Goal: Information Seeking & Learning: Learn about a topic

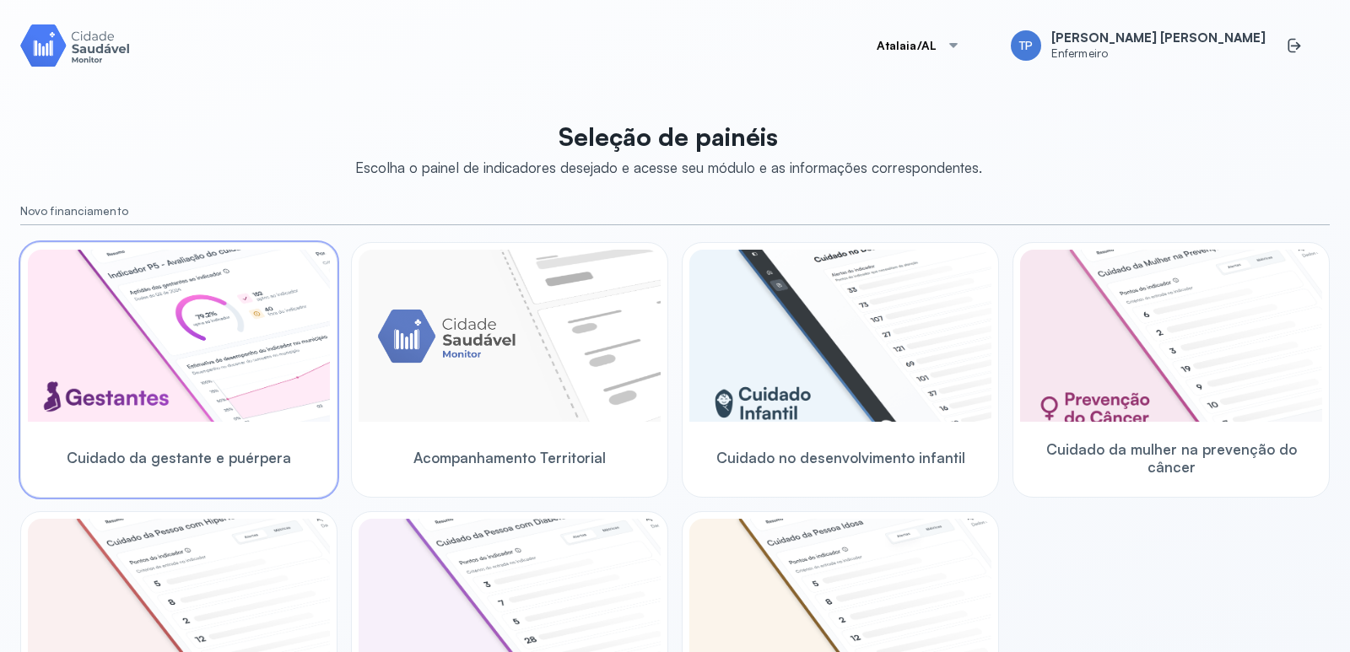
click at [191, 390] on img at bounding box center [179, 336] width 302 height 172
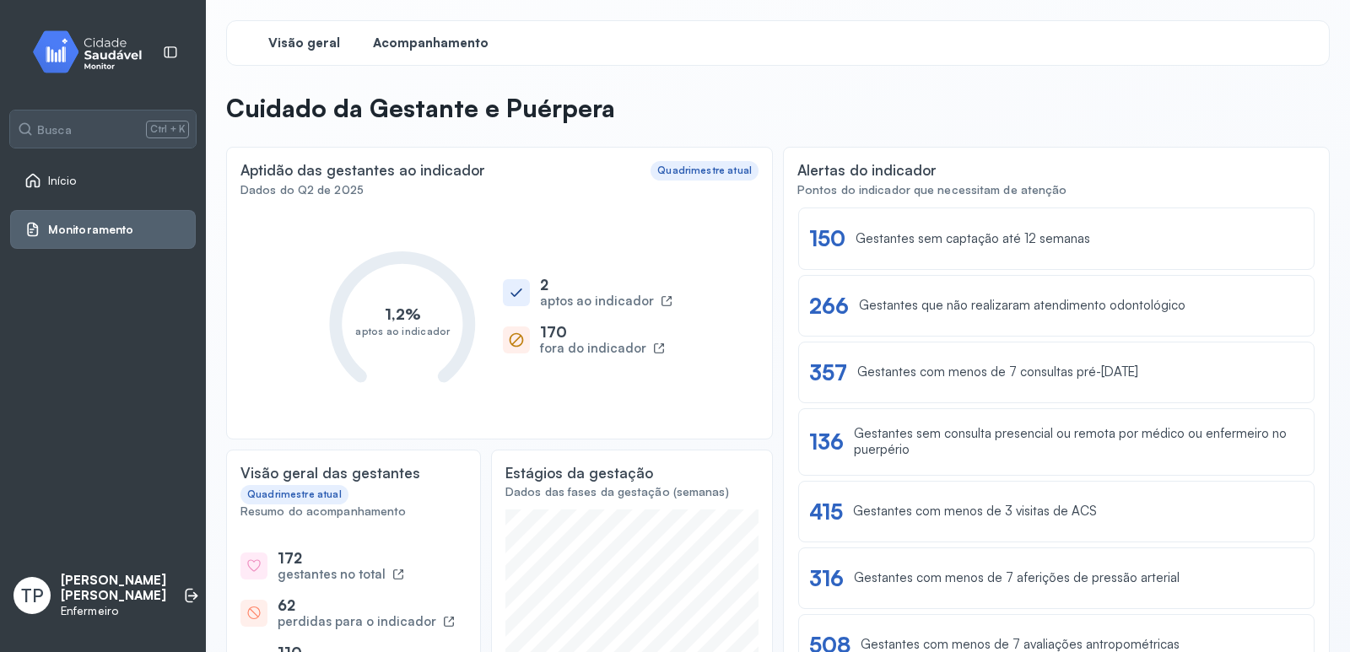
click at [401, 47] on span "Acompanhamento" at bounding box center [431, 43] width 116 height 16
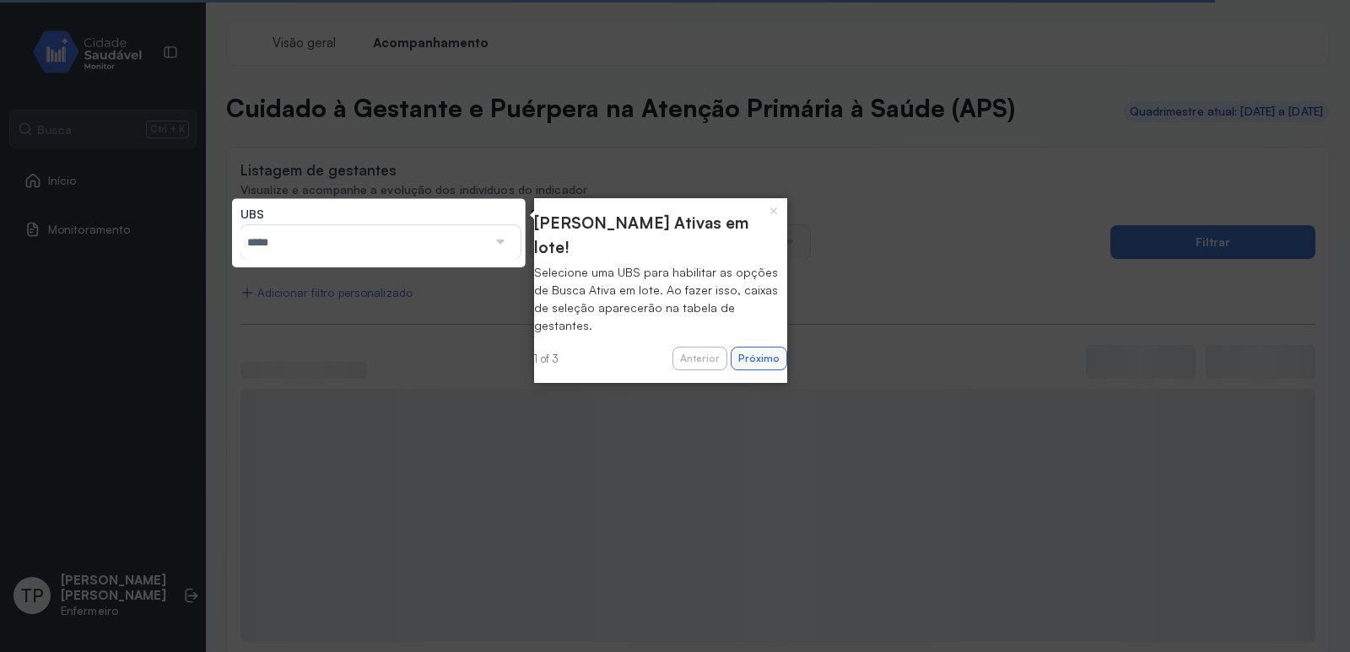
click at [747, 347] on button "Próximo" at bounding box center [759, 359] width 57 height 24
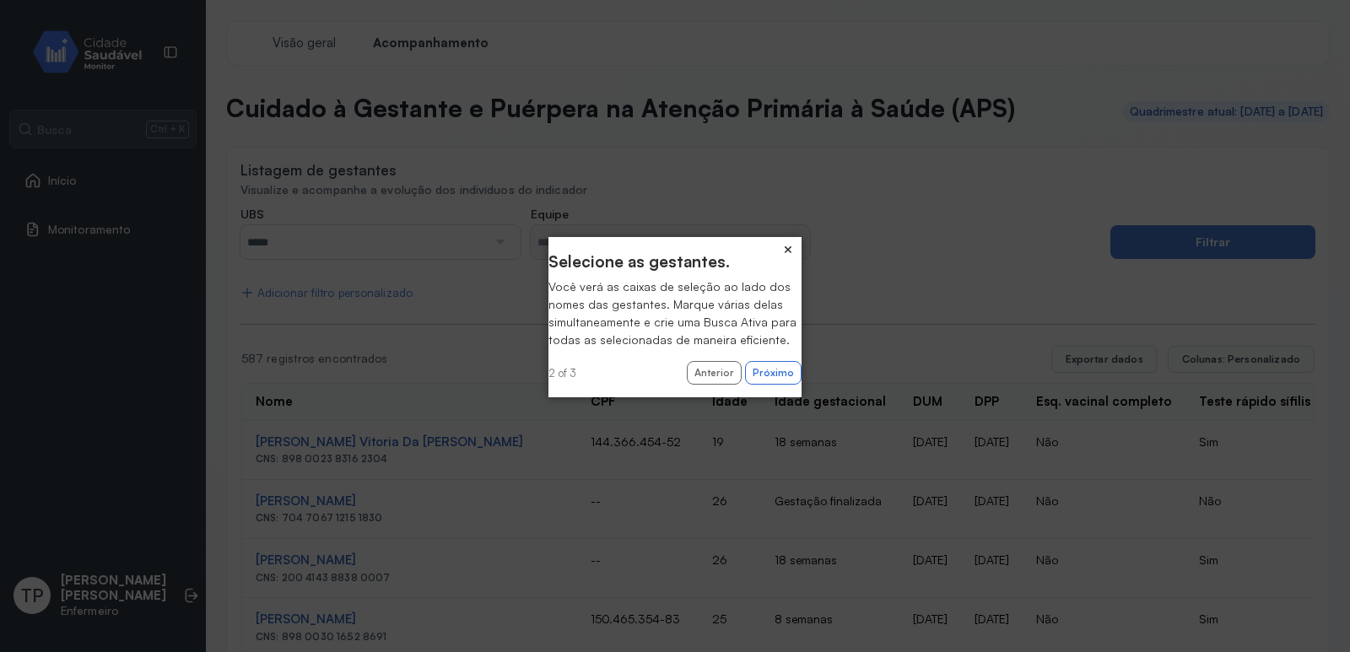
click at [783, 242] on button "×" at bounding box center [788, 249] width 27 height 24
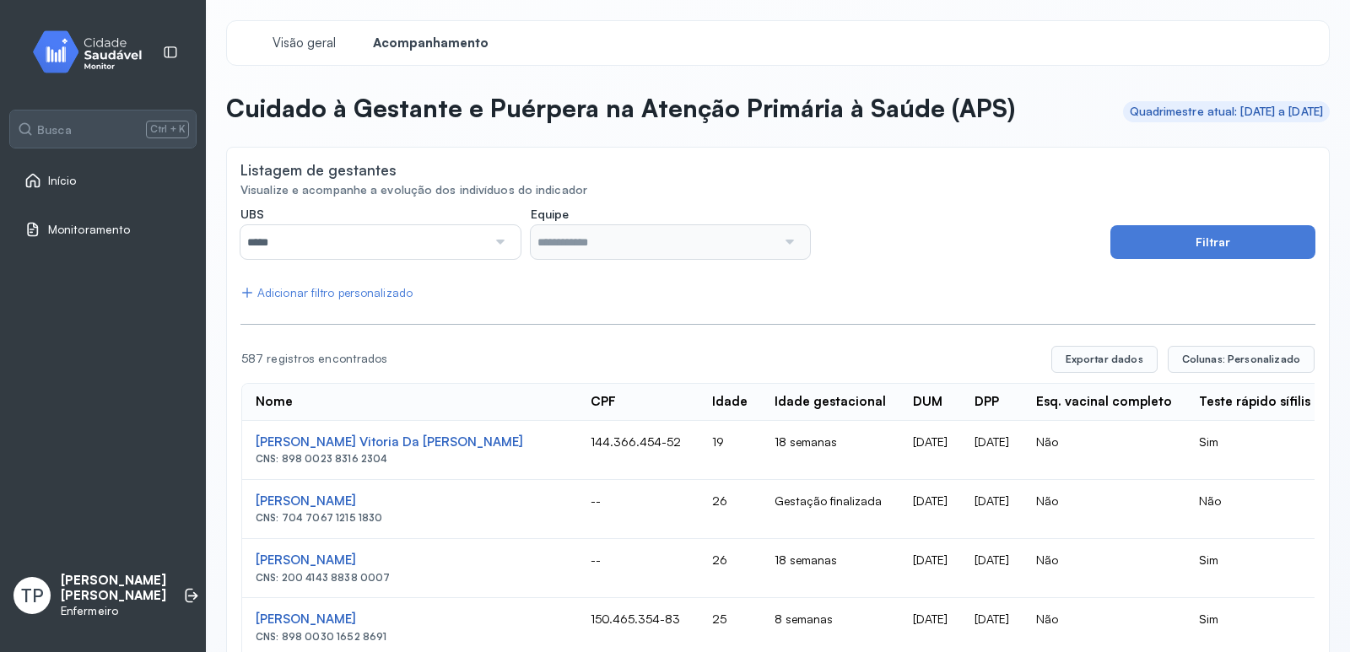
click at [489, 237] on div at bounding box center [499, 242] width 24 height 34
click at [500, 244] on div at bounding box center [499, 242] width 24 height 34
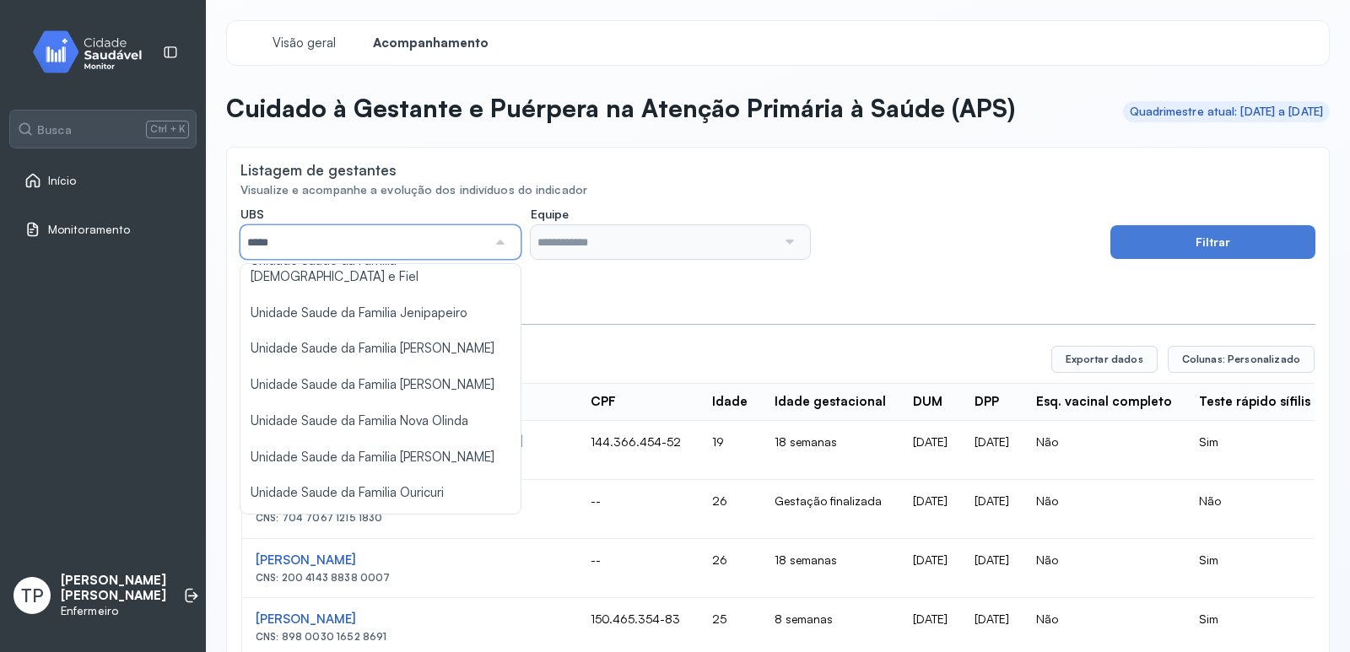
scroll to position [472, 0]
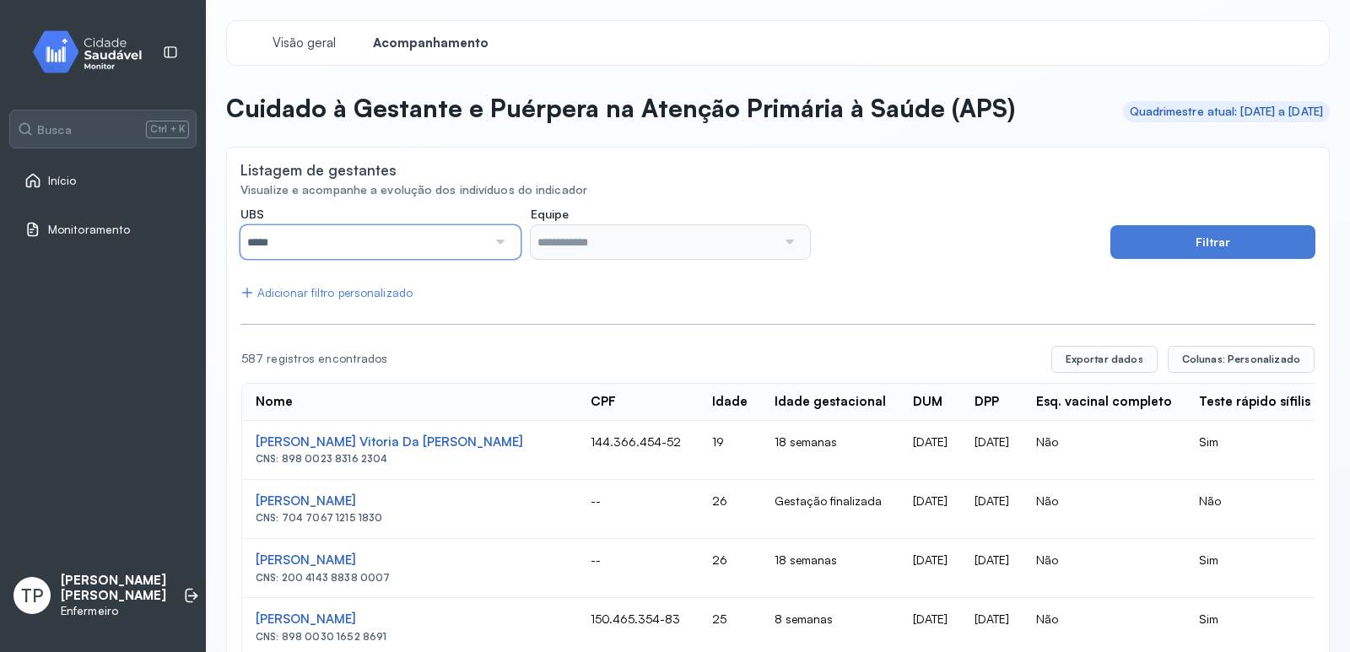
click at [414, 232] on input "*****" at bounding box center [364, 242] width 246 height 34
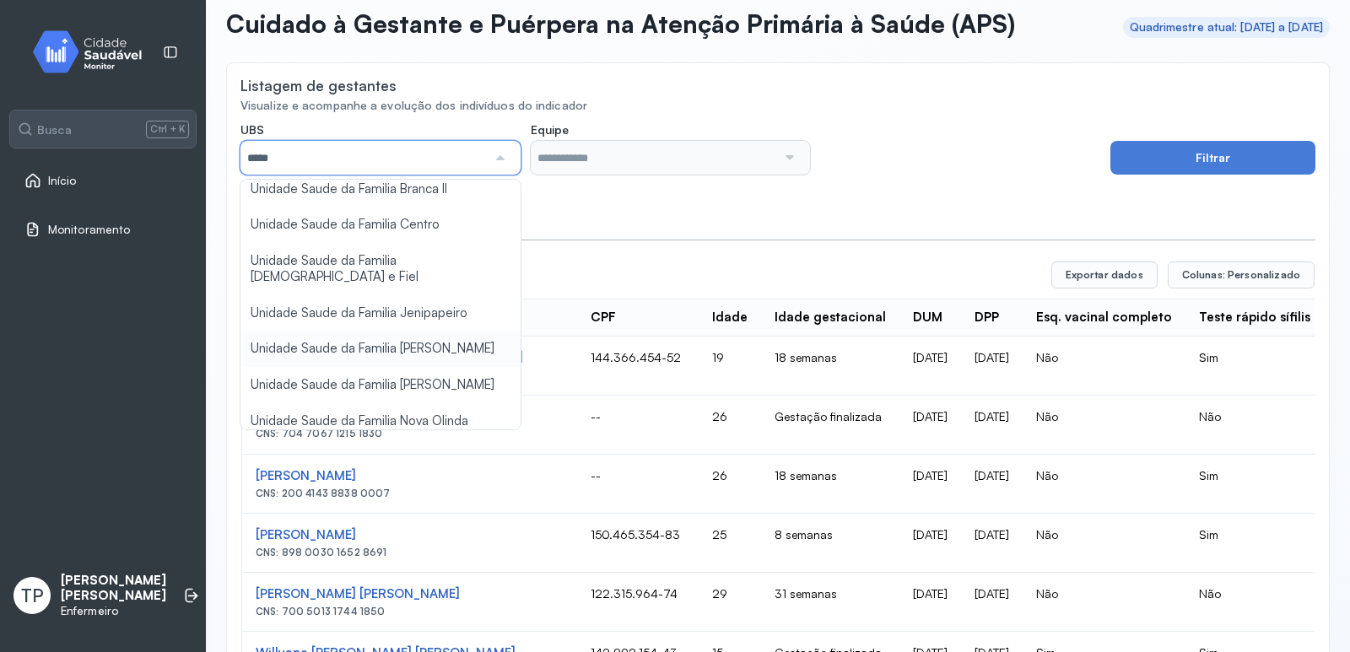
scroll to position [253, 0]
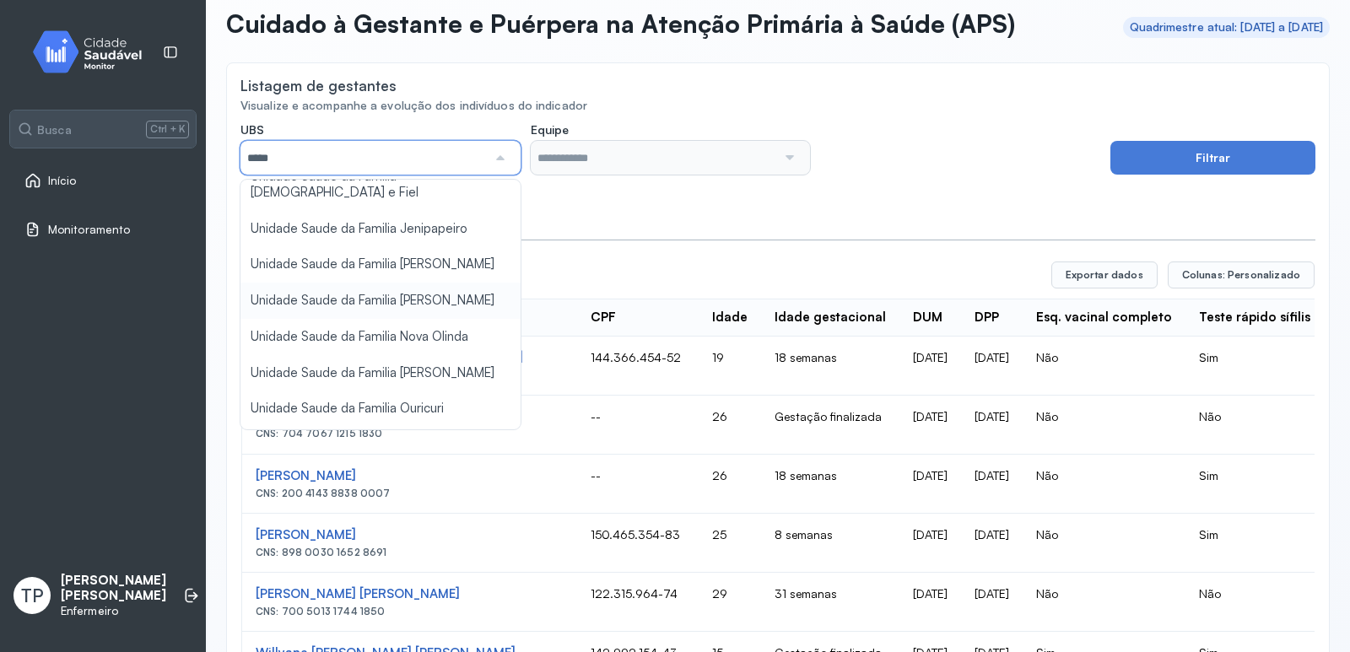
type input "*****"
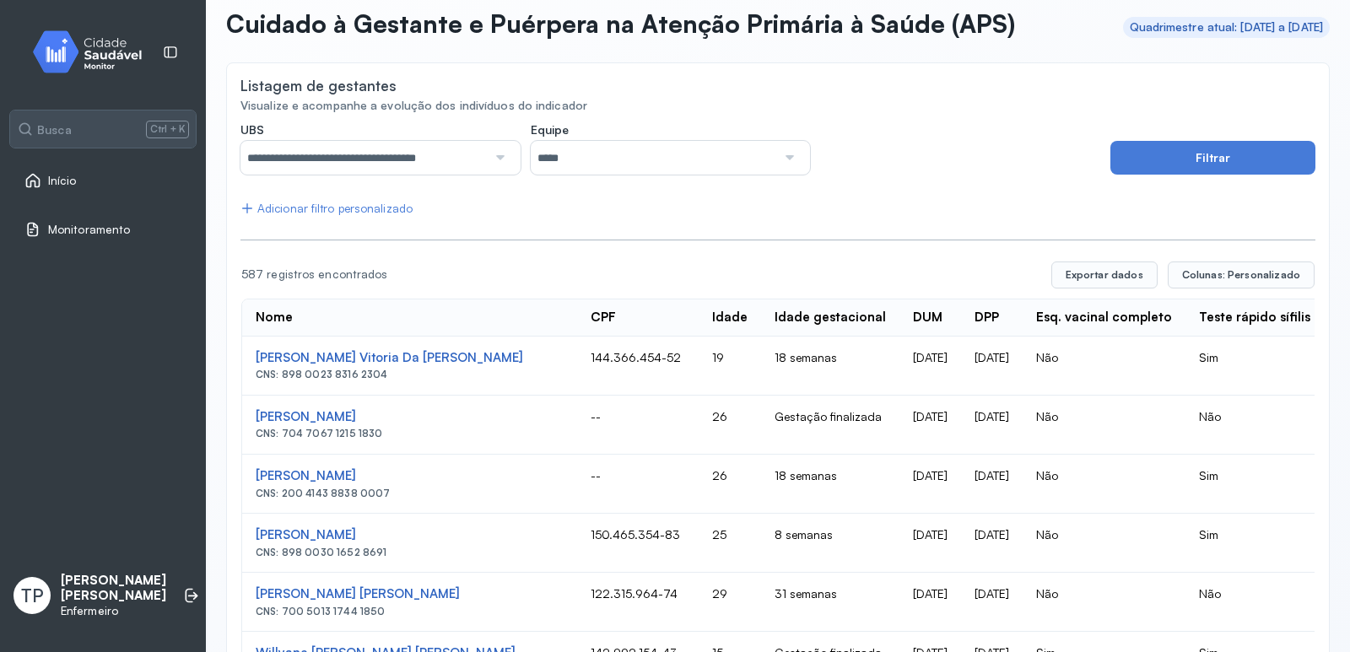
click at [779, 150] on div at bounding box center [788, 158] width 24 height 34
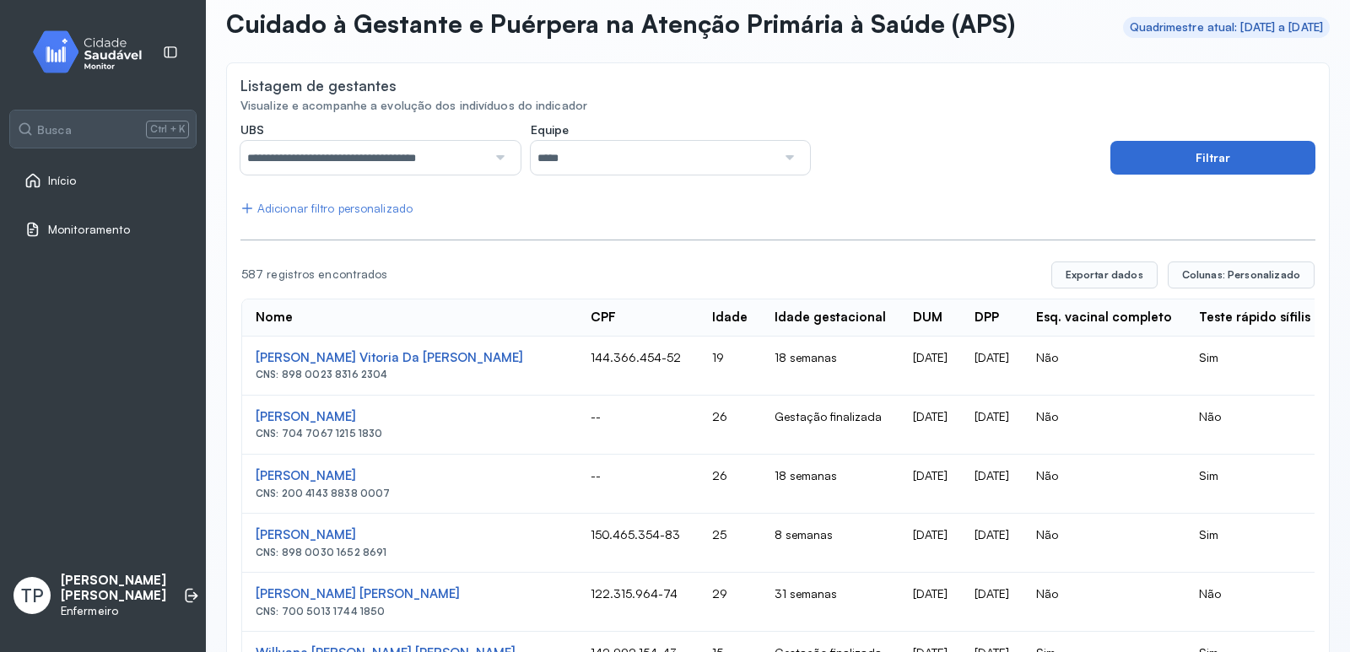
click at [1156, 154] on button "Filtrar" at bounding box center [1213, 158] width 205 height 34
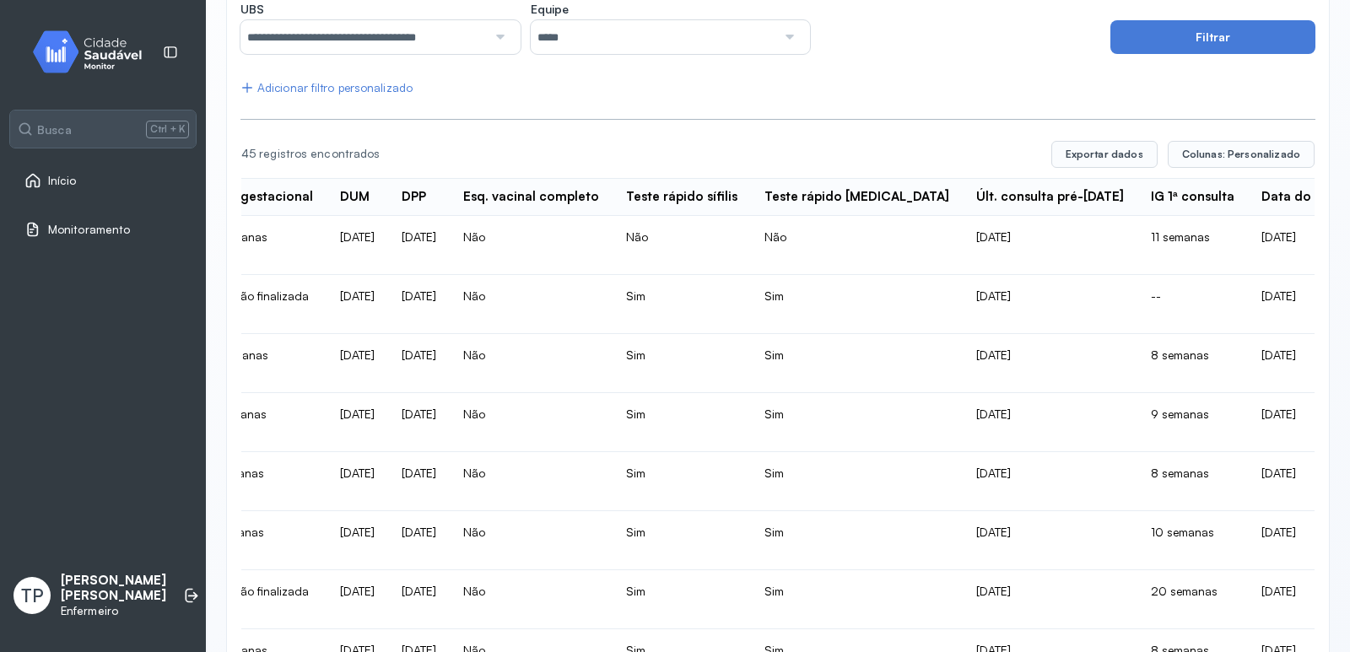
scroll to position [121, 0]
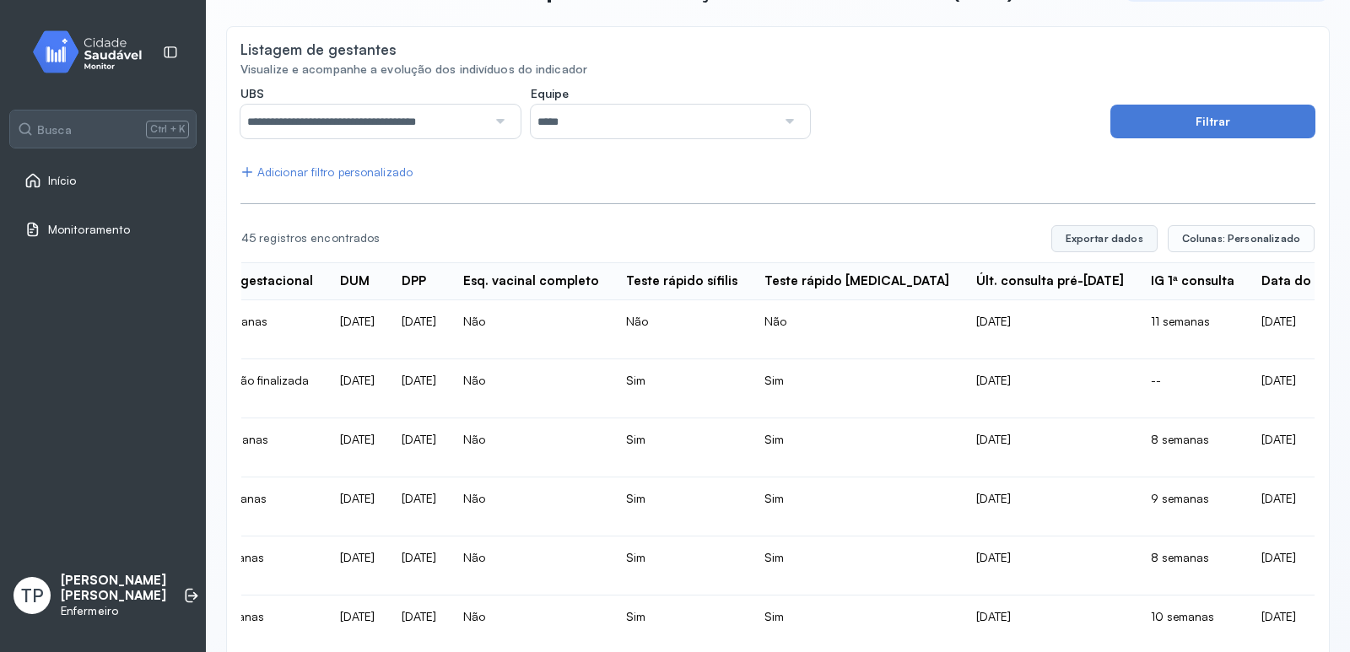
click at [1100, 244] on button "Exportar dados" at bounding box center [1105, 238] width 106 height 27
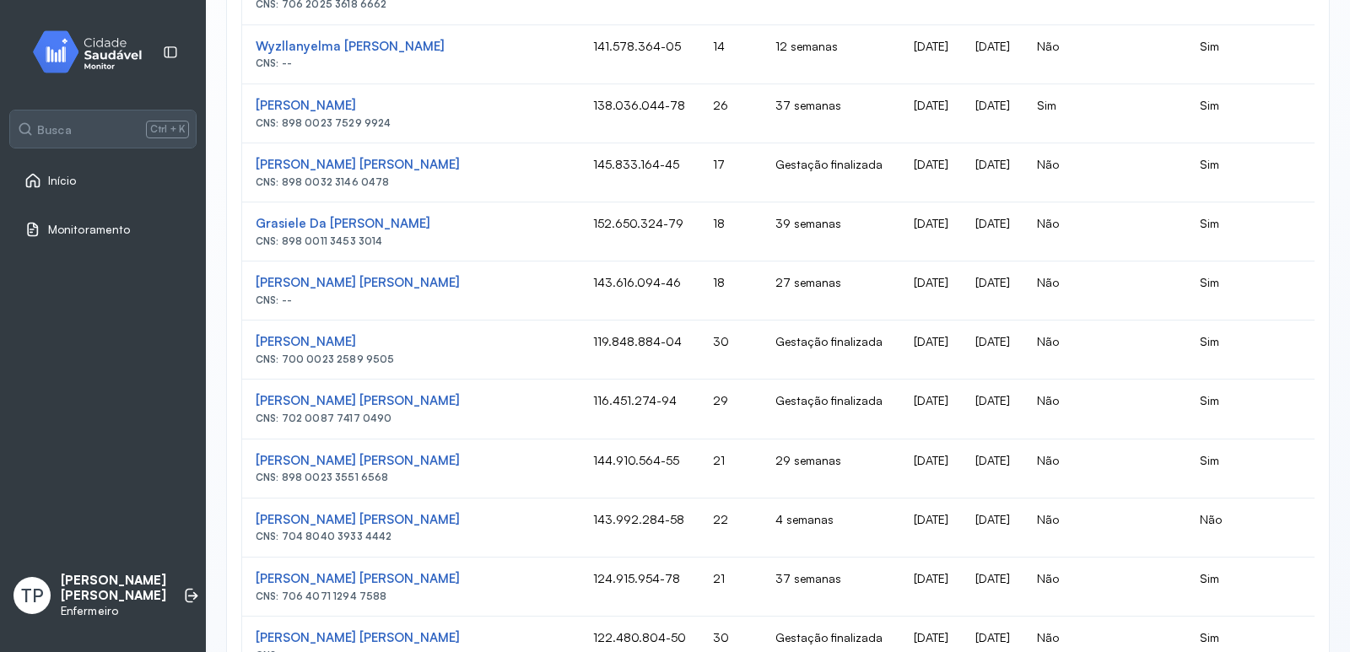
scroll to position [1049, 0]
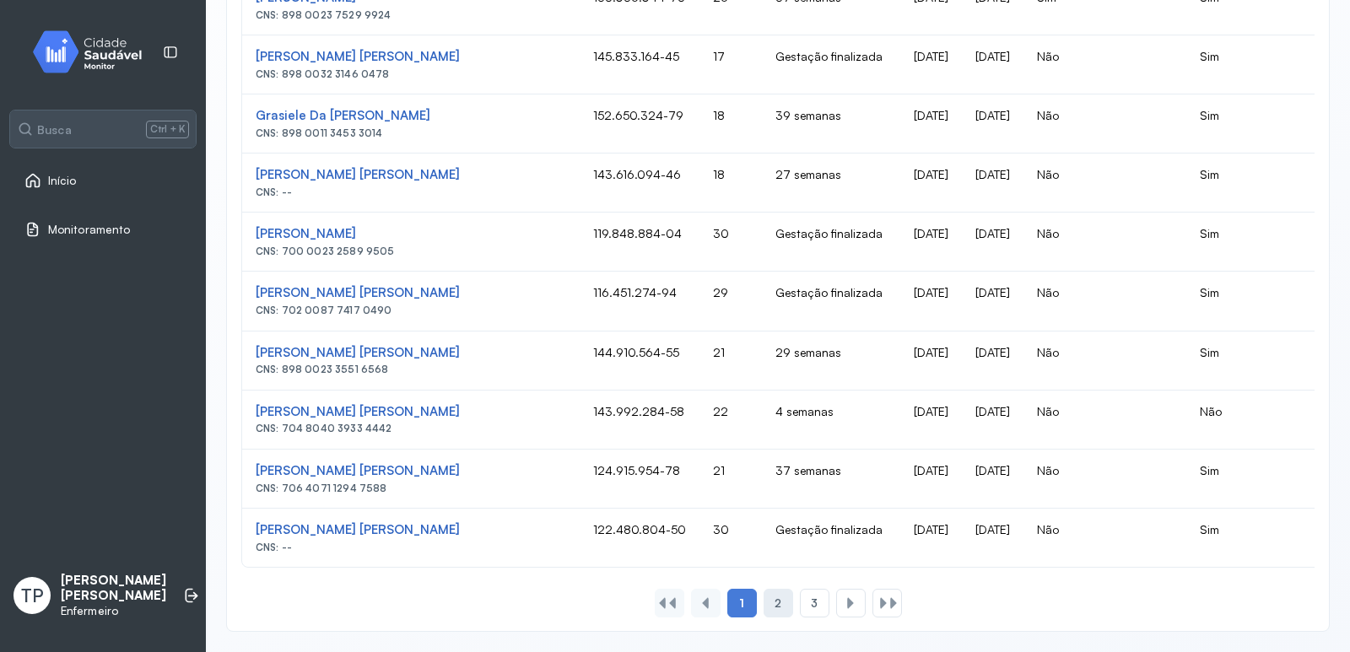
click at [775, 601] on span "2" at bounding box center [778, 604] width 7 height 14
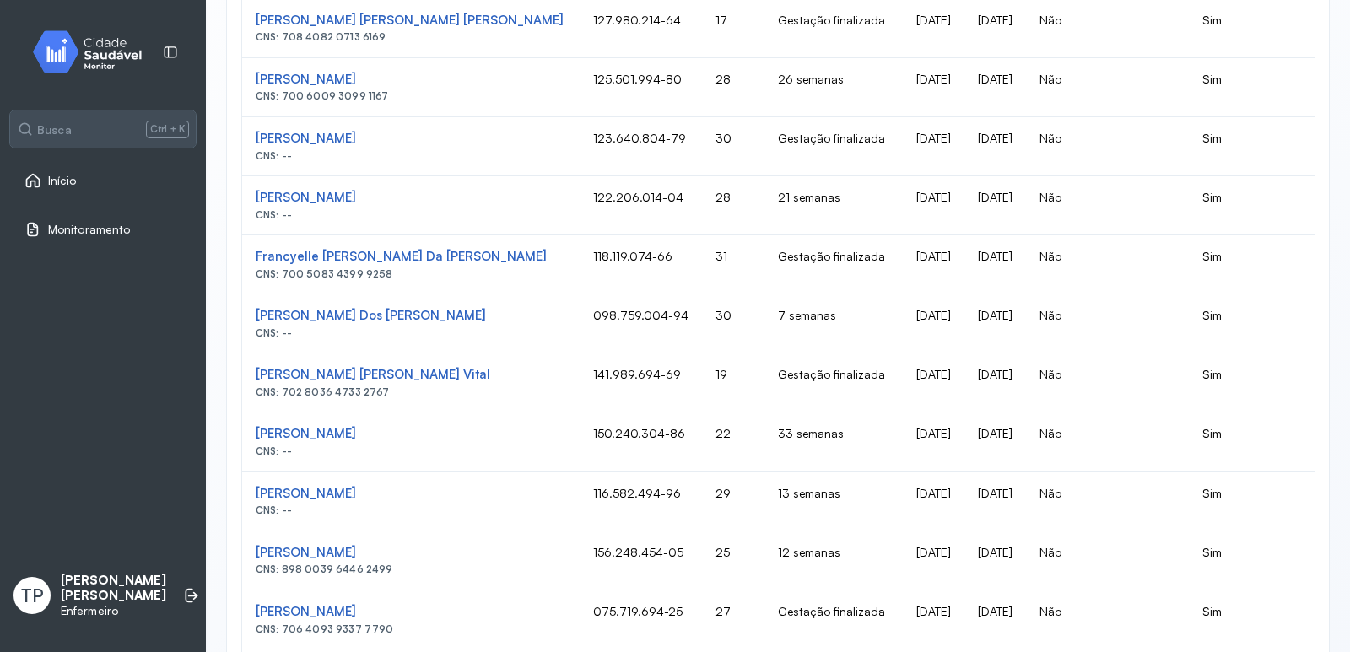
scroll to position [169, 0]
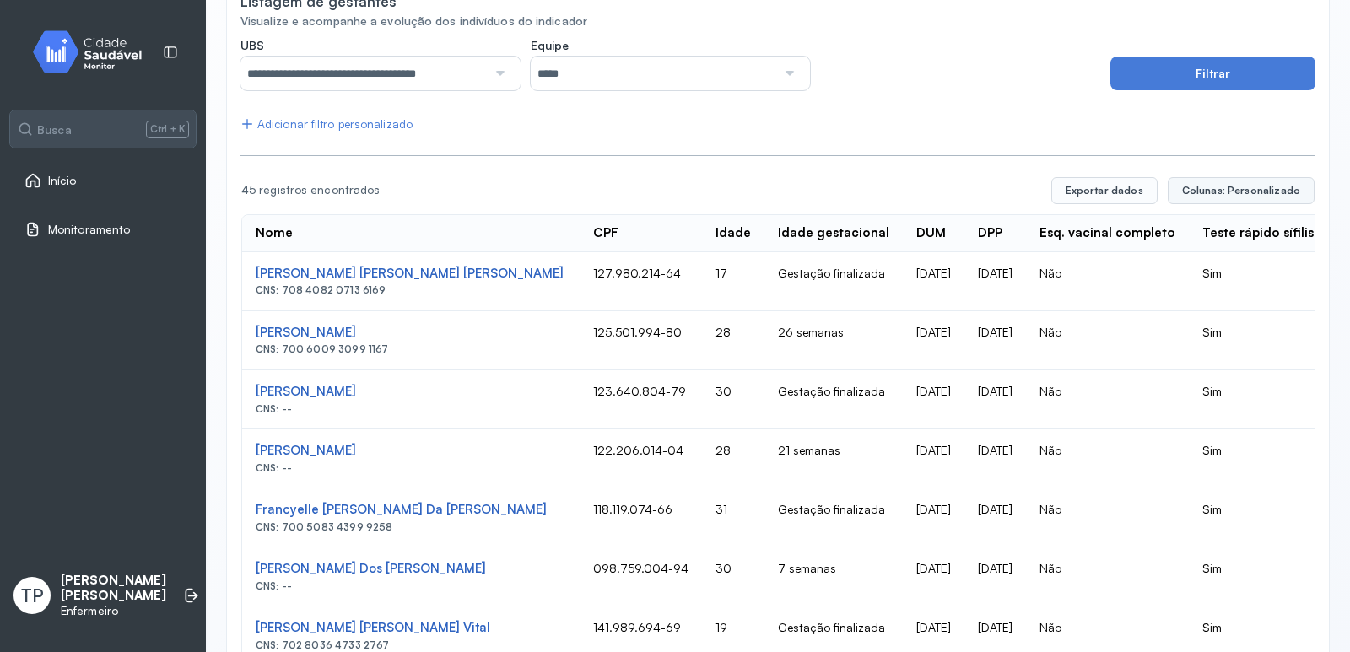
click at [1218, 188] on span "Colunas: Personalizado" at bounding box center [1241, 191] width 118 height 14
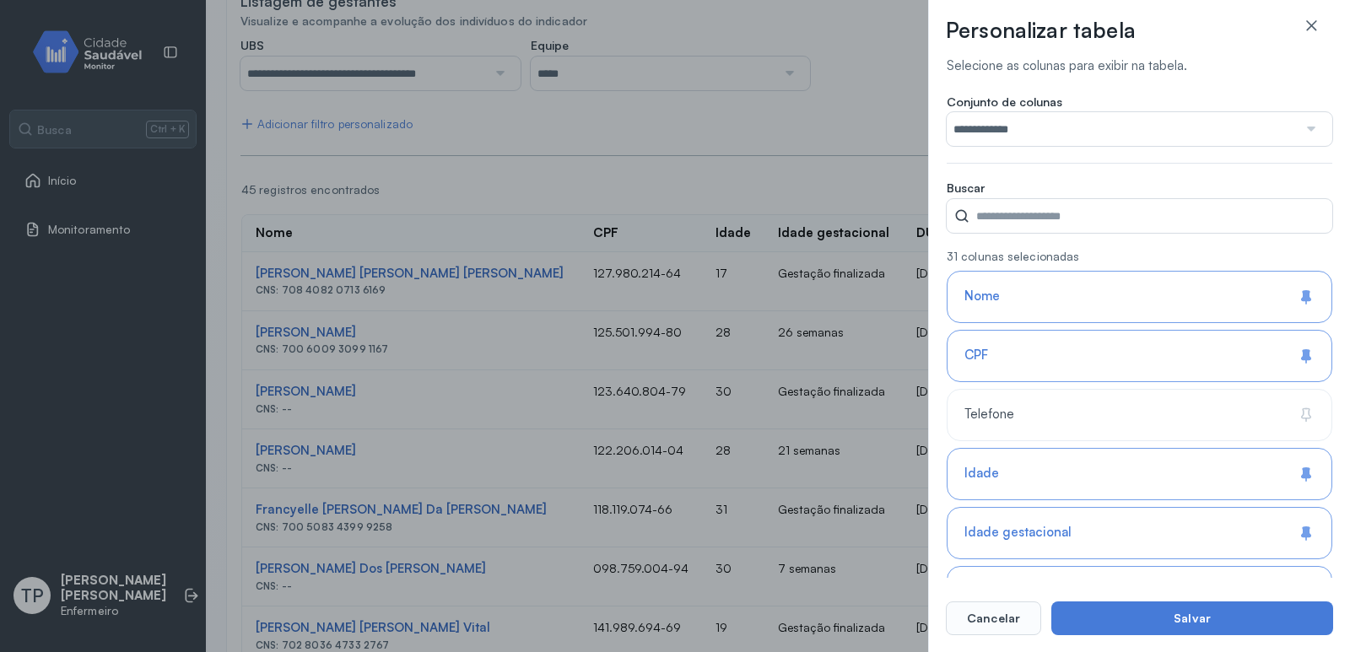
scroll to position [84, 0]
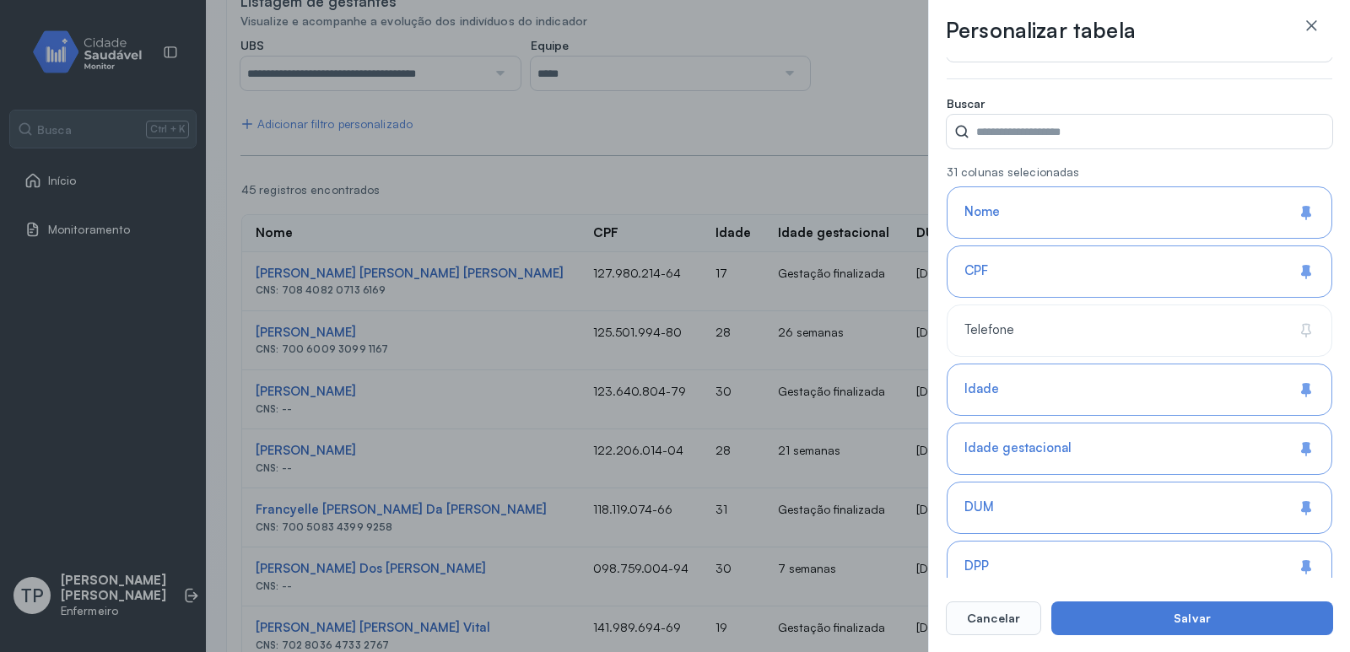
click at [1307, 212] on icon at bounding box center [1306, 212] width 17 height 17
click at [1306, 270] on icon at bounding box center [1309, 270] width 6 height 11
click at [1306, 209] on icon at bounding box center [1309, 210] width 6 height 11
click at [1303, 266] on icon at bounding box center [1306, 271] width 17 height 17
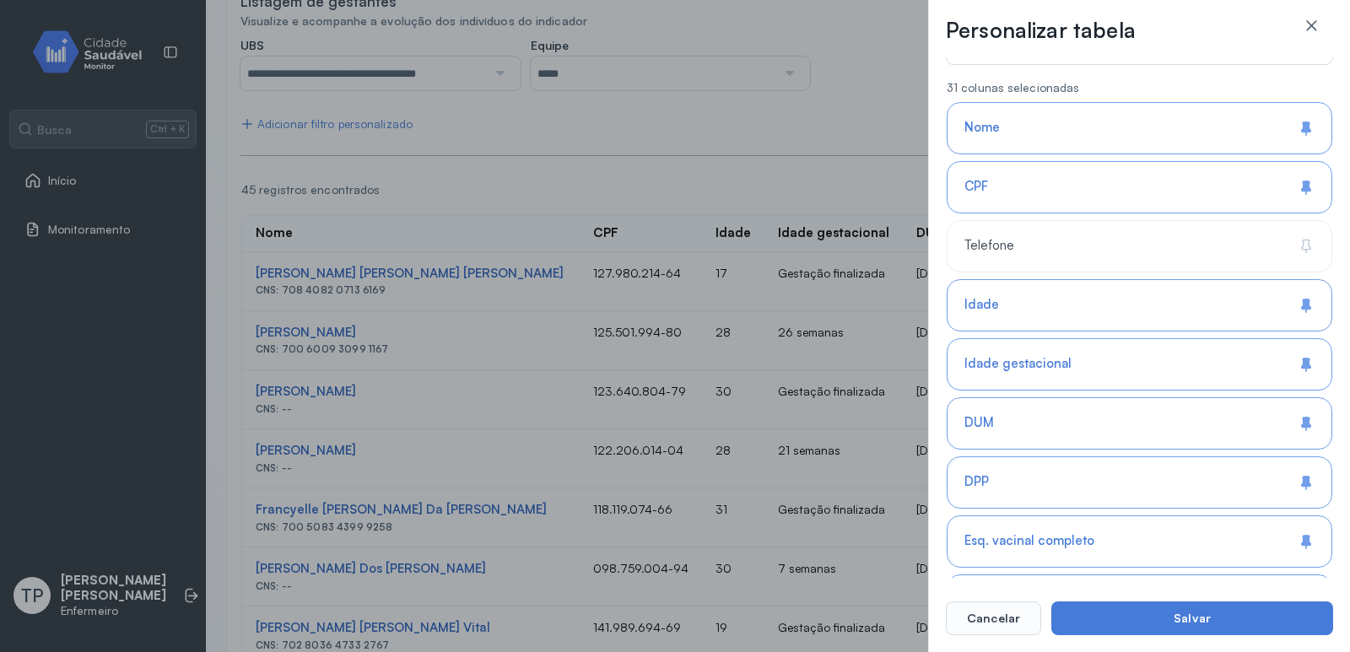
click at [1301, 301] on icon at bounding box center [1304, 304] width 6 height 11
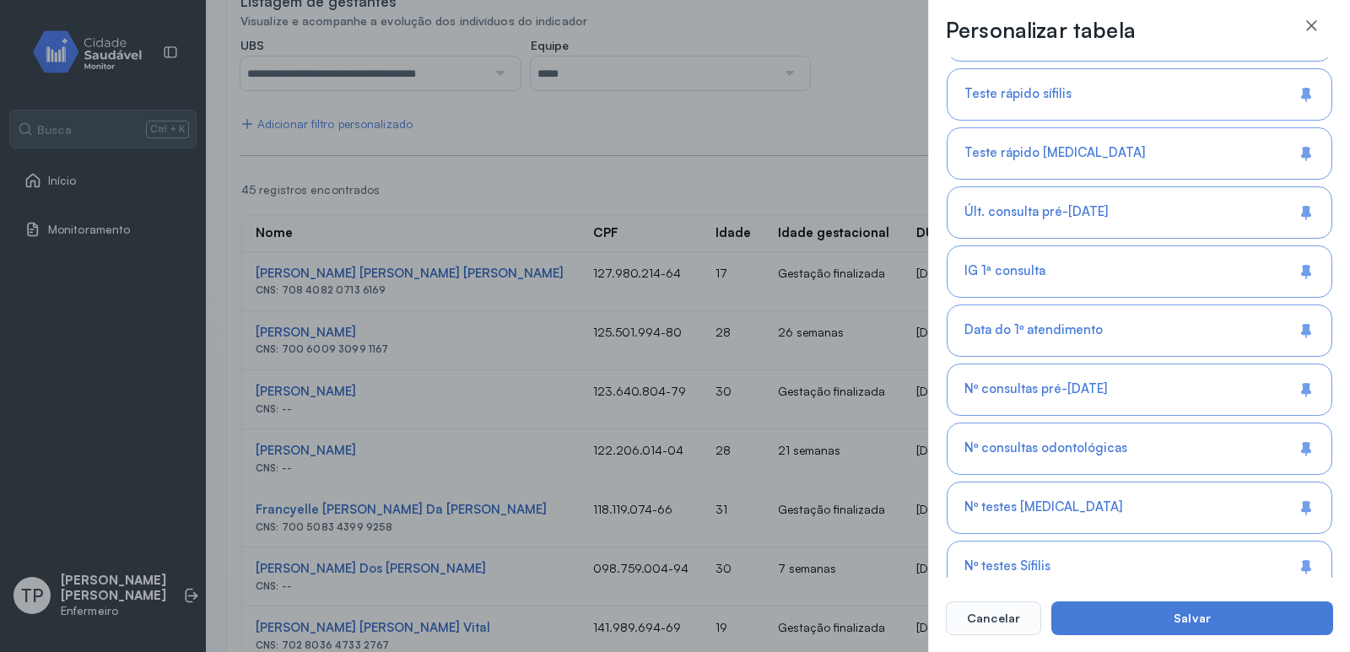
scroll to position [760, 0]
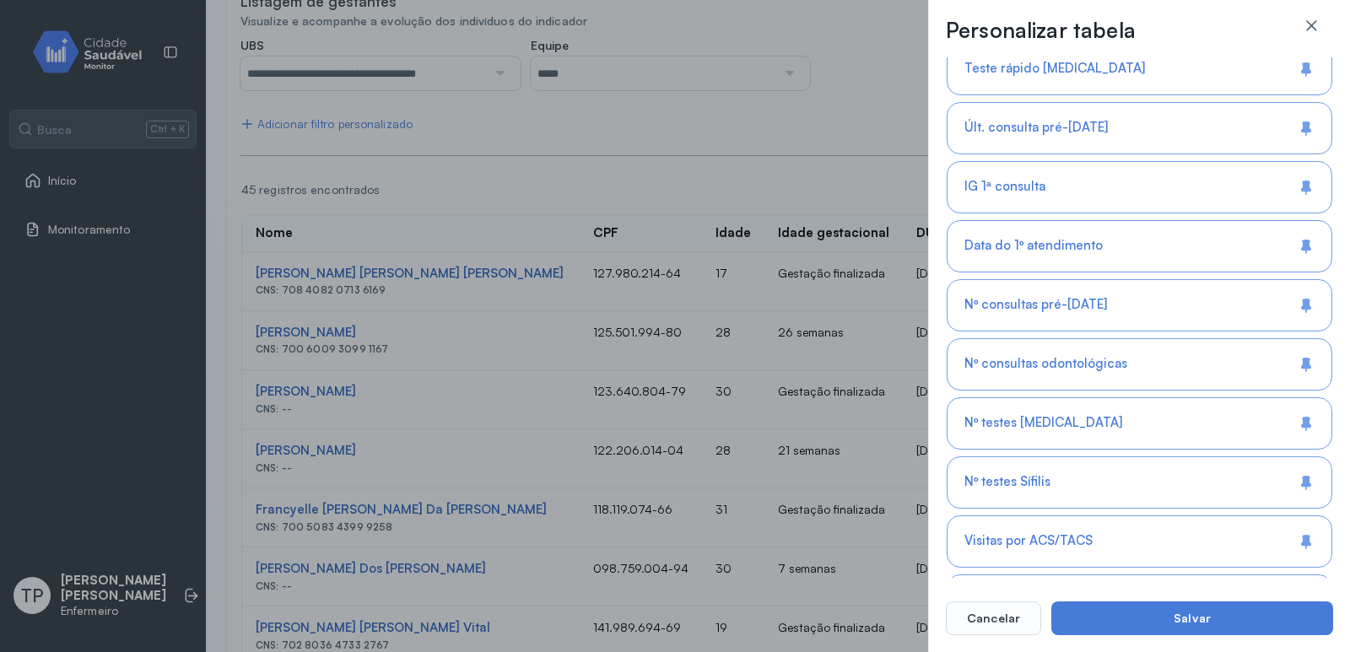
click at [1302, 245] on icon at bounding box center [1306, 245] width 8 height 9
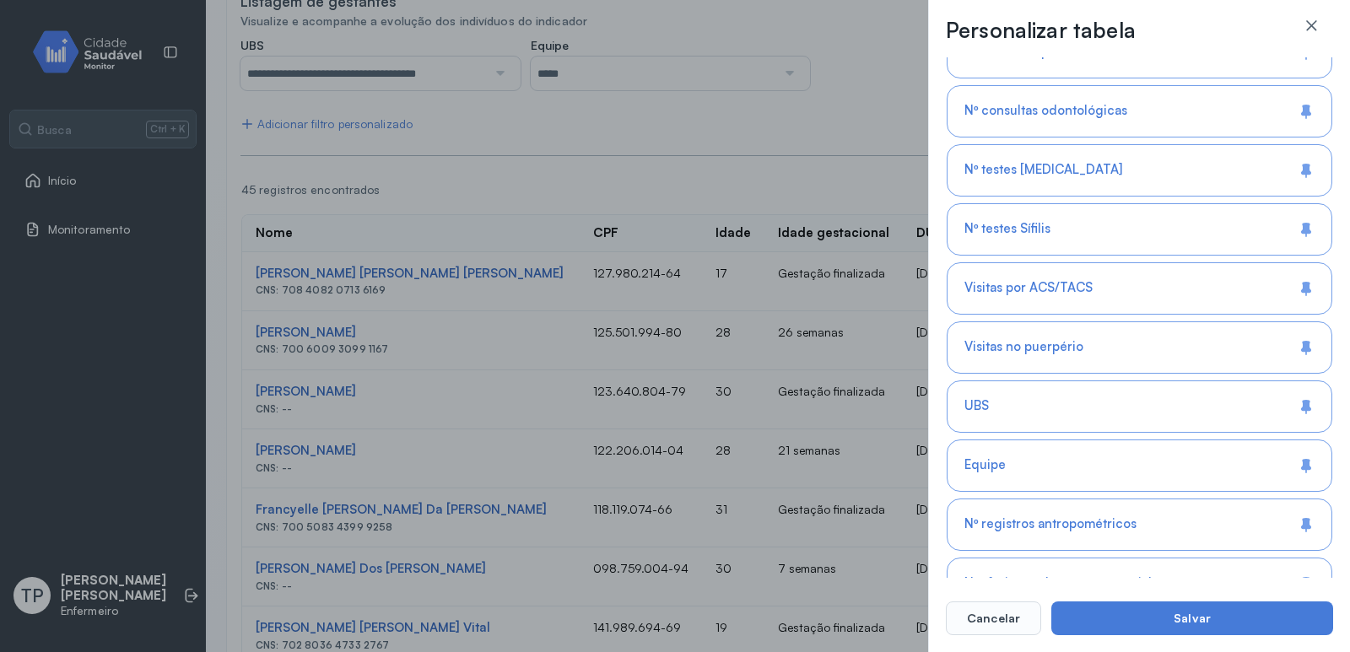
scroll to position [1181, 0]
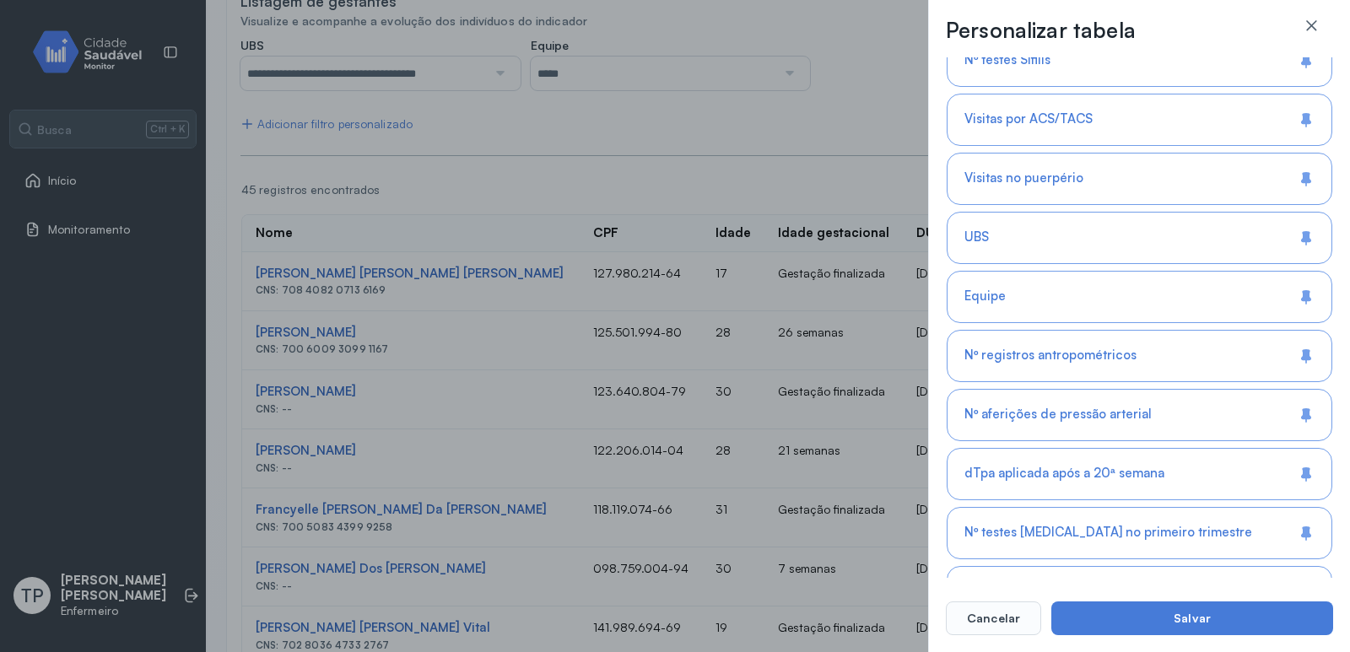
click at [1301, 235] on icon at bounding box center [1304, 236] width 6 height 11
click at [1303, 297] on icon at bounding box center [1306, 295] width 8 height 9
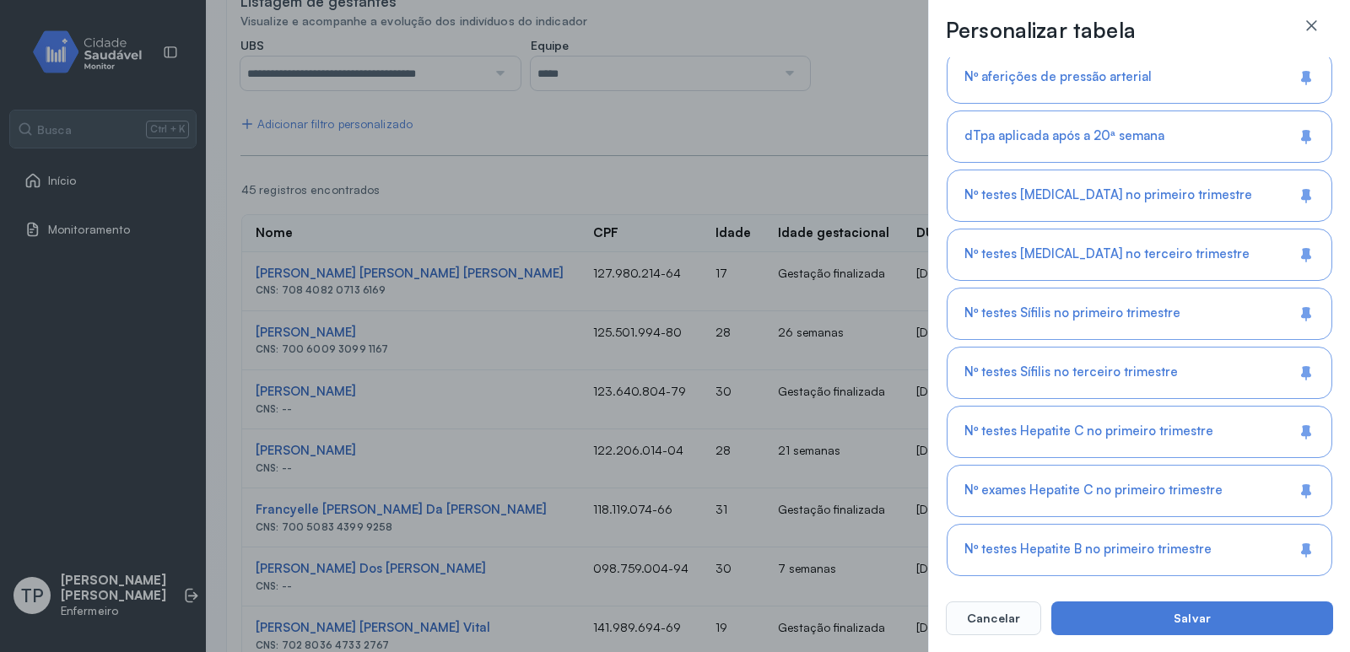
scroll to position [1584, 0]
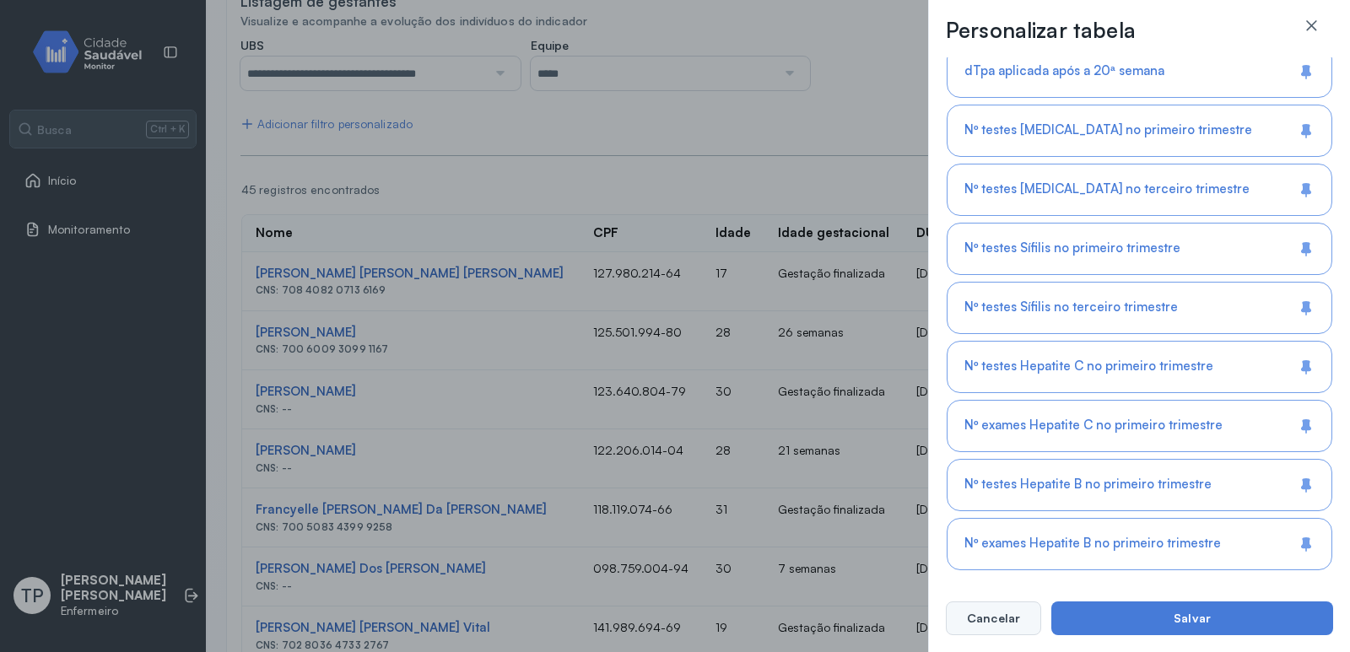
click at [977, 611] on button "Cancelar" at bounding box center [993, 619] width 95 height 34
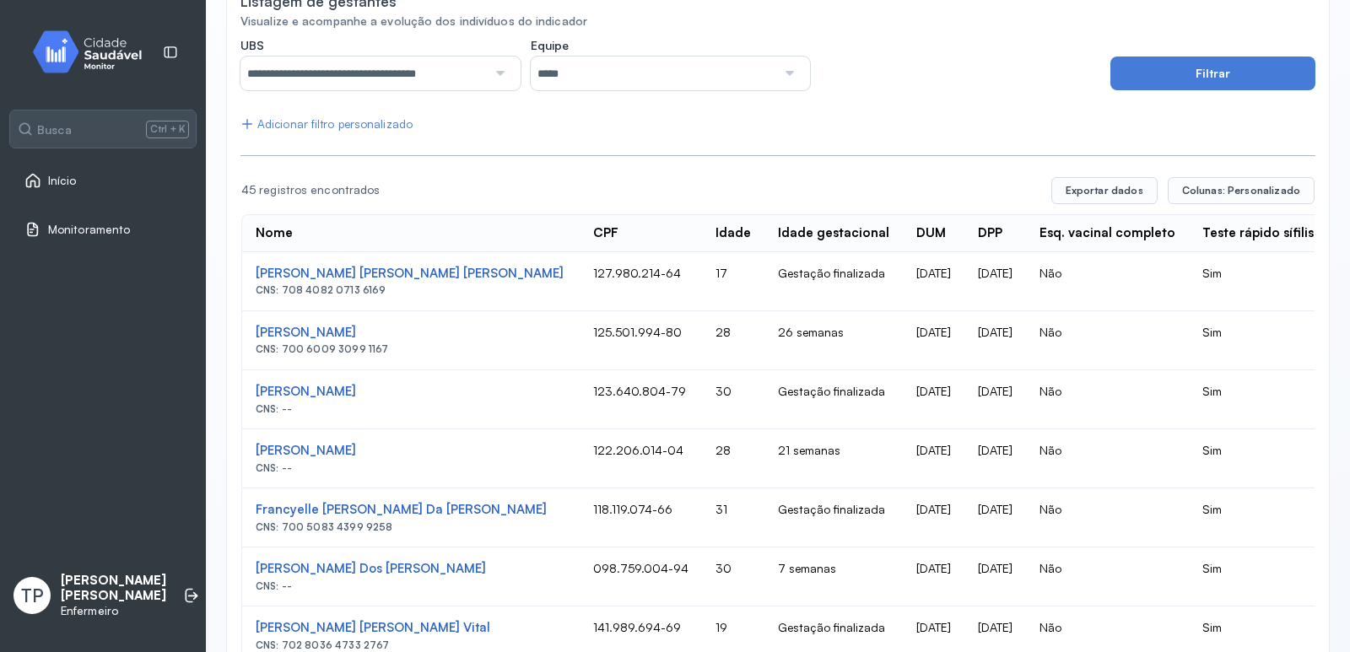
scroll to position [0, 0]
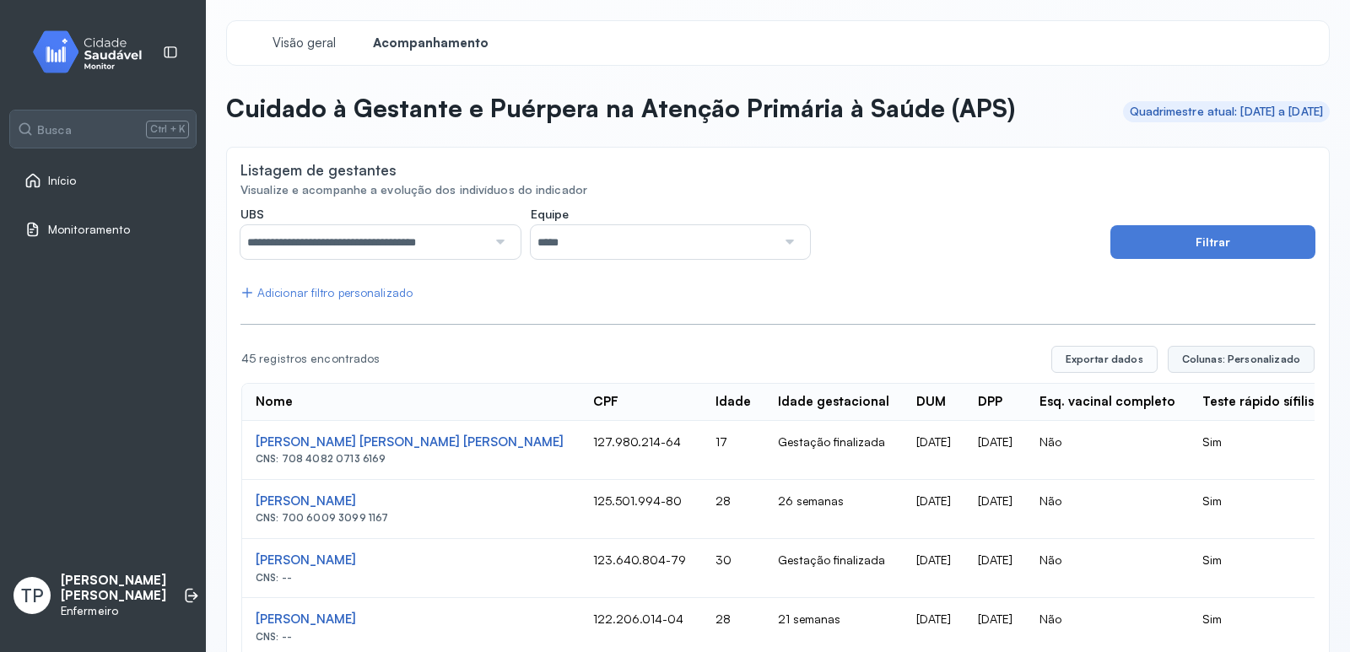
click at [1234, 360] on span "Colunas: Personalizado" at bounding box center [1241, 360] width 118 height 14
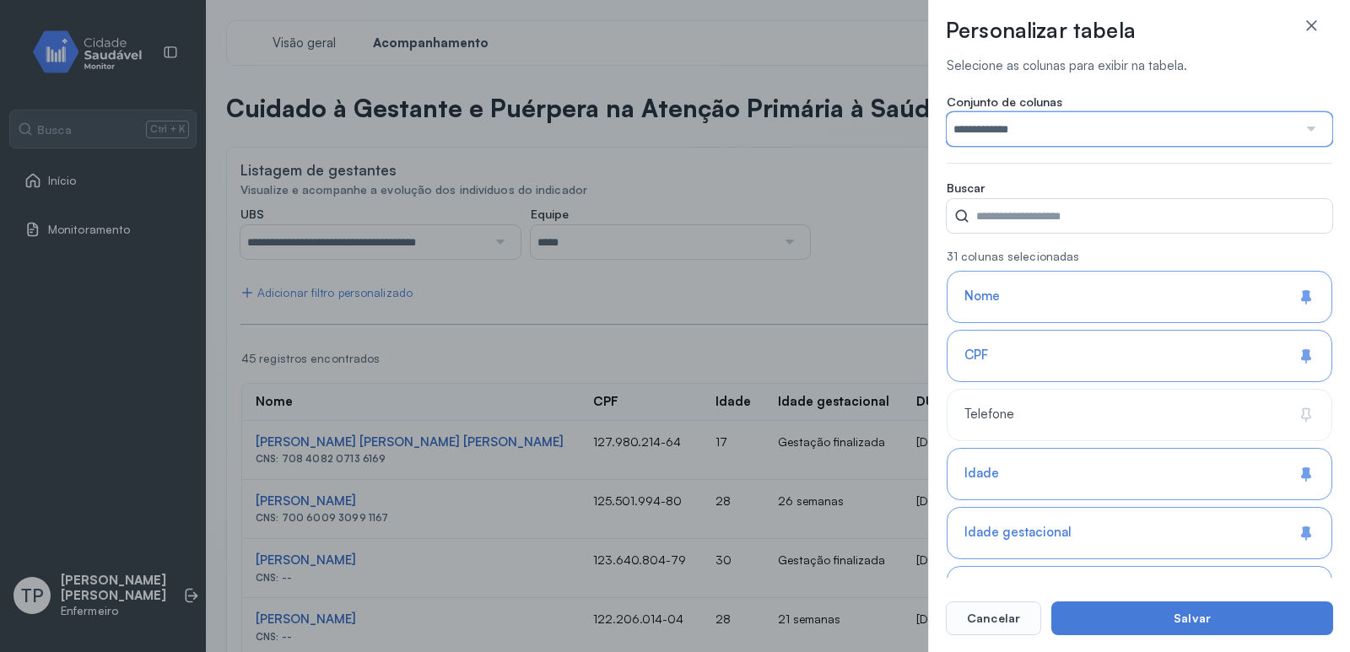
click at [1286, 131] on input "**********" at bounding box center [1122, 129] width 351 height 34
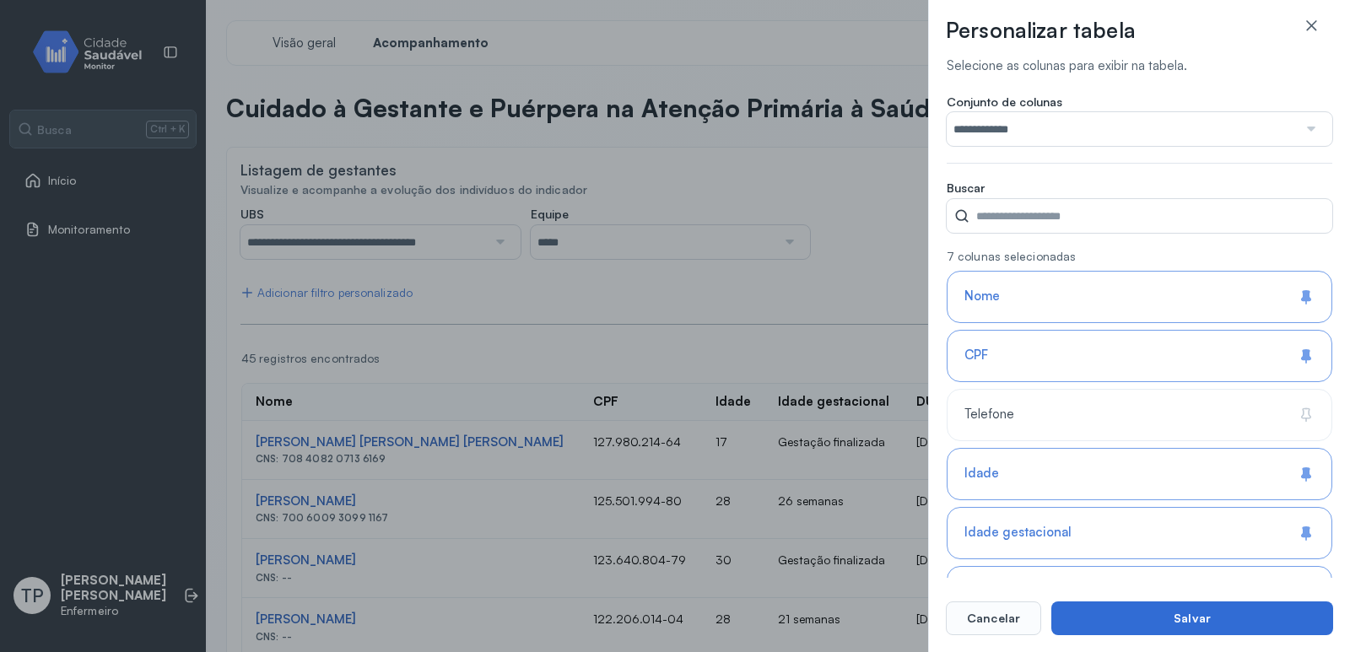
click at [1201, 617] on button "Salvar" at bounding box center [1193, 619] width 282 height 34
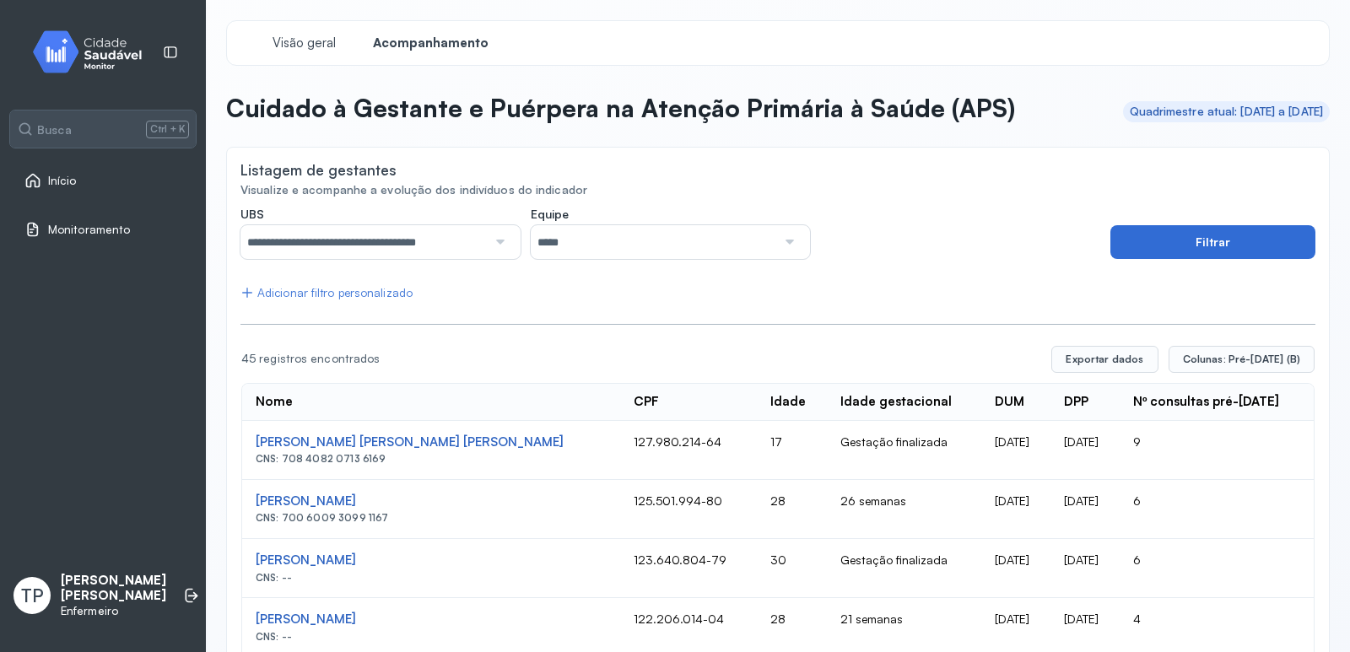
click at [1204, 243] on button "Filtrar" at bounding box center [1213, 242] width 205 height 34
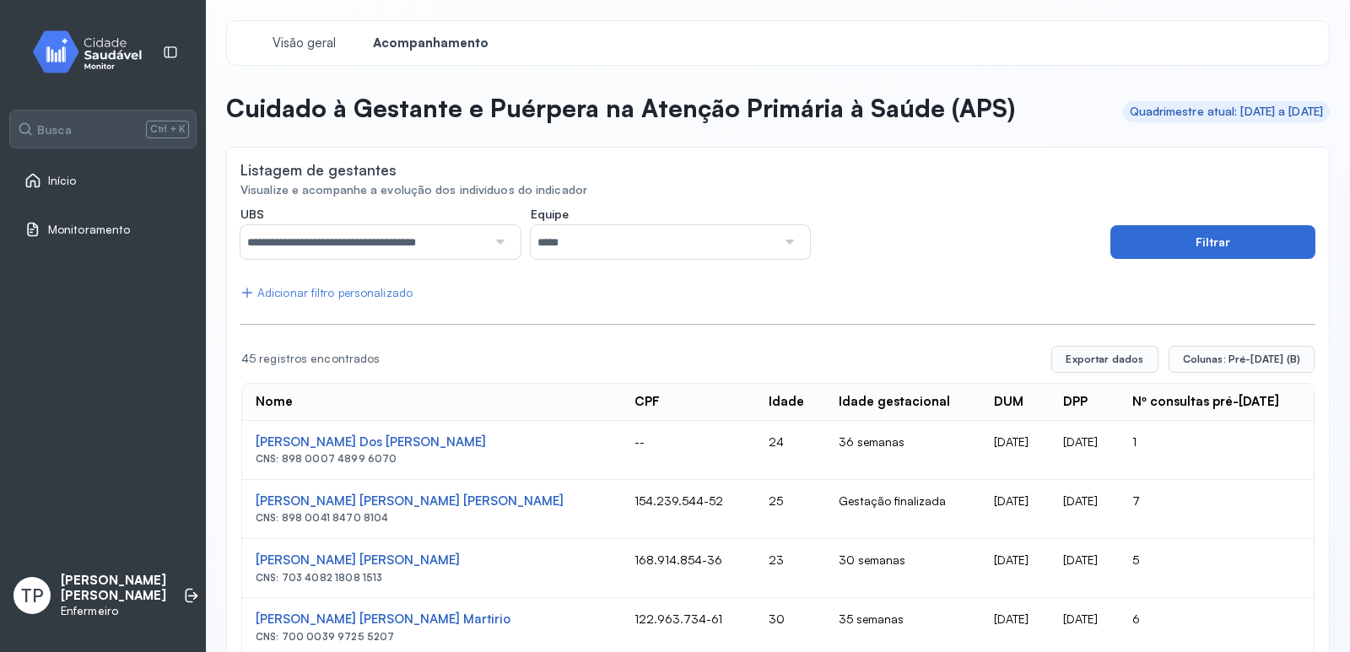
scroll to position [84, 0]
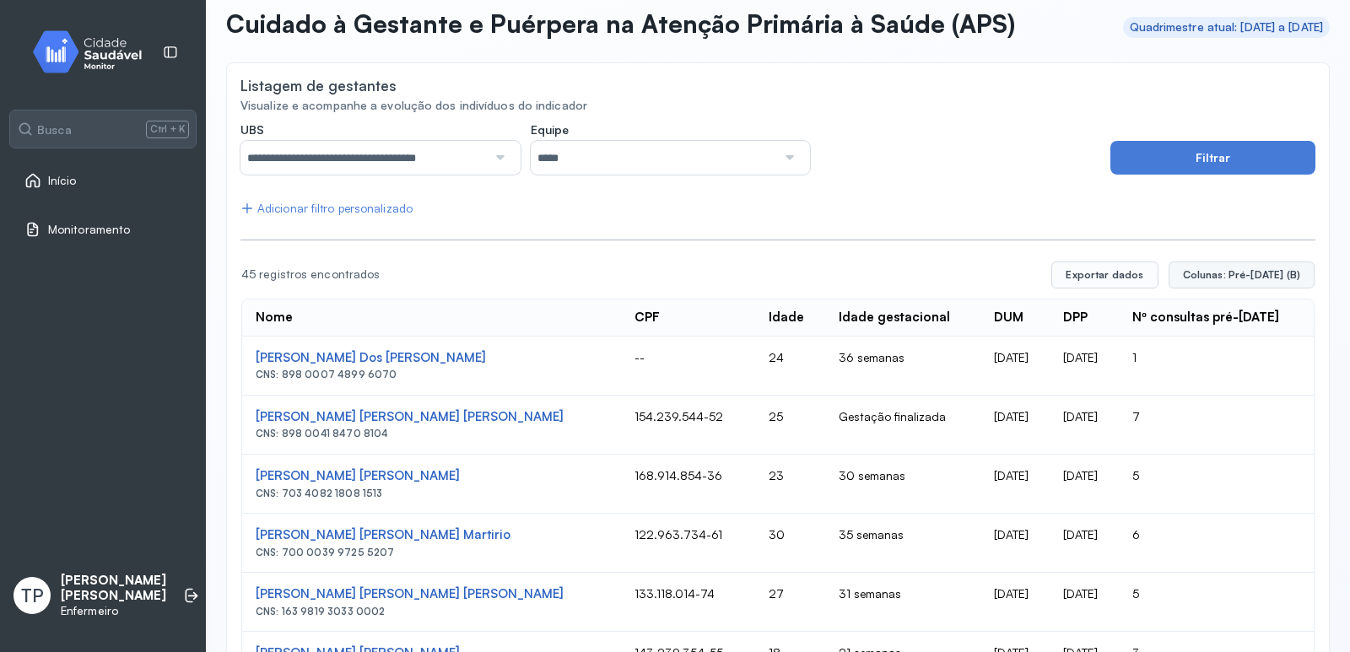
click at [1216, 280] on span "Colunas: Pré-[DATE] (B)" at bounding box center [1241, 275] width 117 height 14
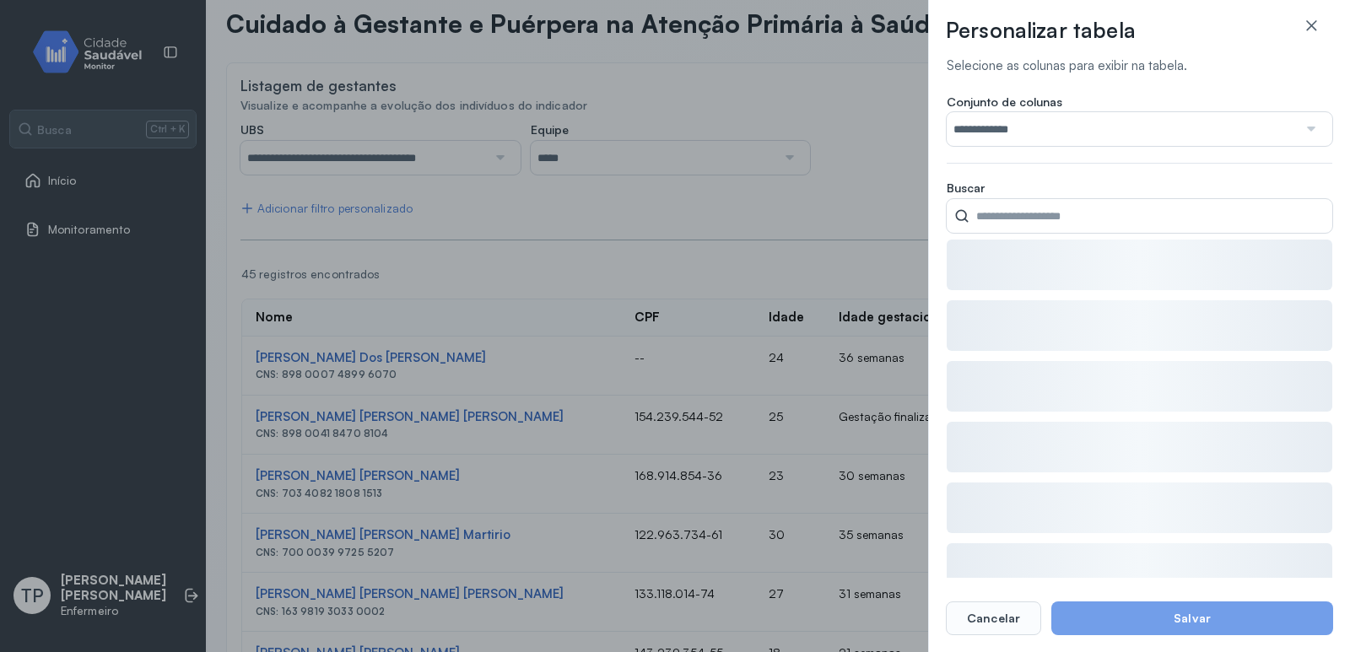
type input "**********"
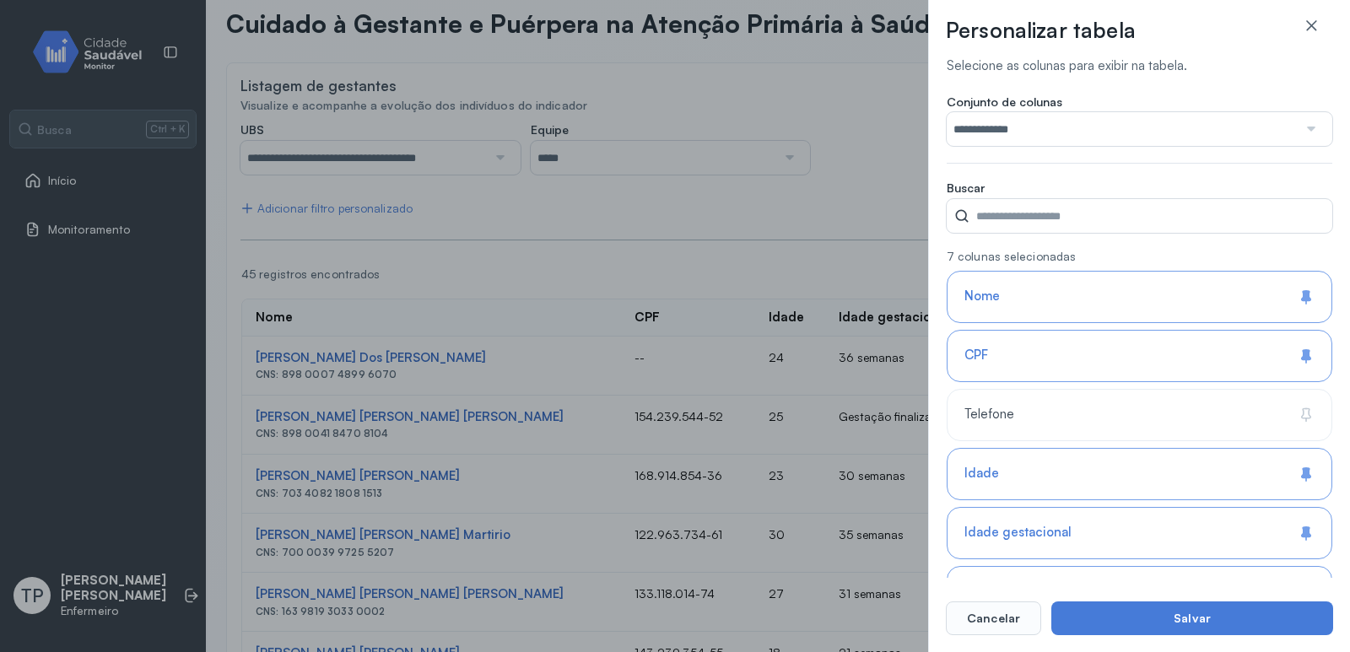
click at [1017, 137] on input "**********" at bounding box center [1122, 129] width 351 height 34
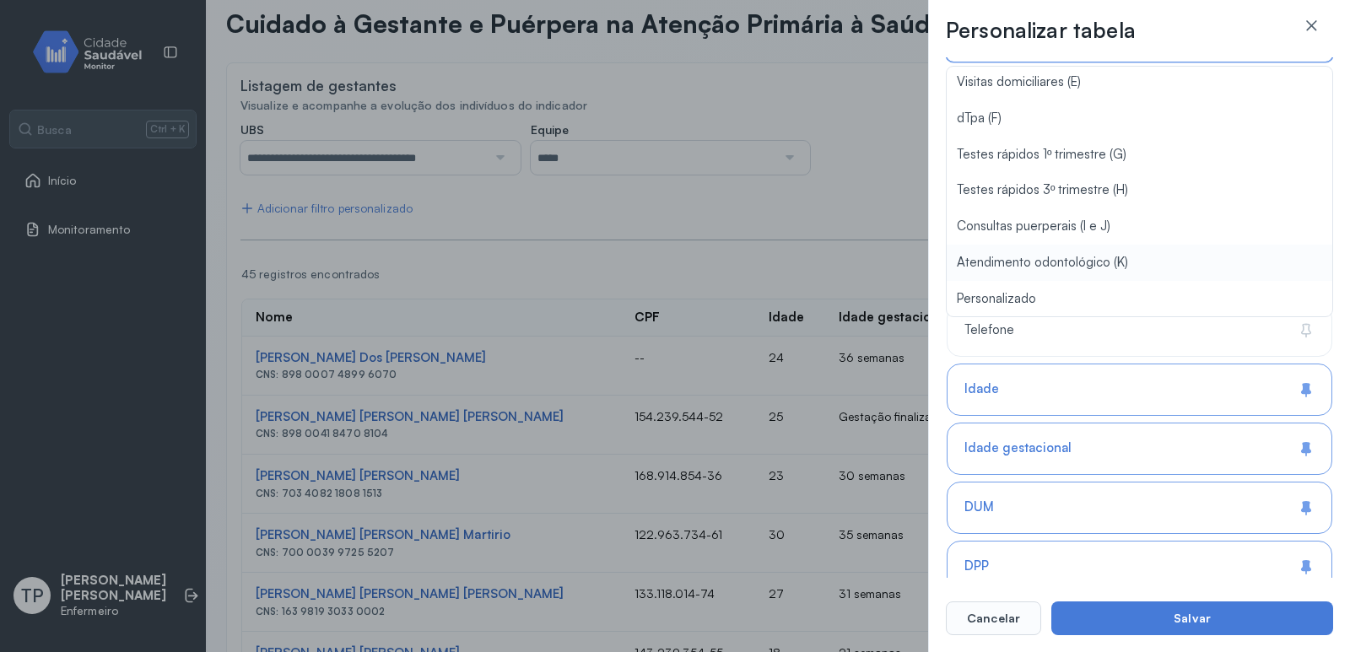
scroll to position [169, 0]
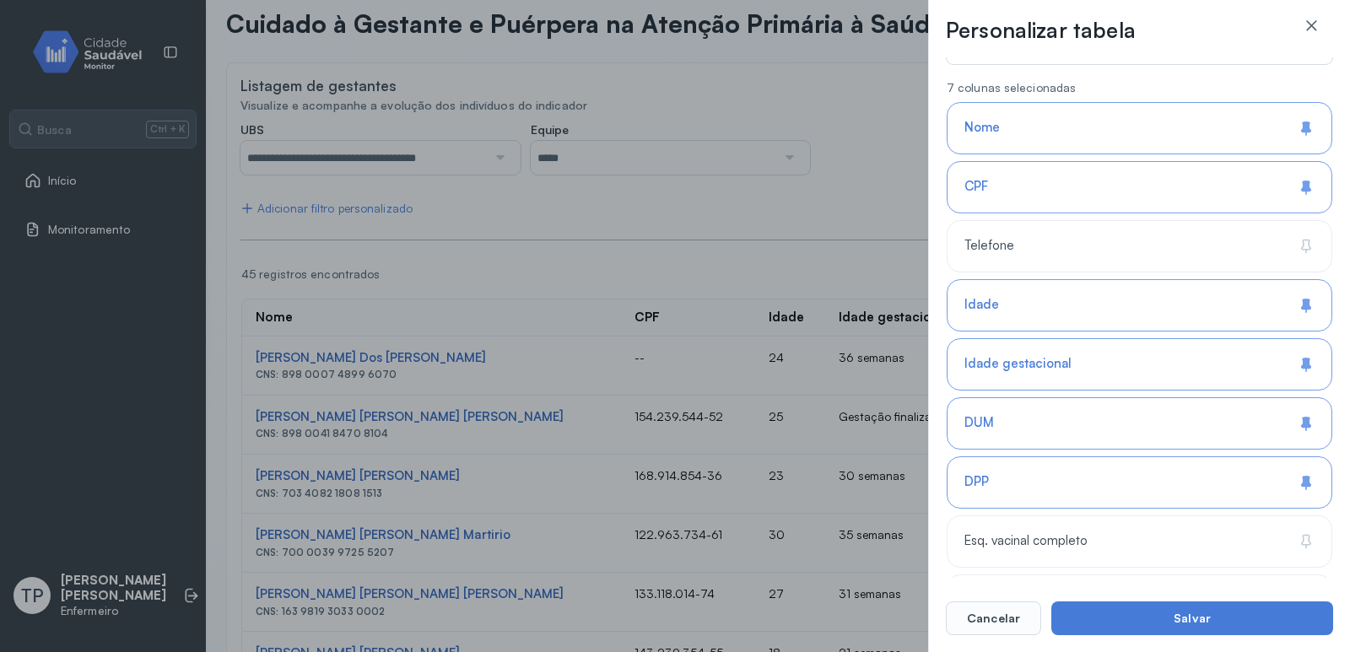
click at [1205, 614] on button "Salvar" at bounding box center [1193, 619] width 282 height 34
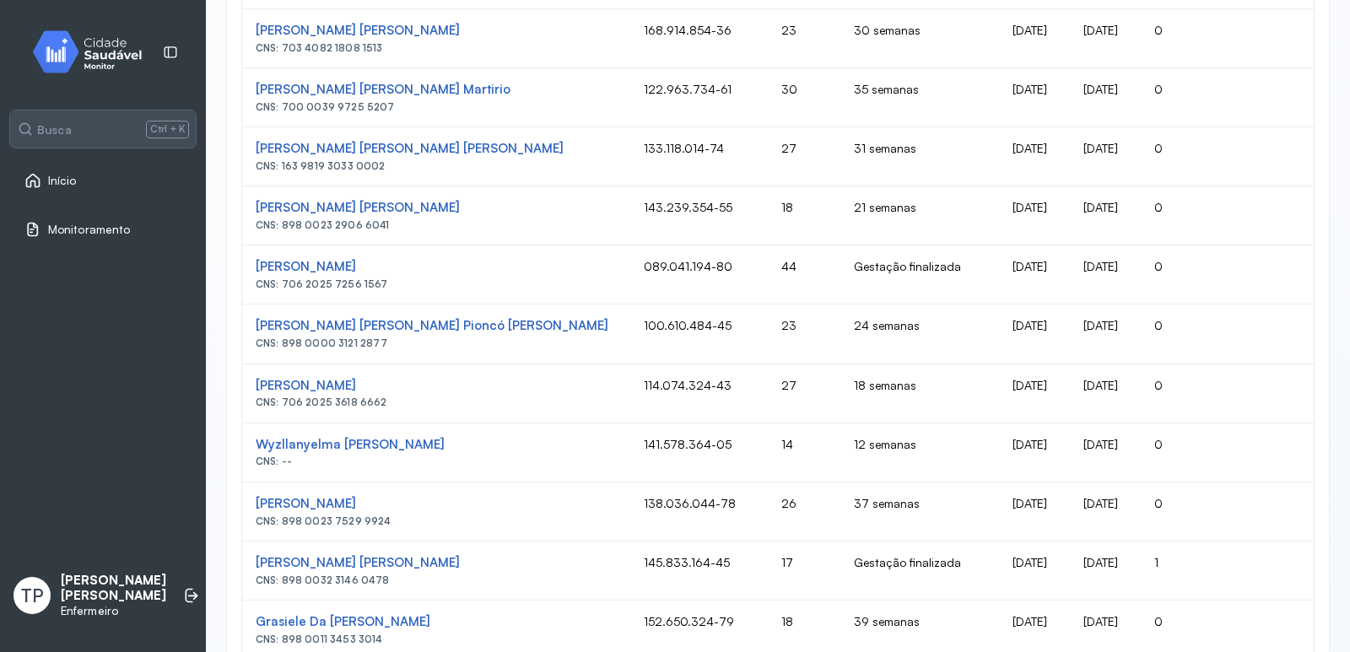
scroll to position [0, 0]
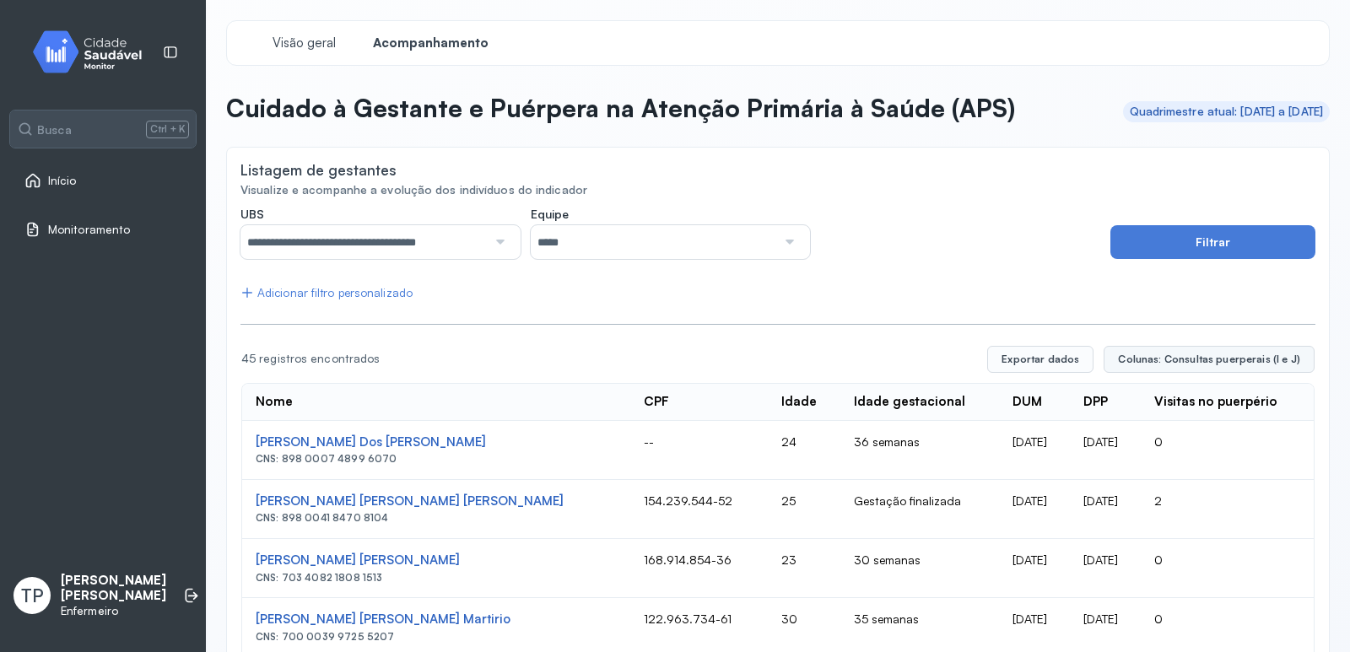
click at [1198, 360] on span "Colunas: Consultas puerperais (I e J)" at bounding box center [1209, 360] width 182 height 14
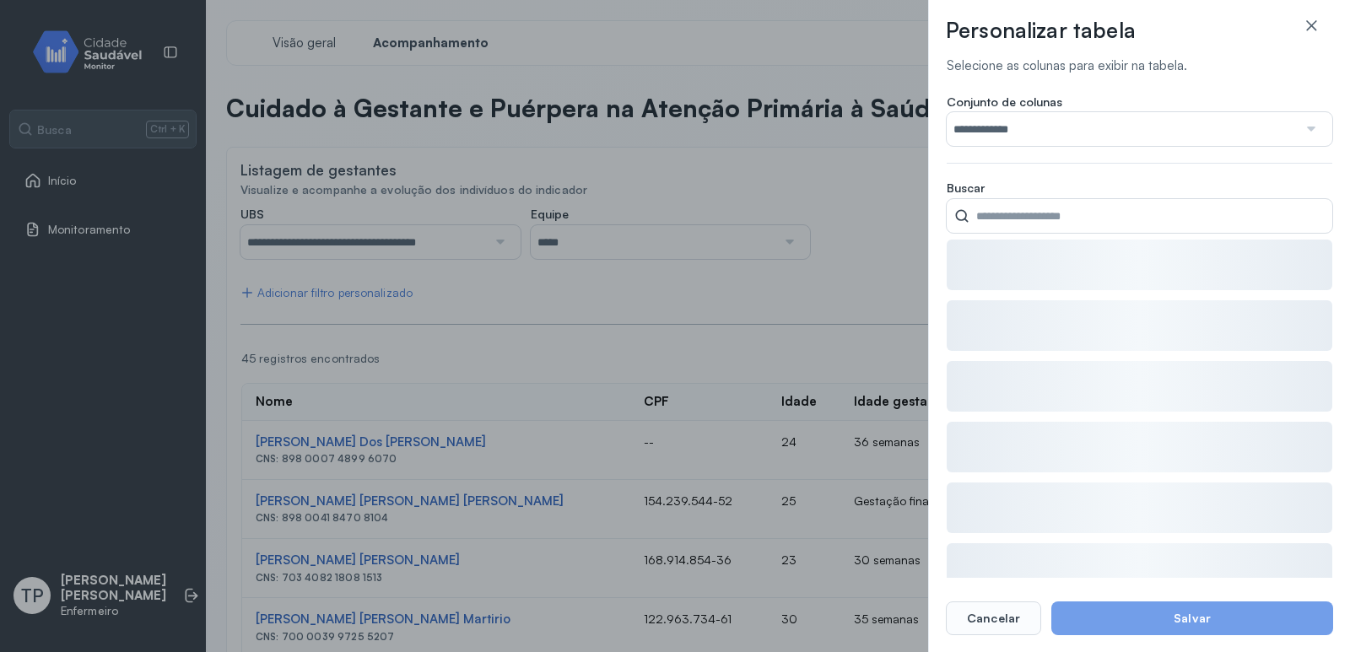
type input "**********"
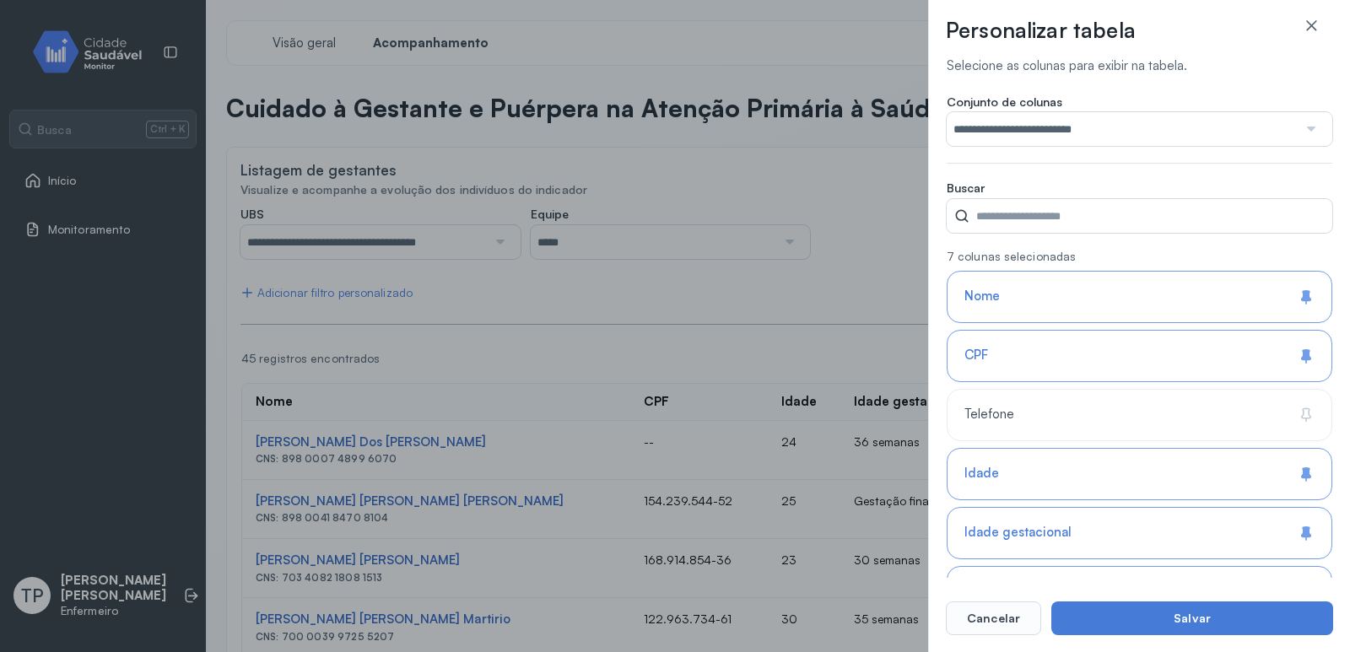
click at [1052, 107] on span "Conjunto de colunas" at bounding box center [1005, 102] width 116 height 15
click at [1053, 181] on div "**********" at bounding box center [1140, 207] width 386 height 52
click at [1057, 126] on input "**********" at bounding box center [1122, 129] width 351 height 34
click at [990, 181] on div "Conjunto de colunas ****** Padrão Captação (A) Pré-[DATE] (B) Pressão arterial …" at bounding box center [1140, 207] width 386 height 52
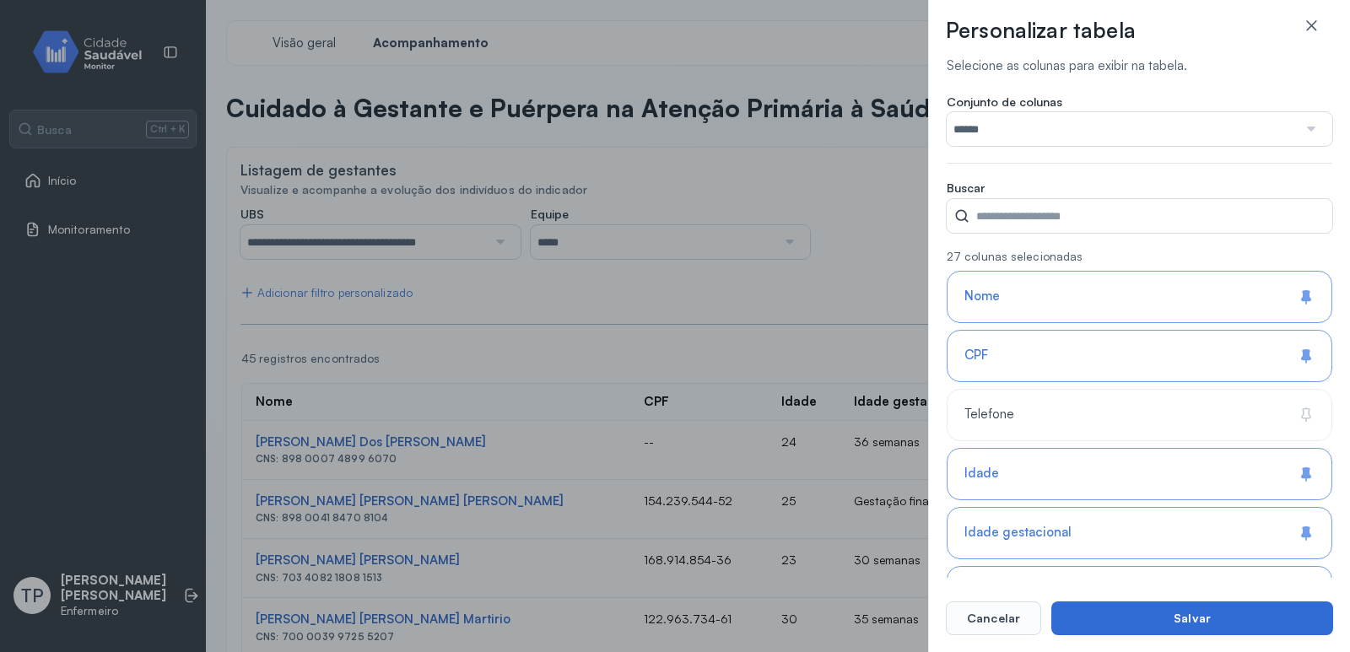
click at [1112, 619] on button "Salvar" at bounding box center [1193, 619] width 282 height 34
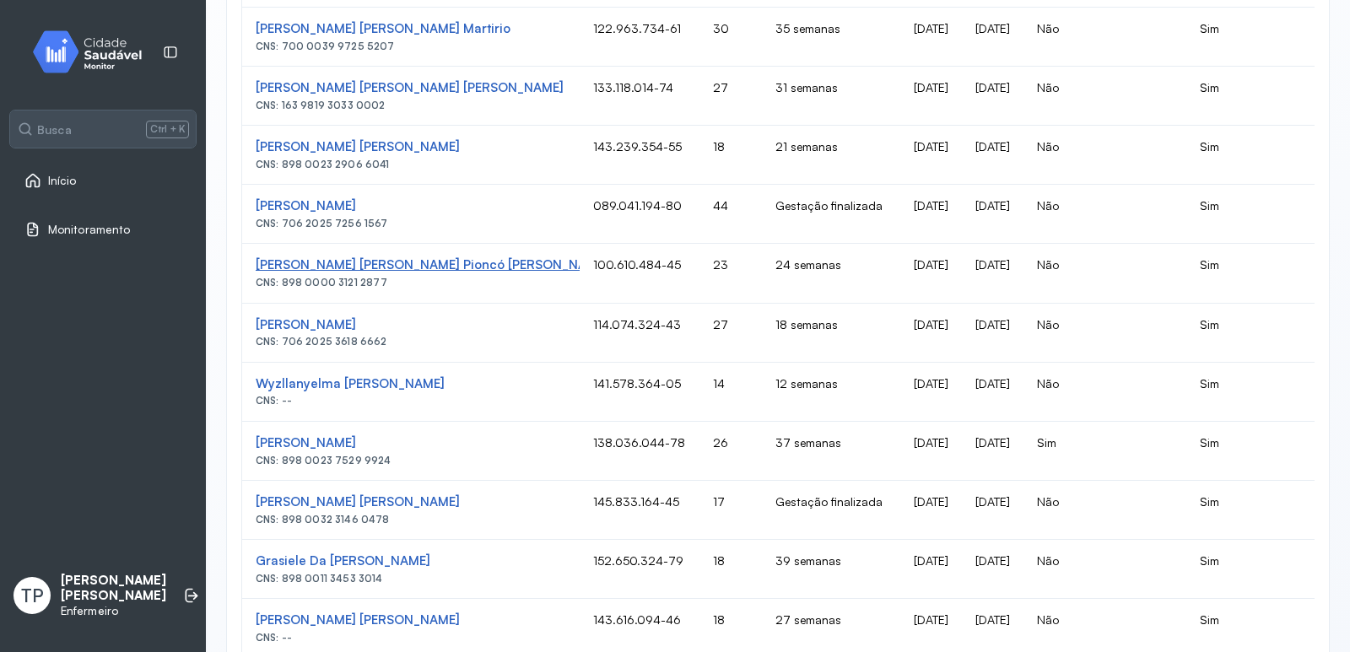
scroll to position [675, 0]
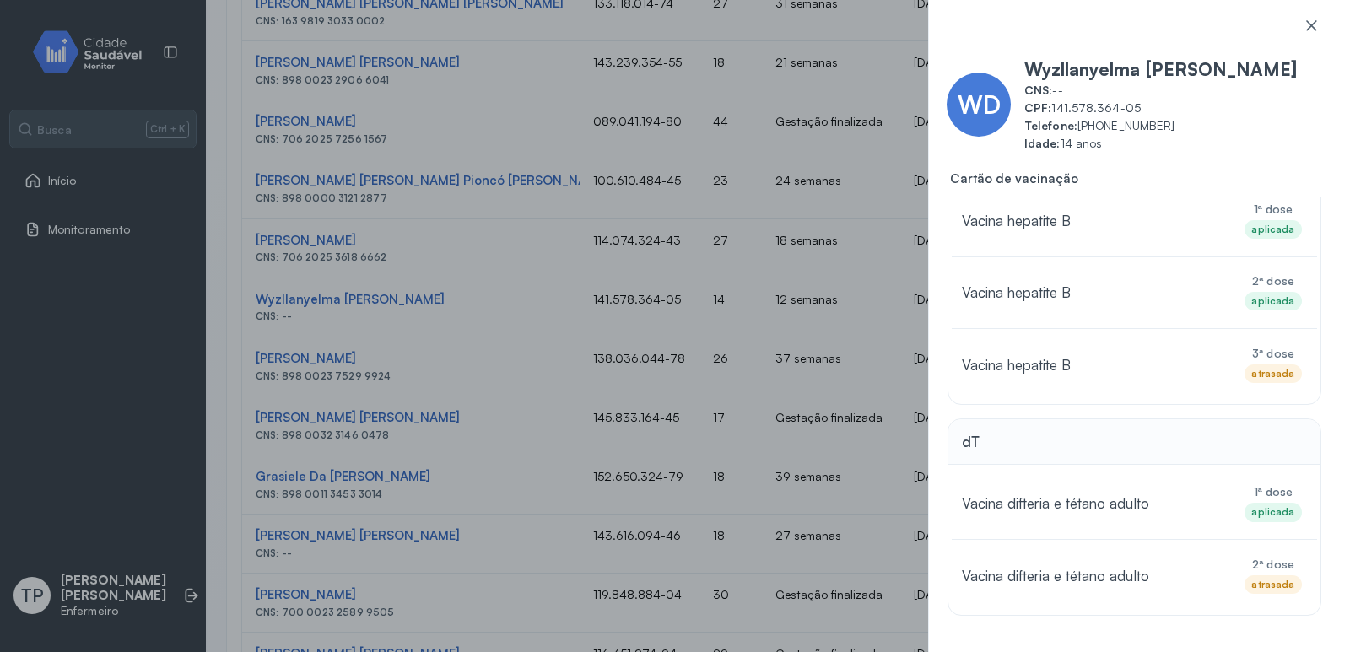
scroll to position [0, 0]
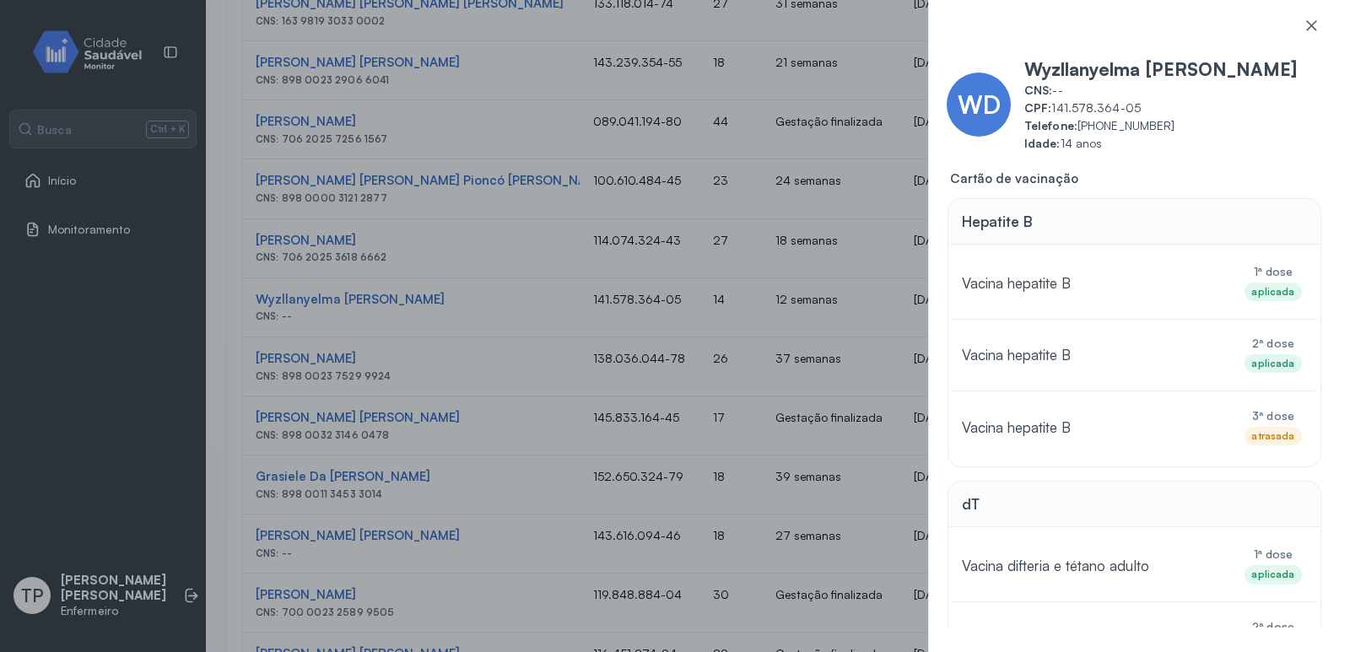
click at [471, 294] on div "WD Wyzllanyelma [PERSON_NAME] CNS: -- CPF: 141.578.364-05 Telefone: [PHONE_NUMB…" at bounding box center [675, 326] width 1350 height 652
click at [1085, 127] on span "Telefone: [PHONE_NUMBER]" at bounding box center [1179, 126] width 308 height 14
drag, startPoint x: 1133, startPoint y: 105, endPoint x: 1057, endPoint y: 105, distance: 76.0
click at [1057, 105] on span "CPF: 141.578.364-05" at bounding box center [1179, 108] width 308 height 14
click at [1060, 105] on span "CPF: 141.578.364-05" at bounding box center [1179, 108] width 308 height 14
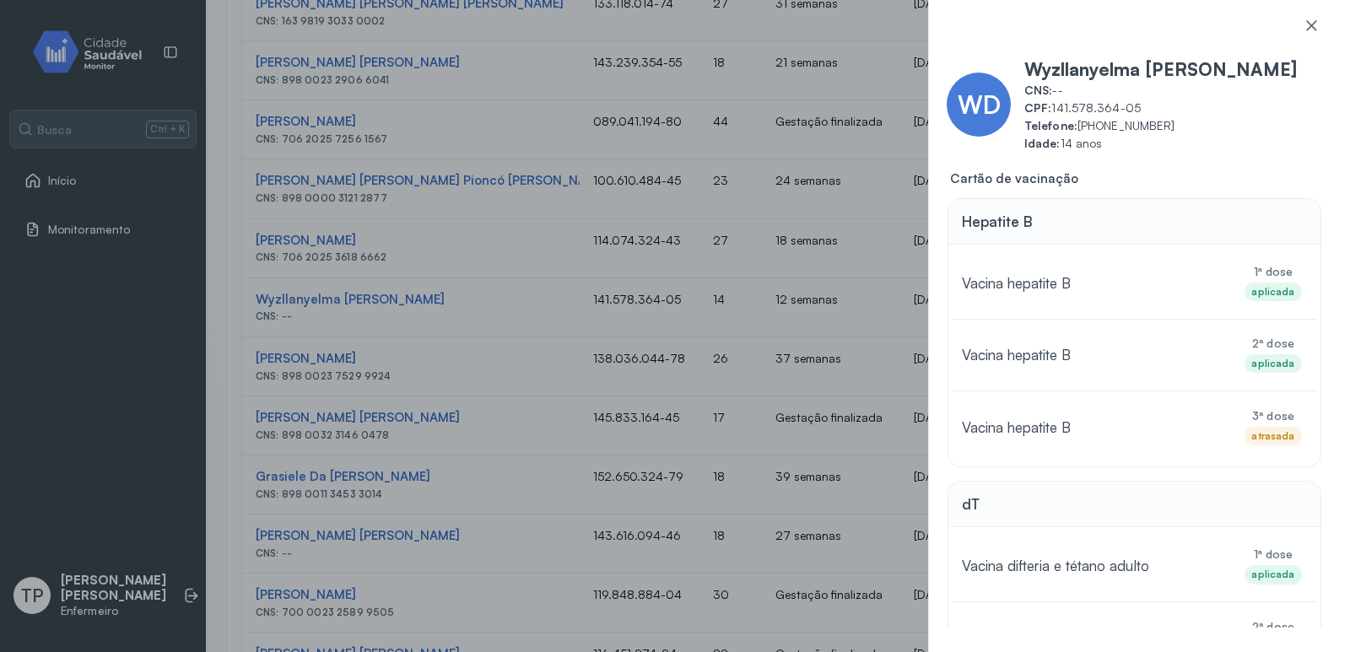
drag, startPoint x: 1051, startPoint y: 110, endPoint x: 1142, endPoint y: 108, distance: 91.2
click at [1142, 108] on span "CPF: 141.578.364-05" at bounding box center [1179, 108] width 308 height 14
copy span "141.578.364-05"
click at [781, 180] on div "WD Wyzllanyelma [PERSON_NAME] CNS: -- CPF: 141.578.364-05 Telefone: [PHONE_NUMB…" at bounding box center [675, 326] width 1350 height 652
click at [1310, 21] on icon at bounding box center [1311, 25] width 17 height 17
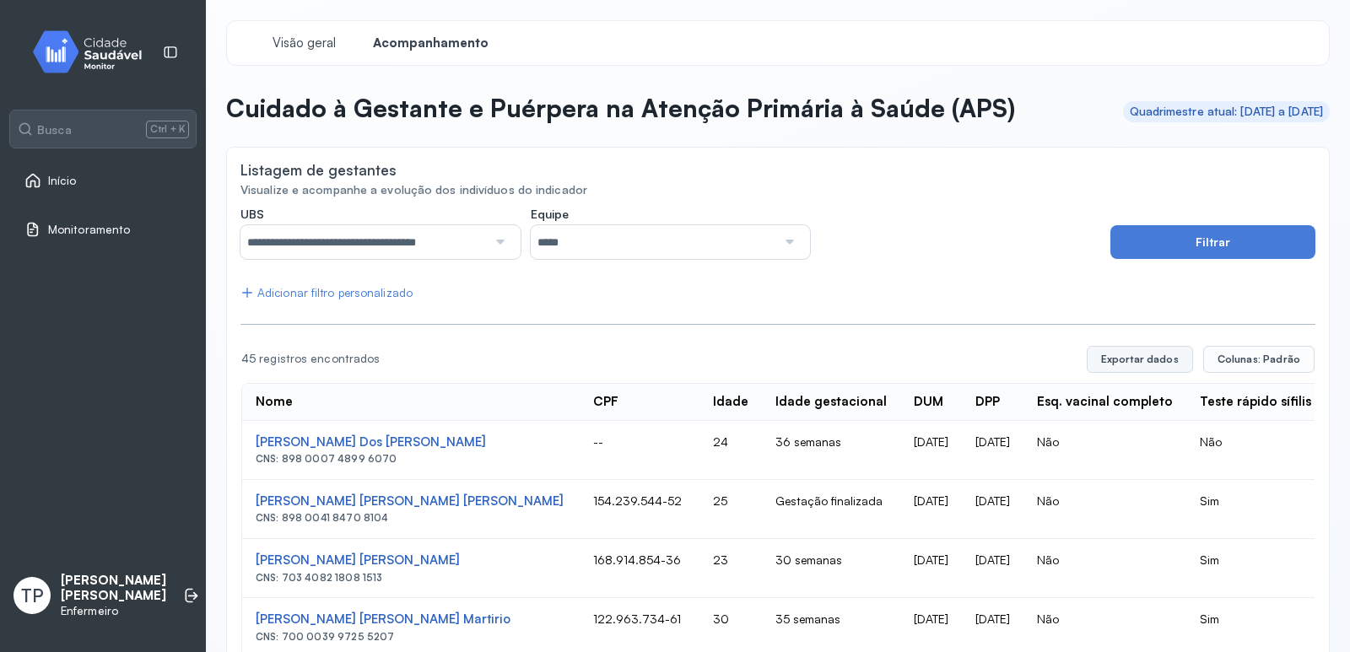
click at [1154, 358] on button "Exportar dados" at bounding box center [1140, 359] width 106 height 27
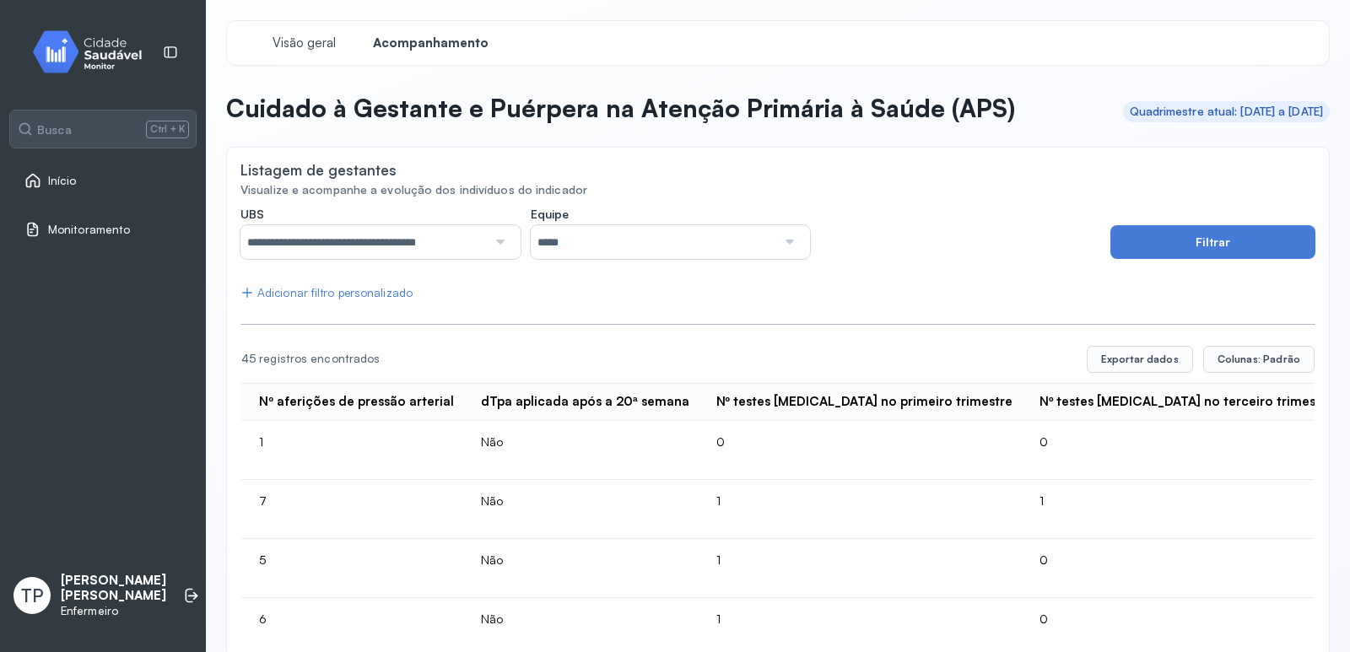
click at [86, 174] on link "Início" at bounding box center [102, 180] width 157 height 17
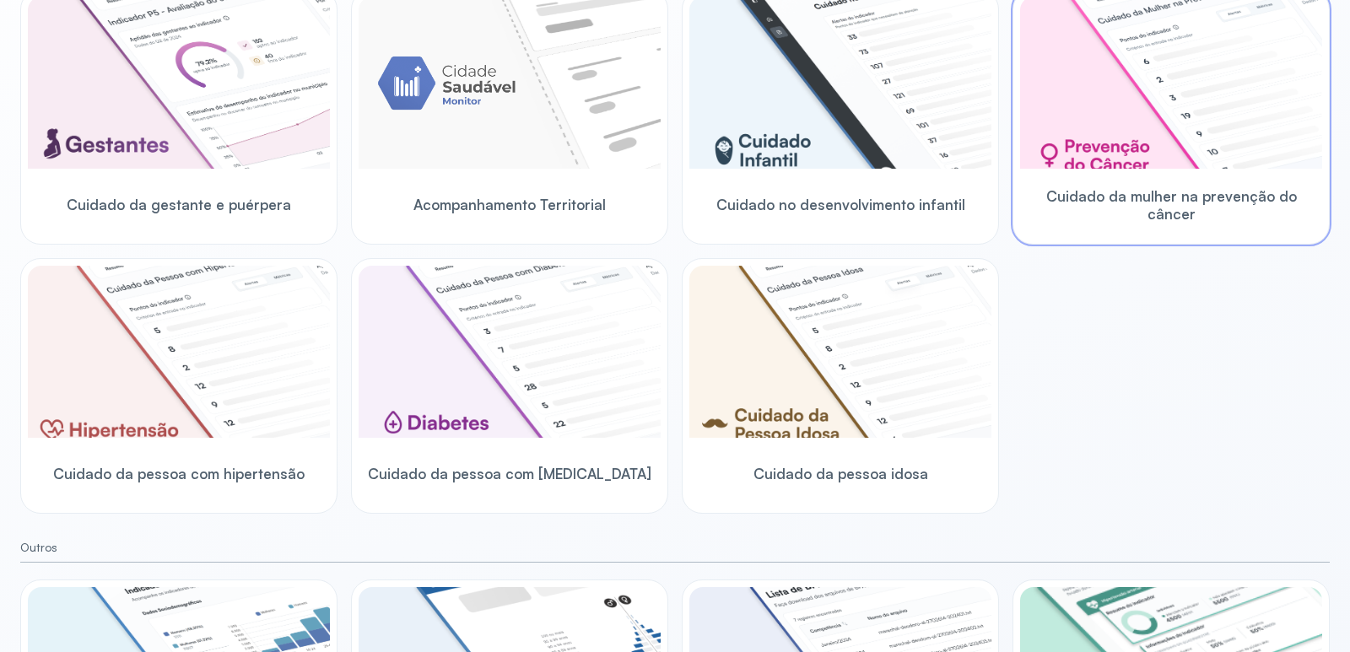
click at [1158, 95] on img at bounding box center [1171, 83] width 302 height 172
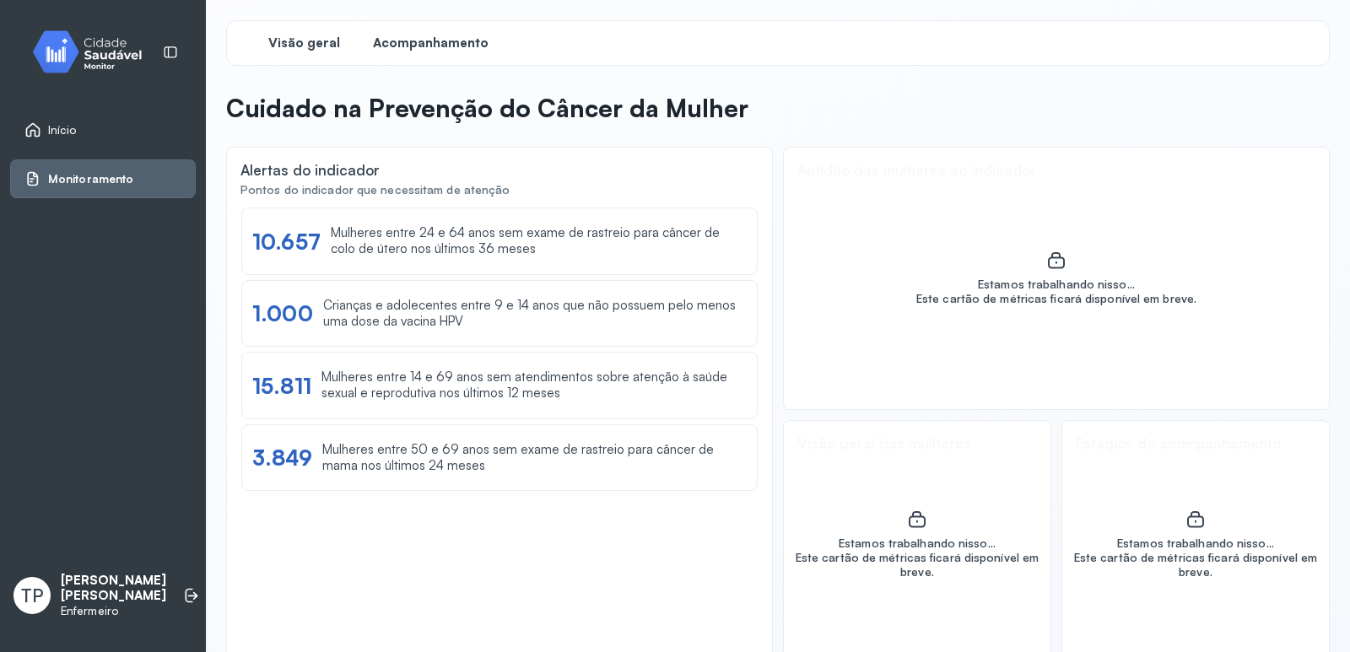
click at [412, 46] on span "Acompanhamento" at bounding box center [431, 43] width 116 height 16
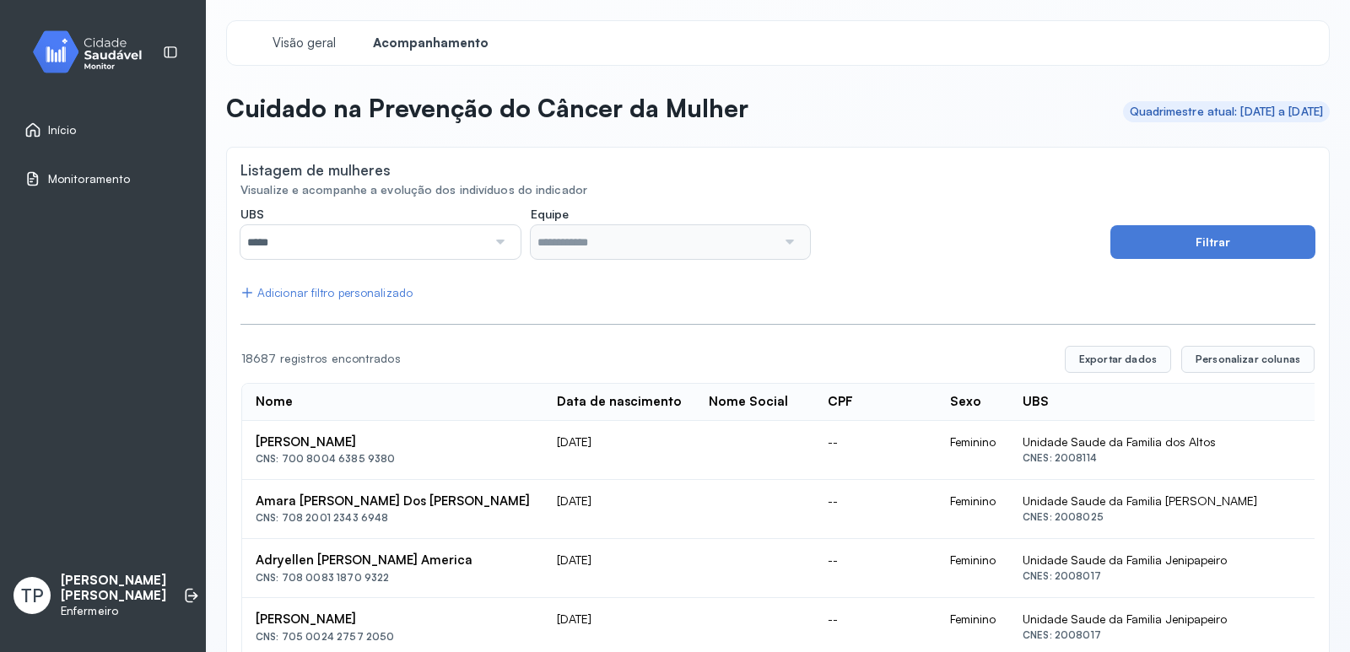
click at [501, 242] on div at bounding box center [499, 242] width 24 height 34
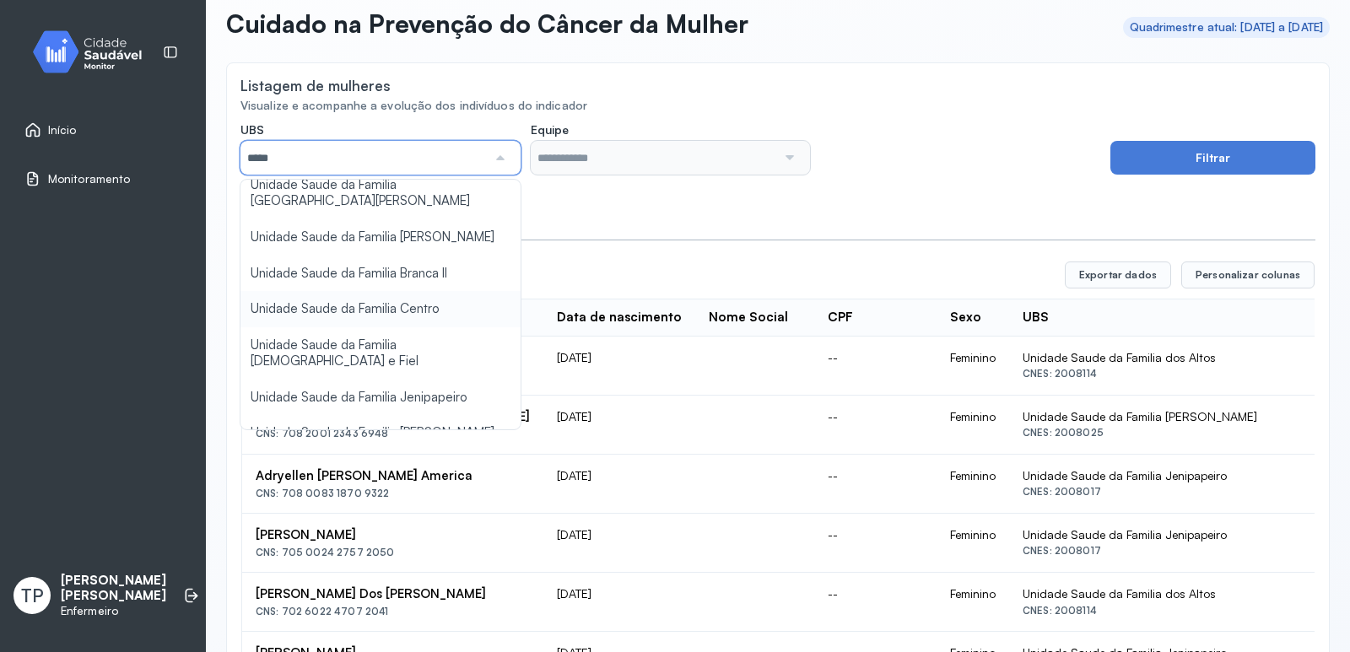
scroll to position [169, 0]
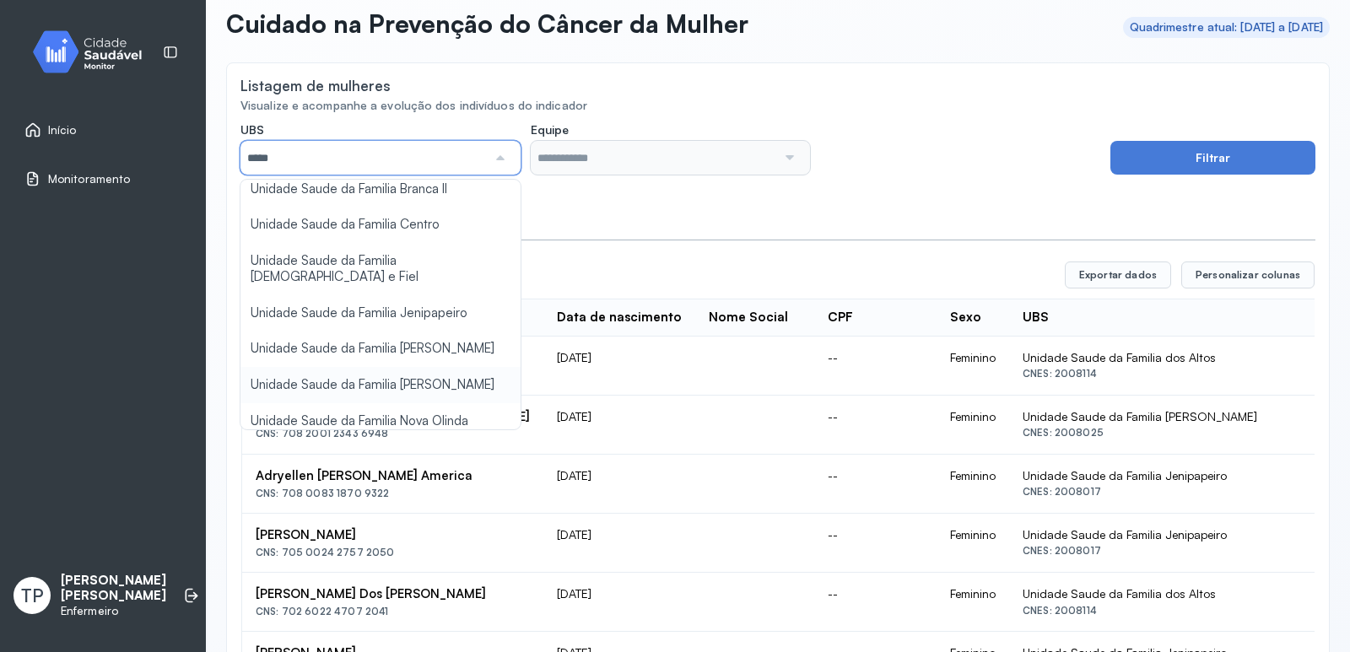
type input "*****"
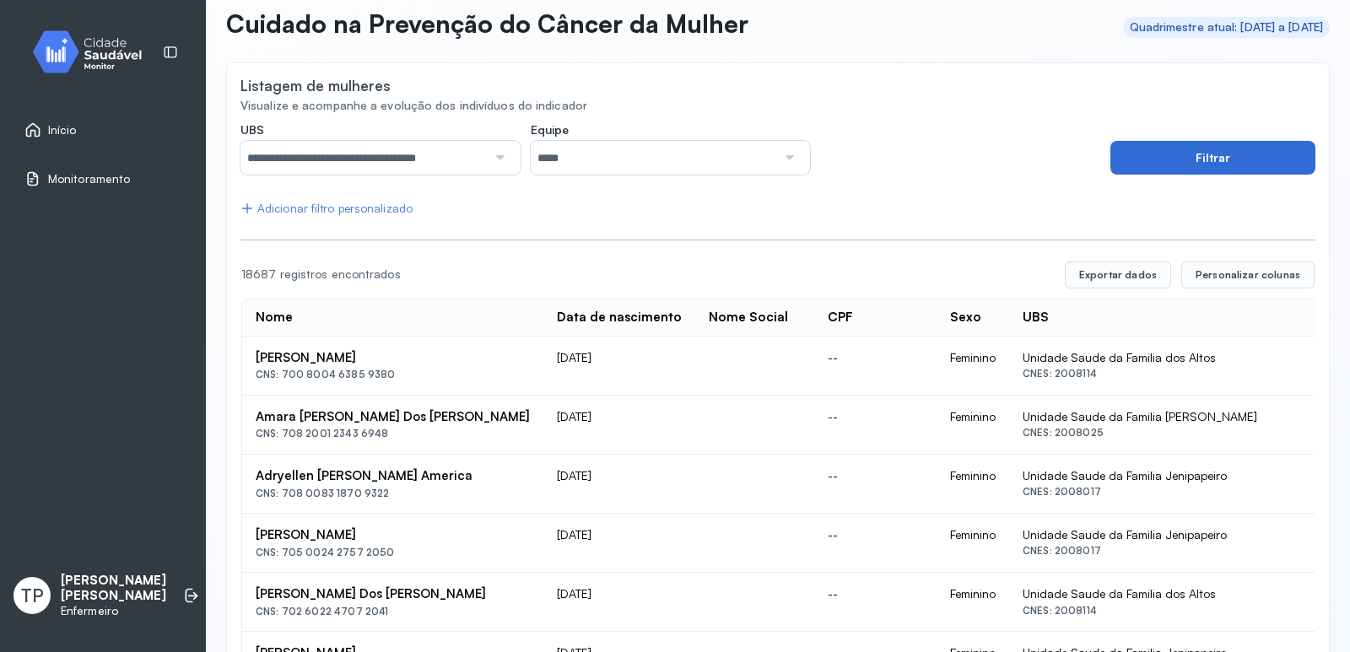
click at [1131, 156] on button "Filtrar" at bounding box center [1213, 158] width 205 height 34
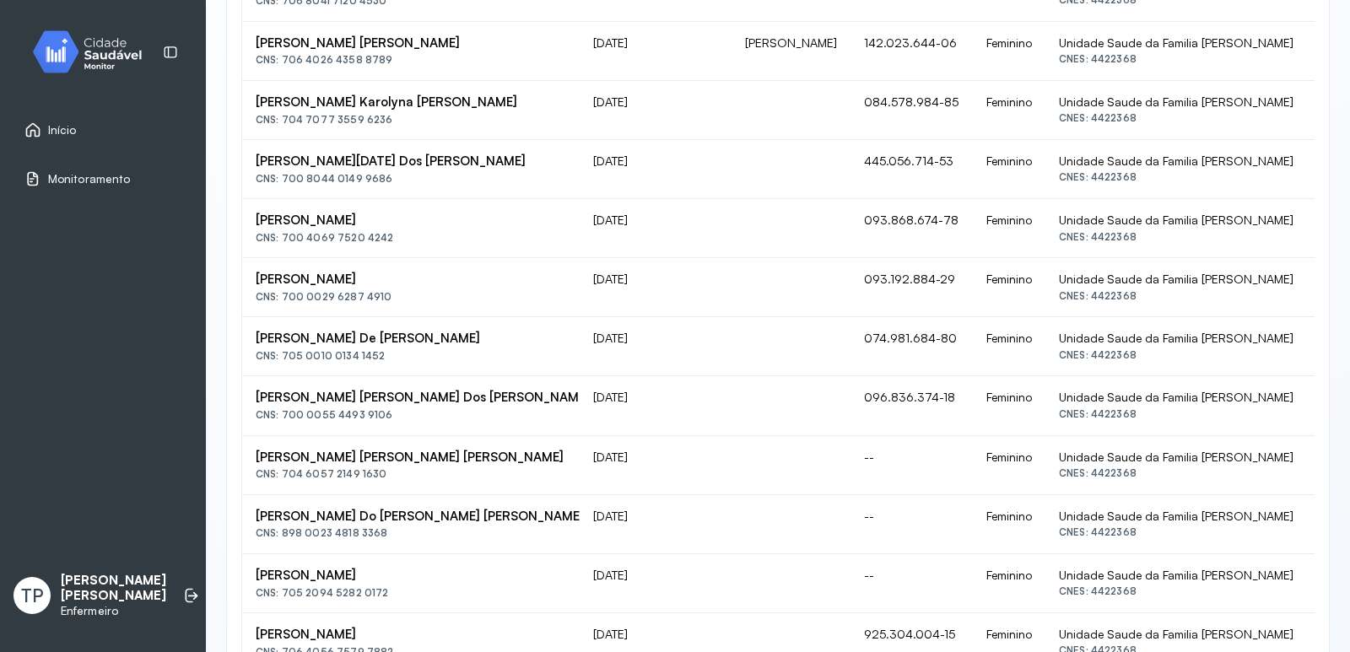
scroll to position [0, 0]
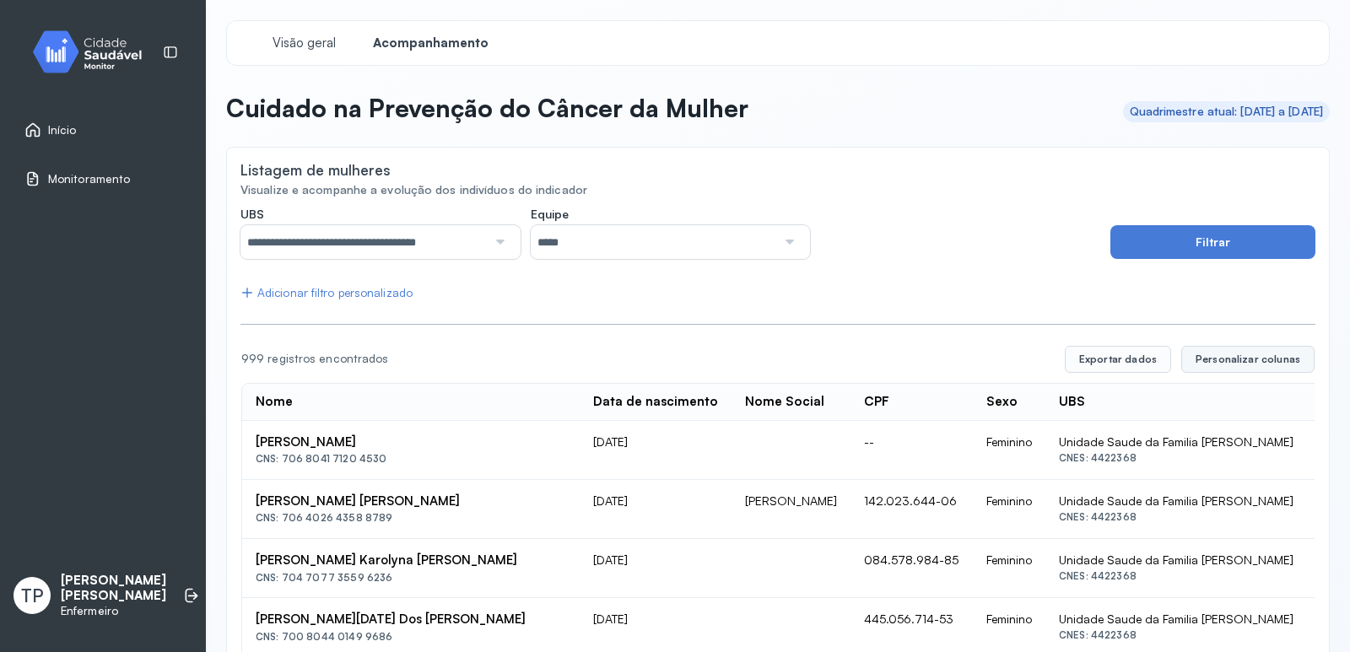
click at [1235, 359] on span "Personalizar colunas" at bounding box center [1248, 360] width 105 height 14
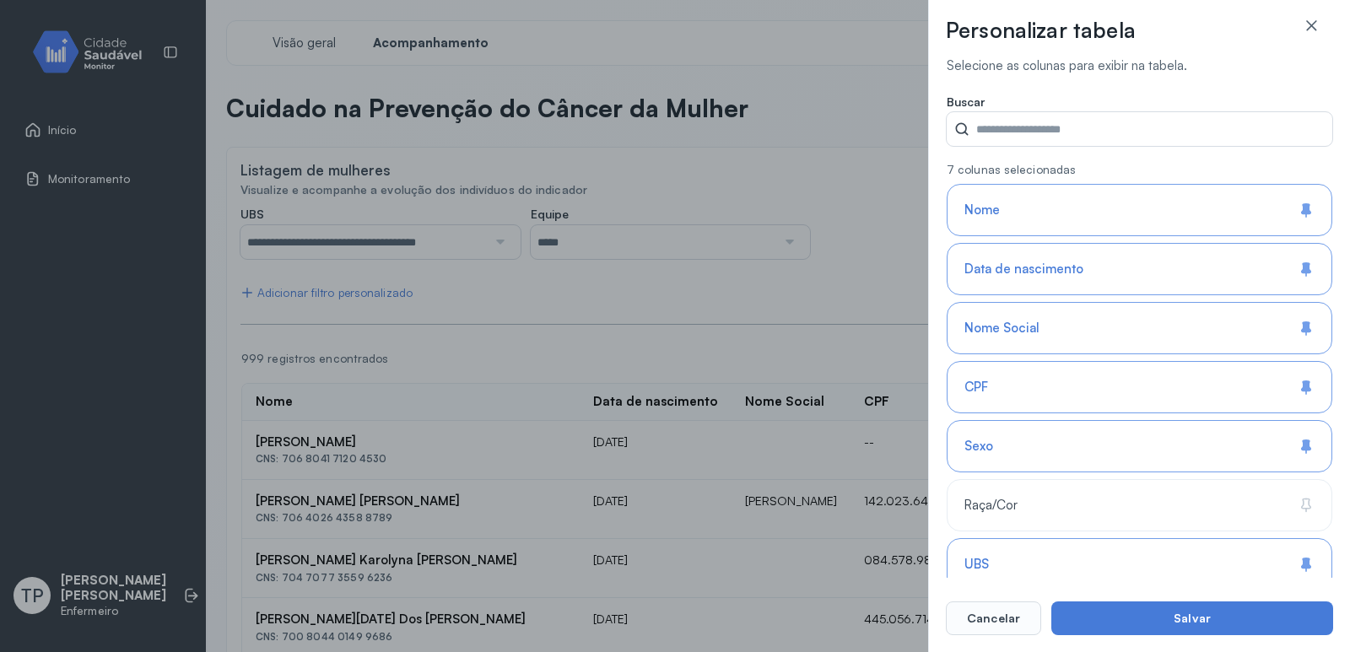
scroll to position [84, 0]
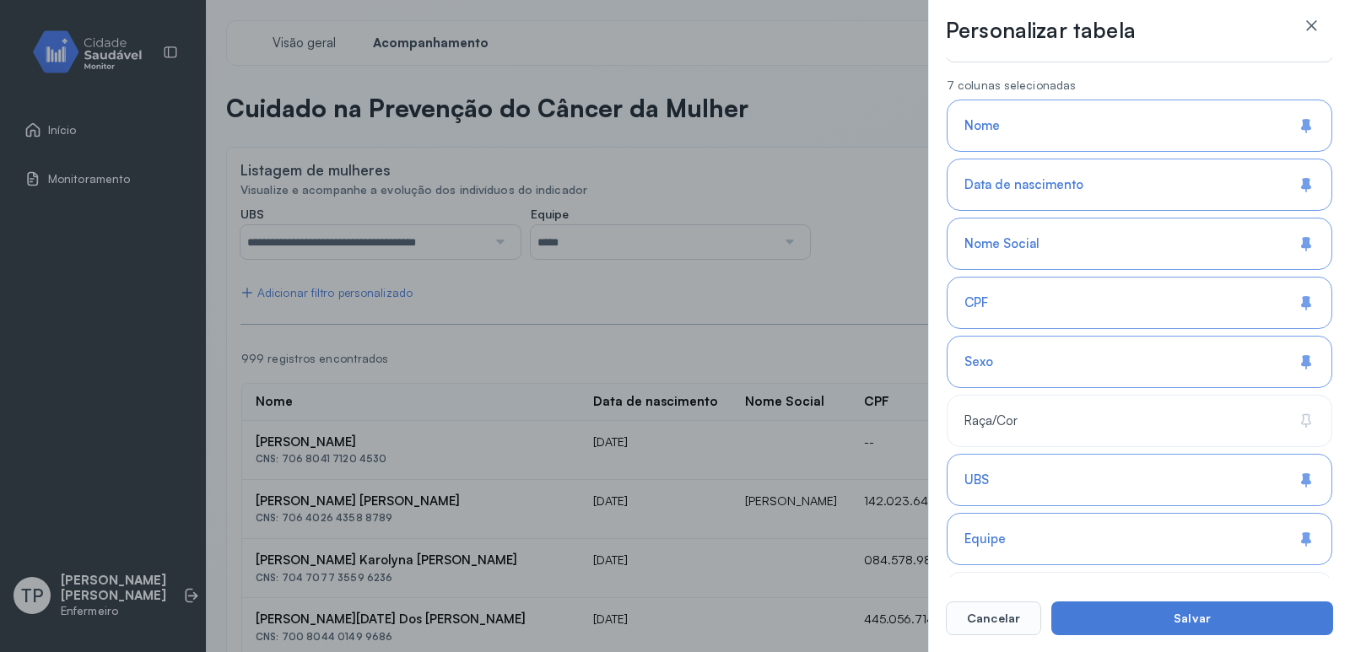
click at [1302, 241] on icon at bounding box center [1306, 242] width 8 height 9
click at [765, 262] on div "Personalizar tabela Selecione as colunas para exibir na tabela. Buscar 6 coluna…" at bounding box center [675, 326] width 1350 height 652
click at [995, 616] on button "Cancelar" at bounding box center [993, 619] width 95 height 34
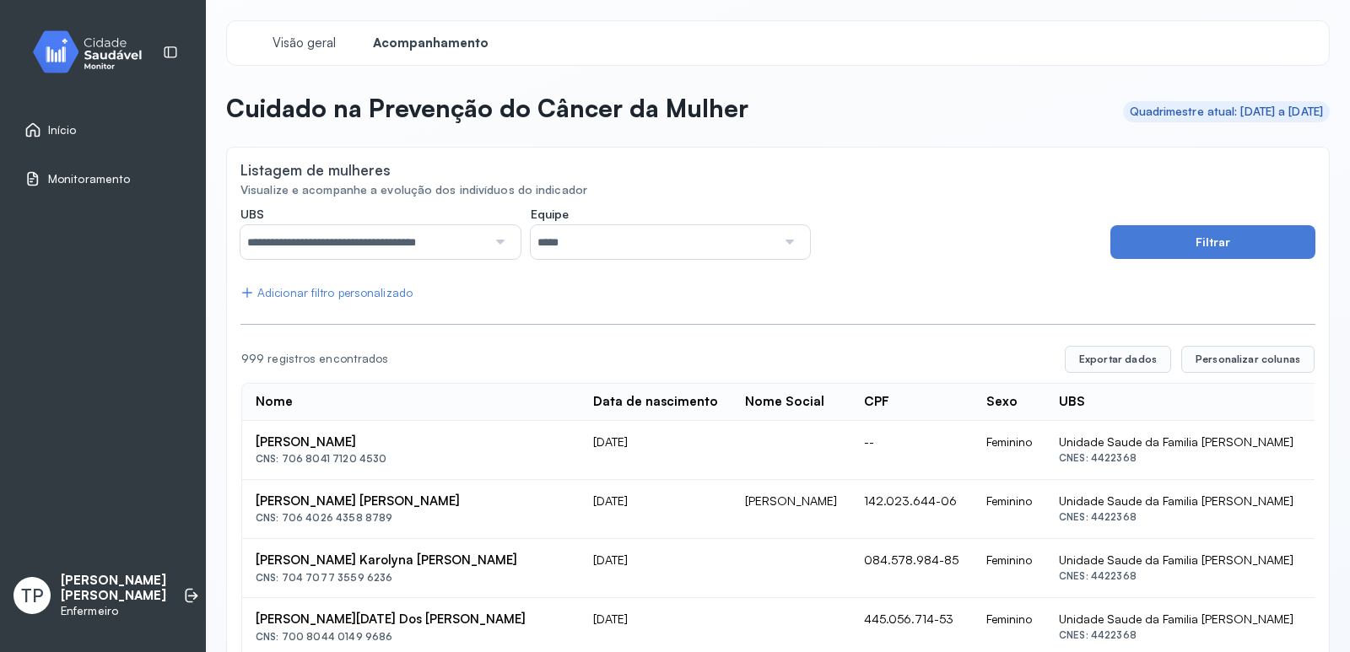
click at [759, 232] on input "*****" at bounding box center [654, 242] width 246 height 34
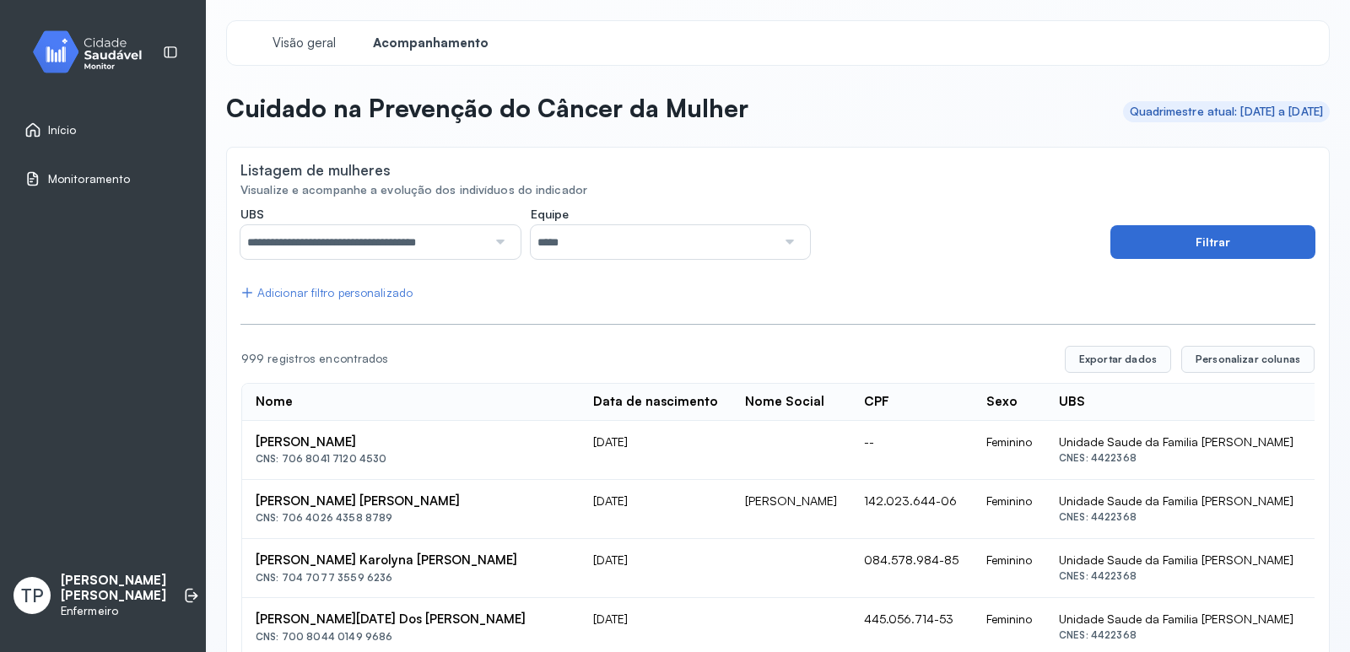
click at [1157, 242] on button "Filtrar" at bounding box center [1213, 242] width 205 height 34
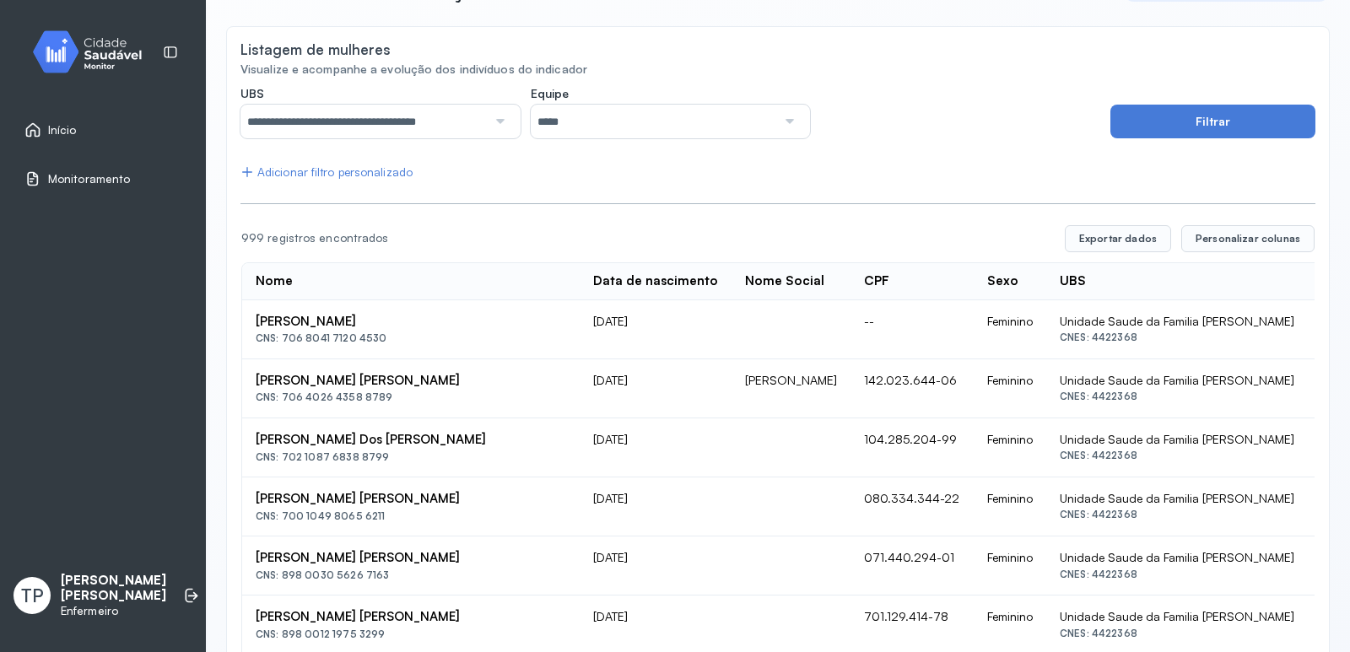
scroll to position [36, 0]
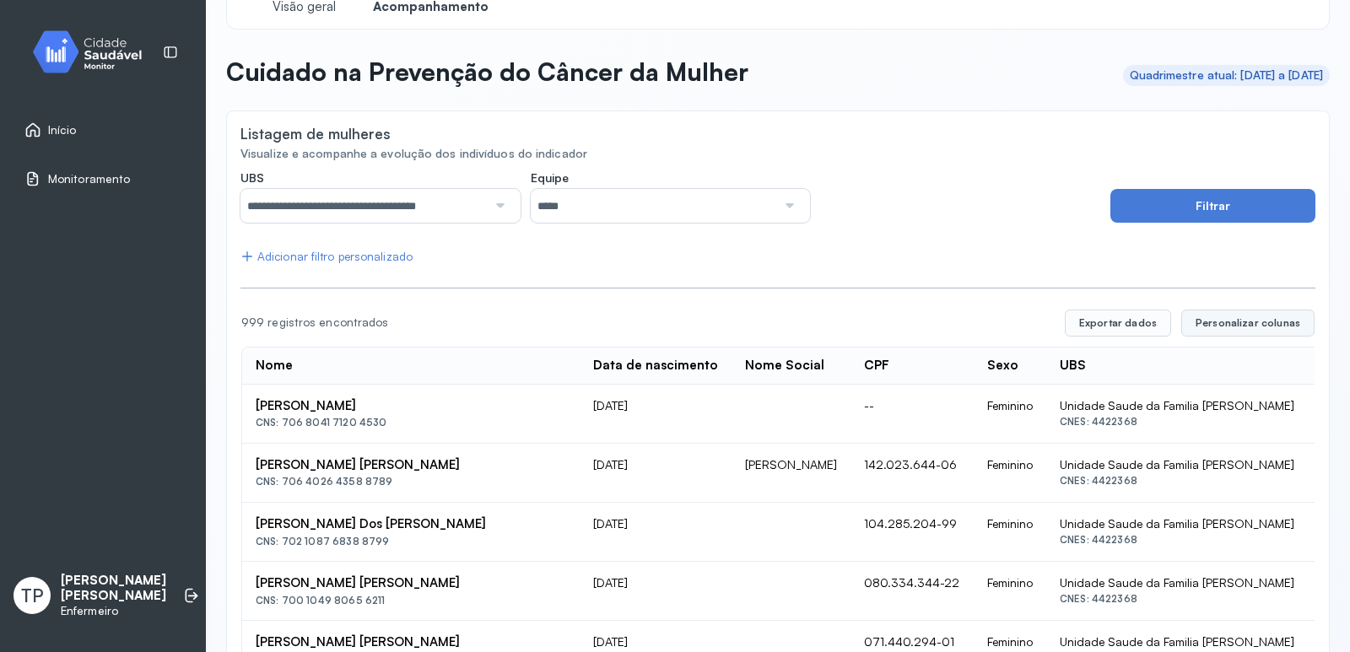
click at [1208, 324] on span "Personalizar colunas" at bounding box center [1248, 323] width 105 height 14
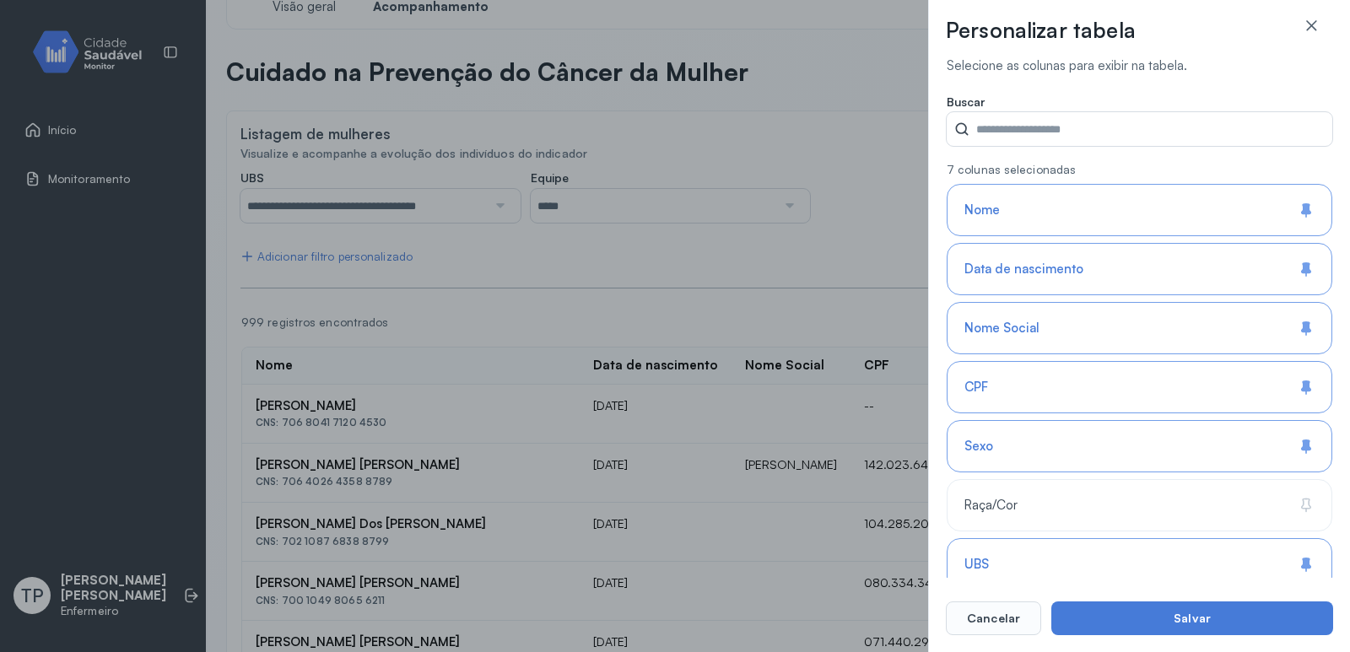
click at [1302, 326] on icon at bounding box center [1306, 326] width 8 height 9
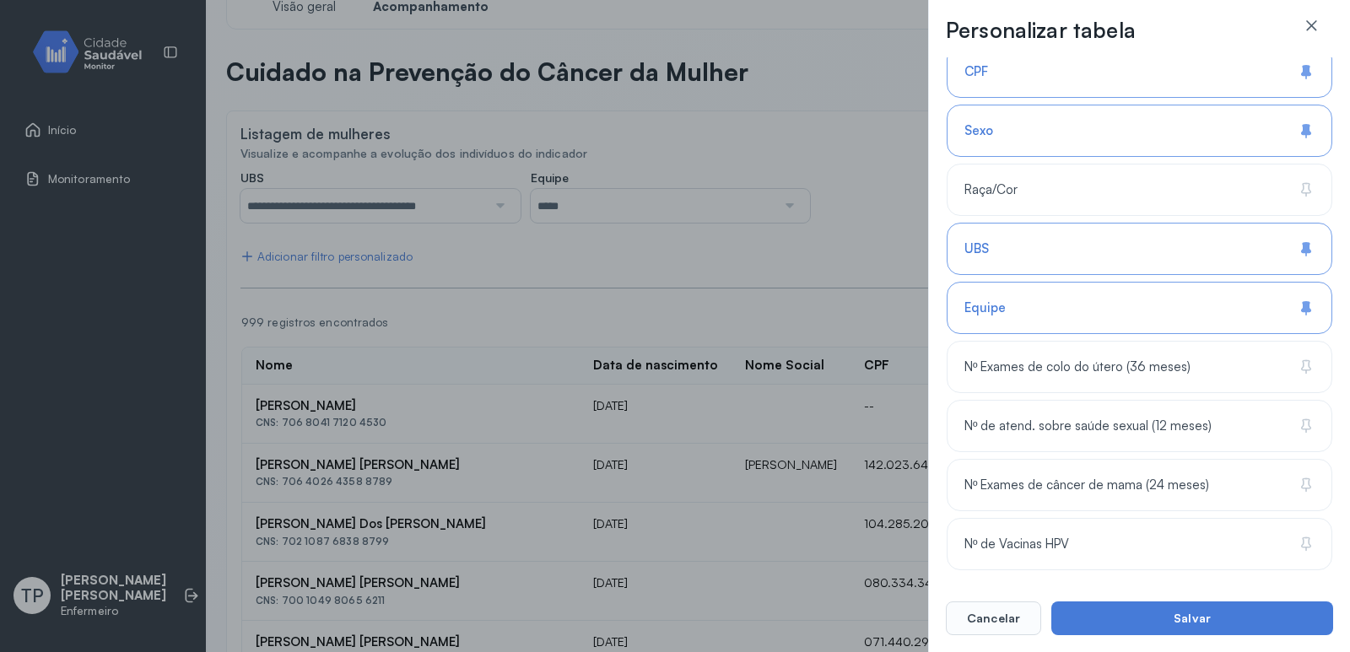
scroll to position [147, 0]
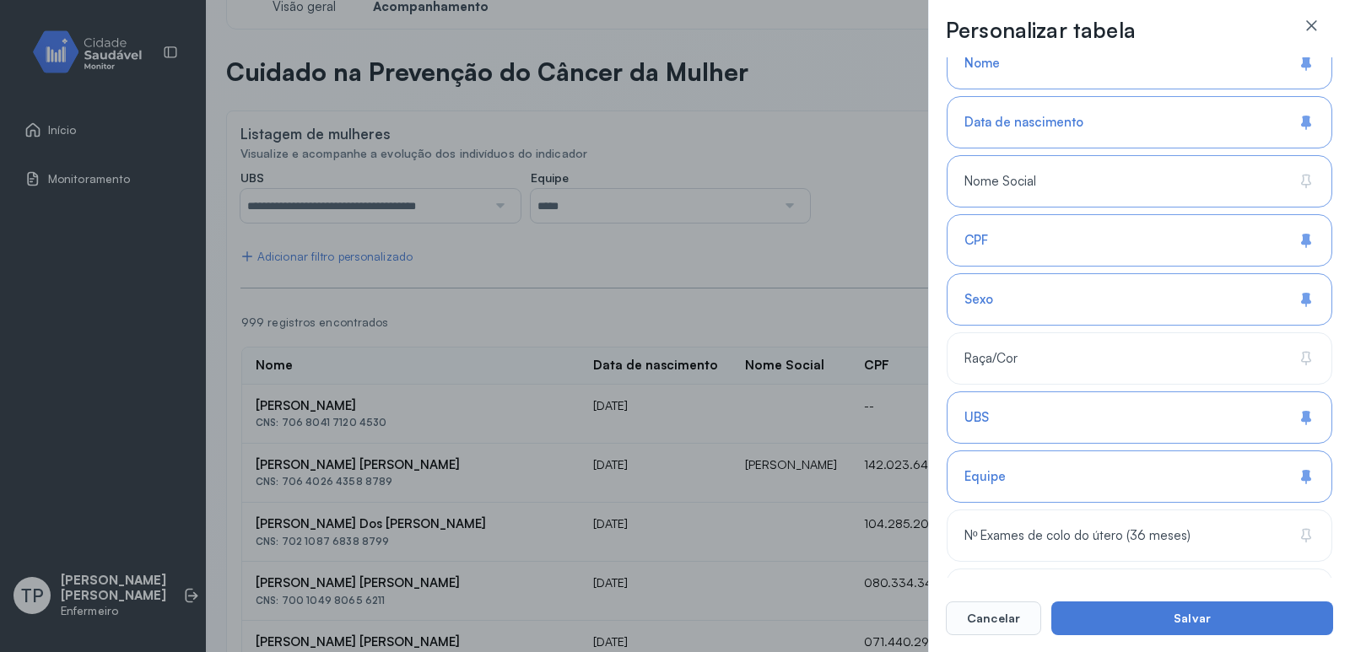
click at [1298, 414] on icon at bounding box center [1306, 417] width 17 height 17
click at [1307, 474] on icon at bounding box center [1306, 476] width 17 height 17
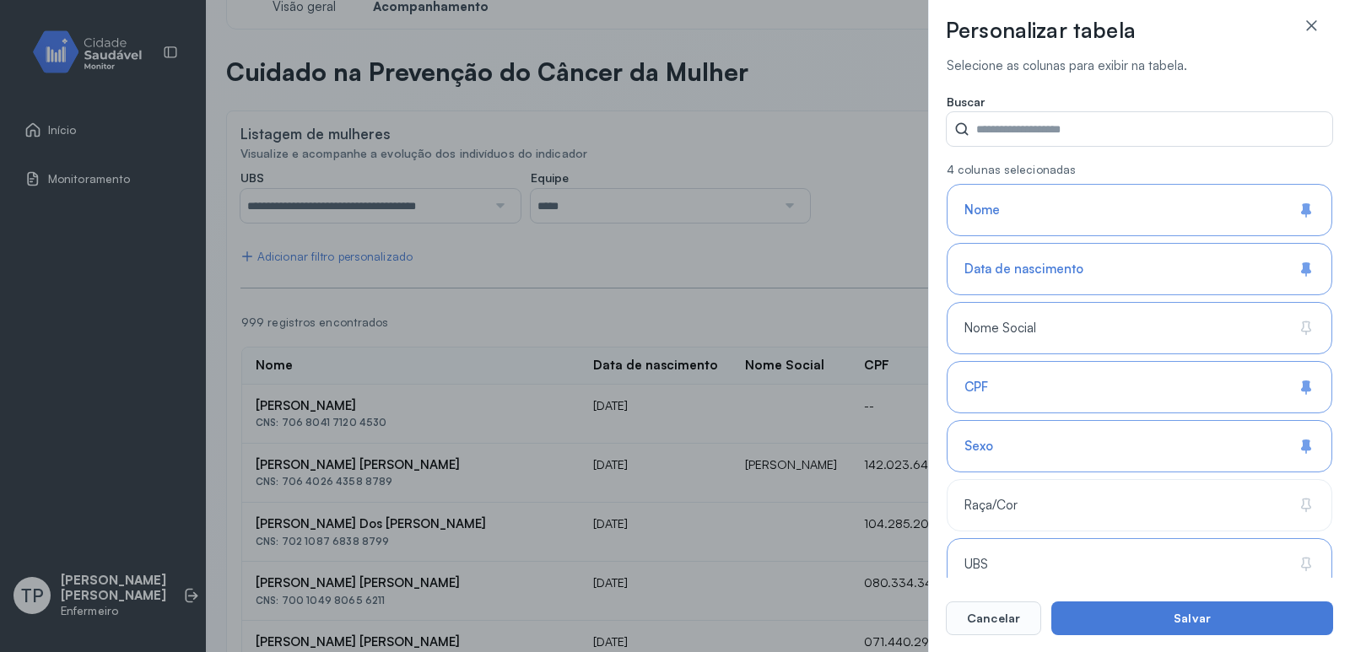
scroll to position [316, 0]
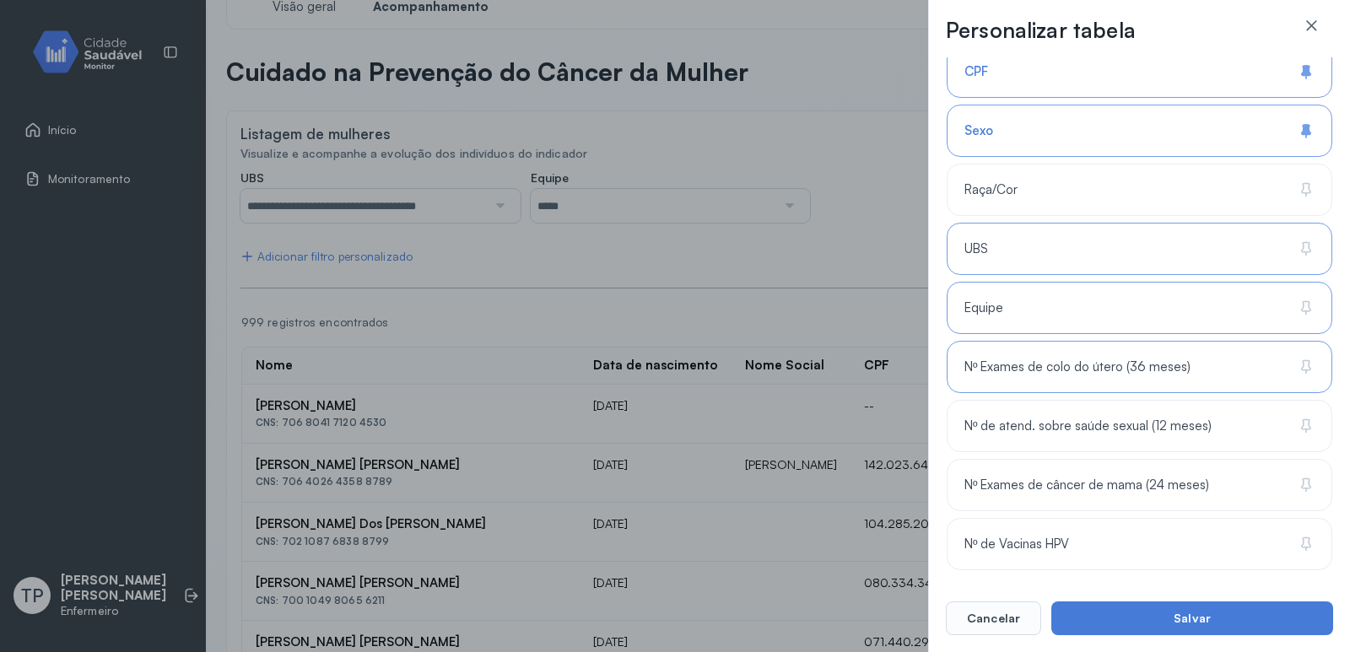
click at [1302, 371] on icon at bounding box center [1306, 367] width 17 height 17
click at [1300, 429] on icon at bounding box center [1306, 426] width 17 height 17
click at [1308, 481] on icon at bounding box center [1306, 485] width 17 height 17
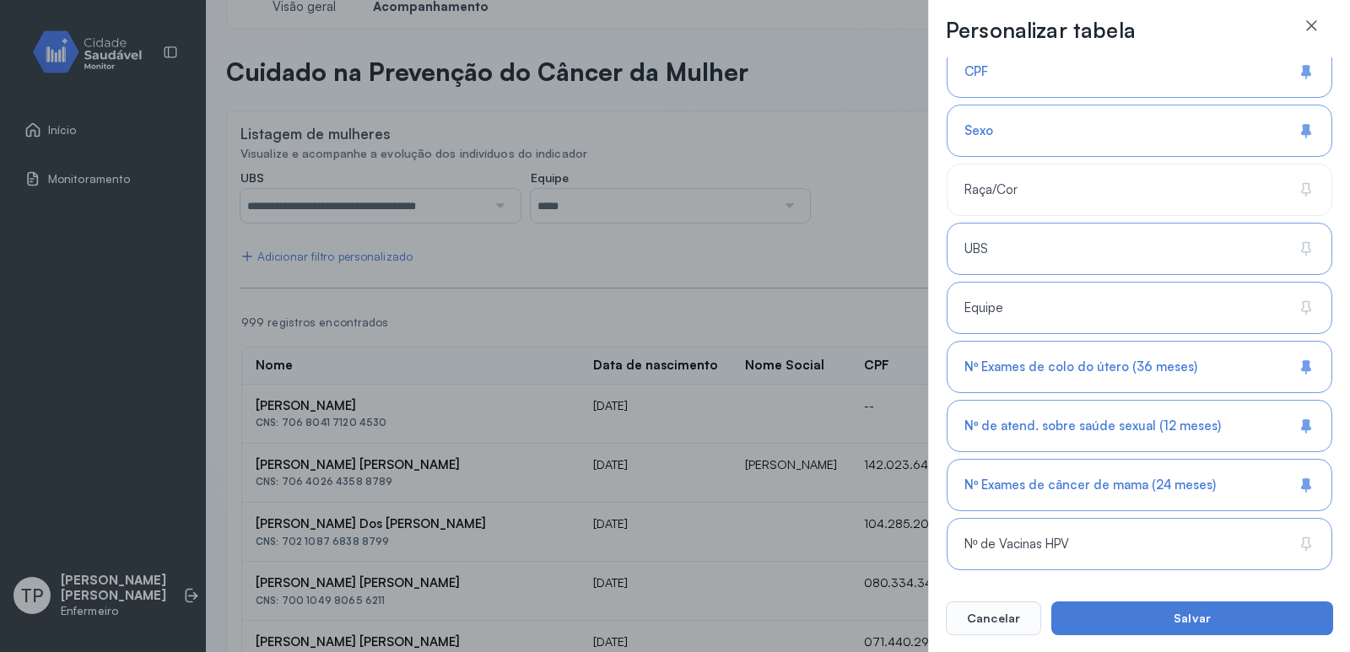
click at [1299, 546] on icon at bounding box center [1306, 544] width 17 height 17
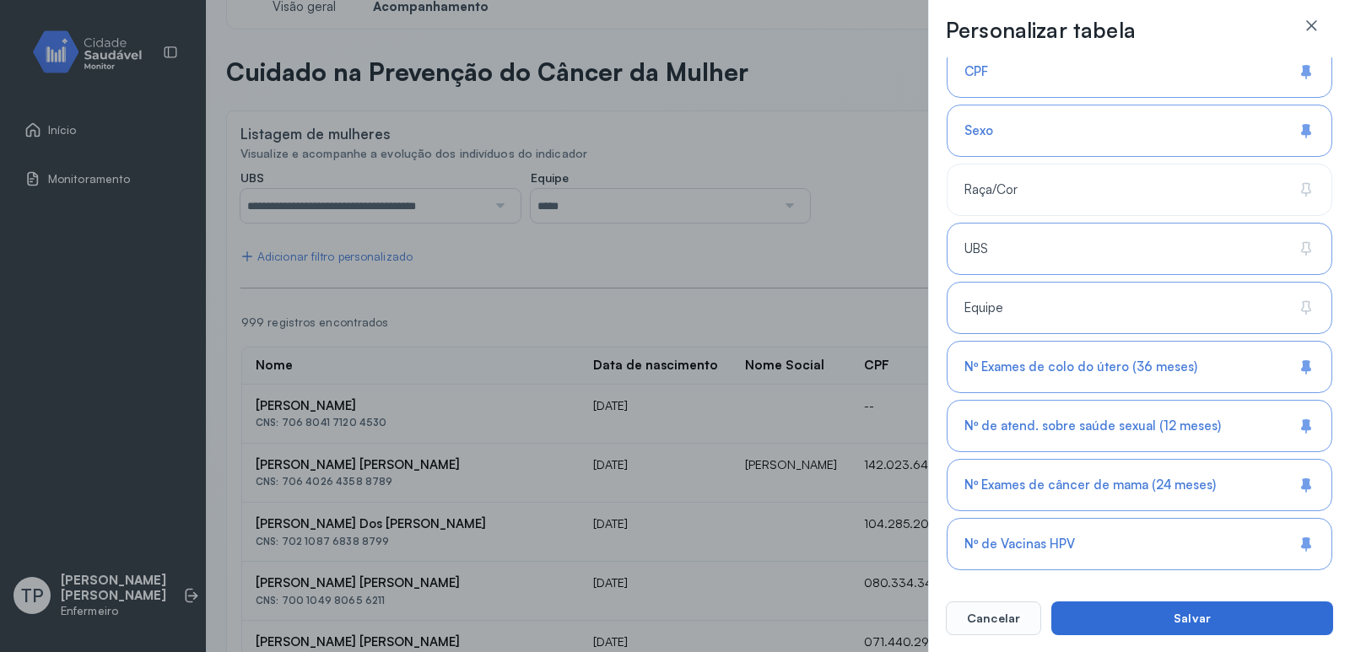
click at [1121, 621] on button "Salvar" at bounding box center [1193, 619] width 282 height 34
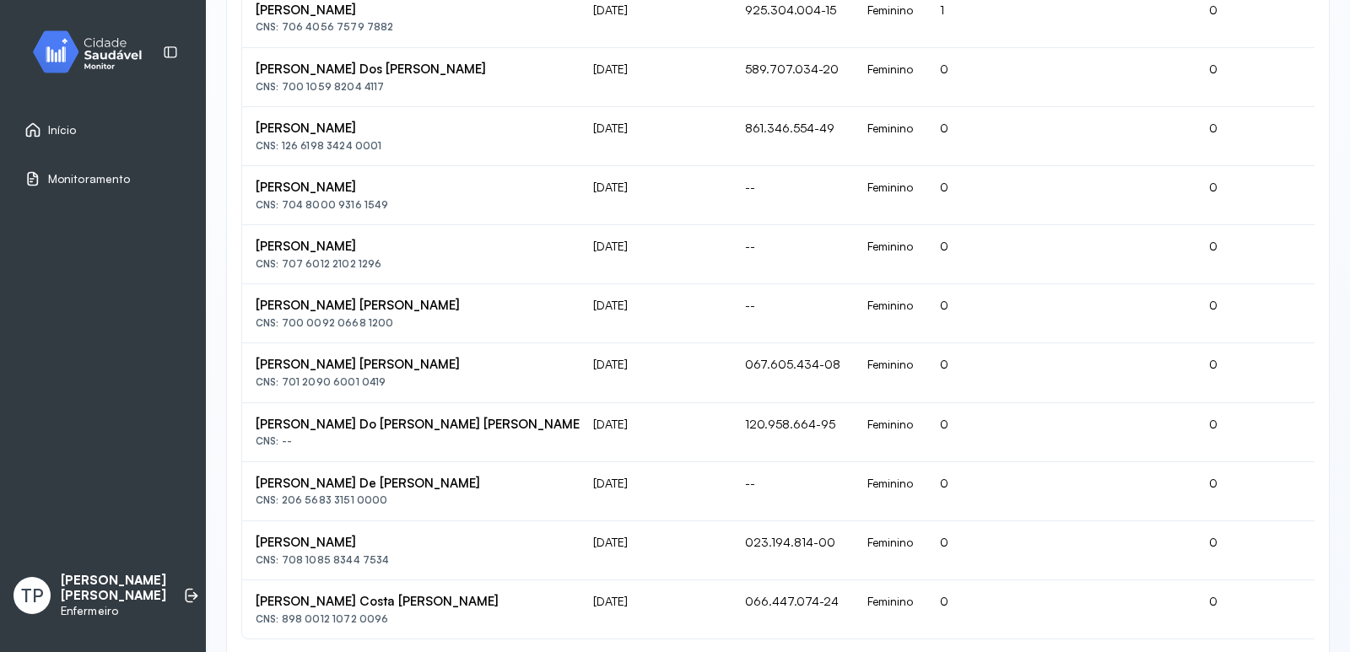
scroll to position [1049, 0]
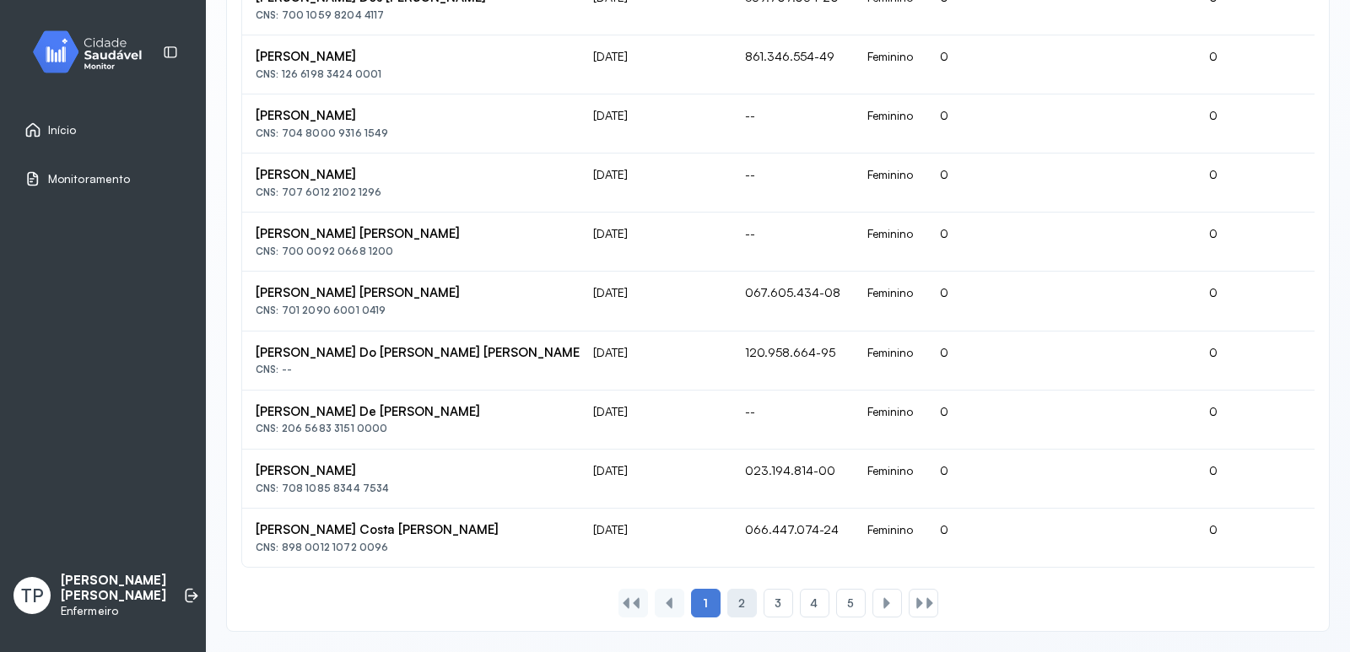
click at [738, 603] on span "2" at bounding box center [741, 604] width 7 height 14
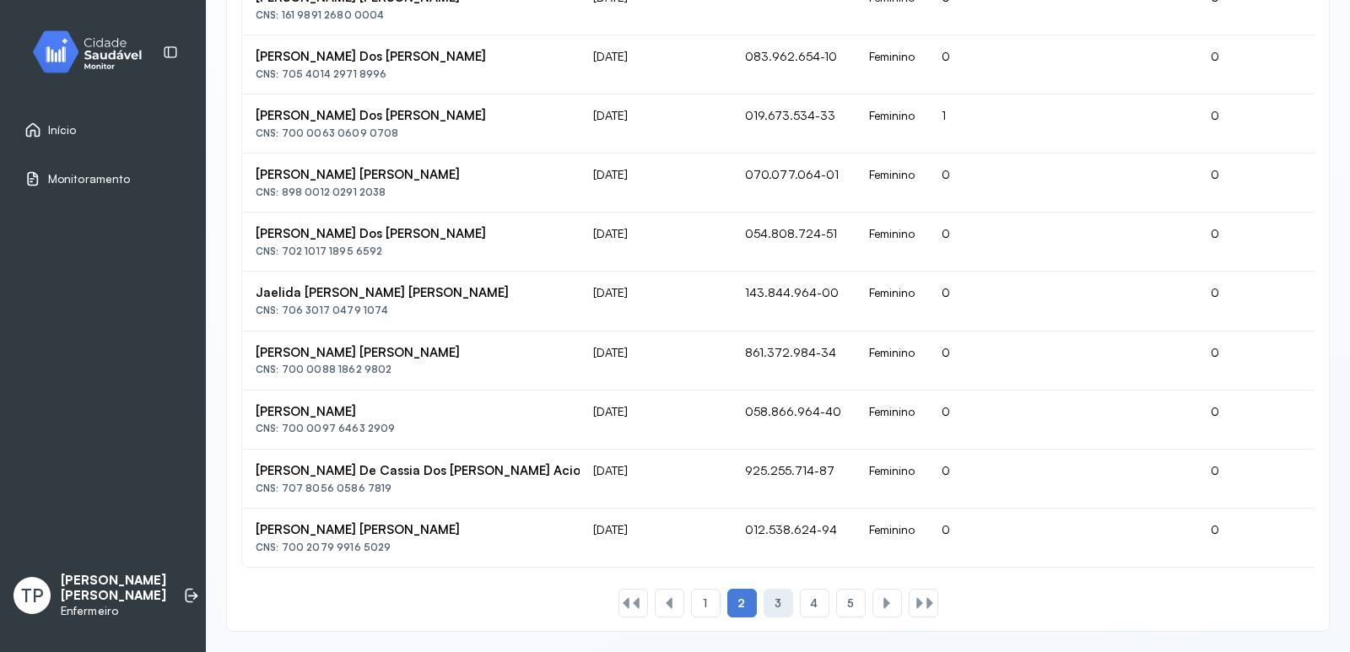
click at [800, 596] on div "3" at bounding box center [815, 603] width 30 height 29
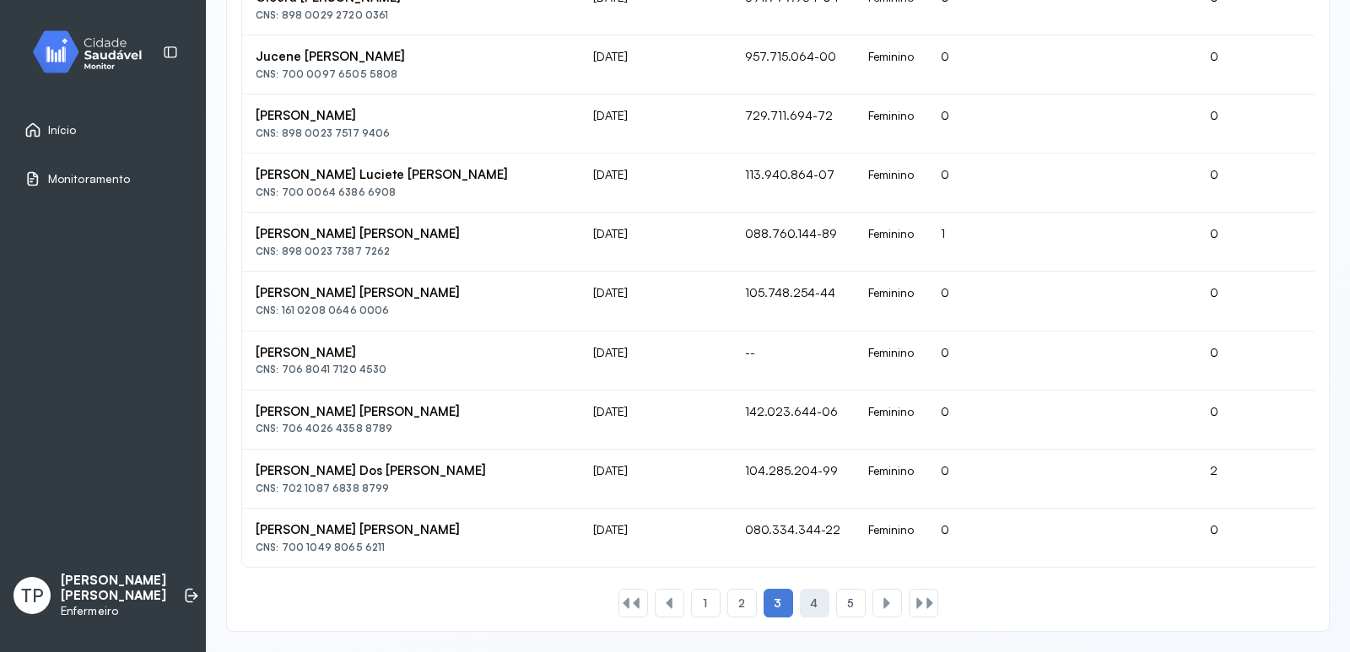
click at [810, 600] on span "4" at bounding box center [814, 604] width 8 height 14
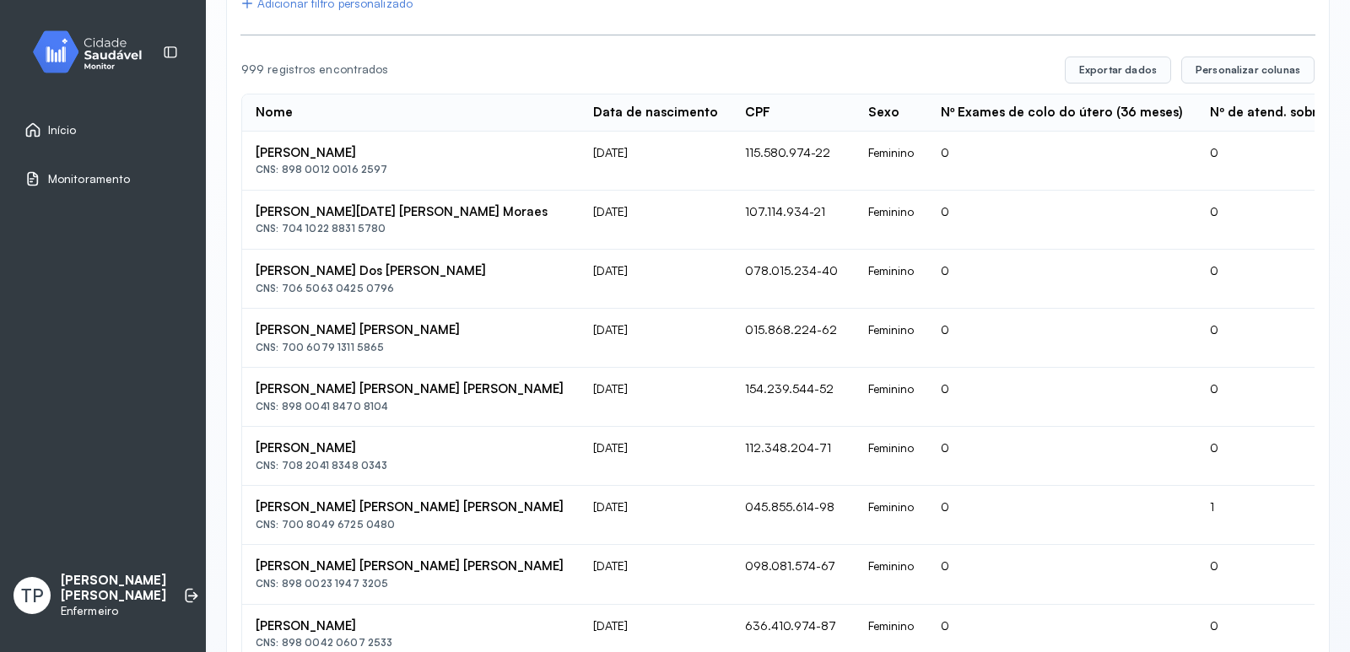
scroll to position [0, 0]
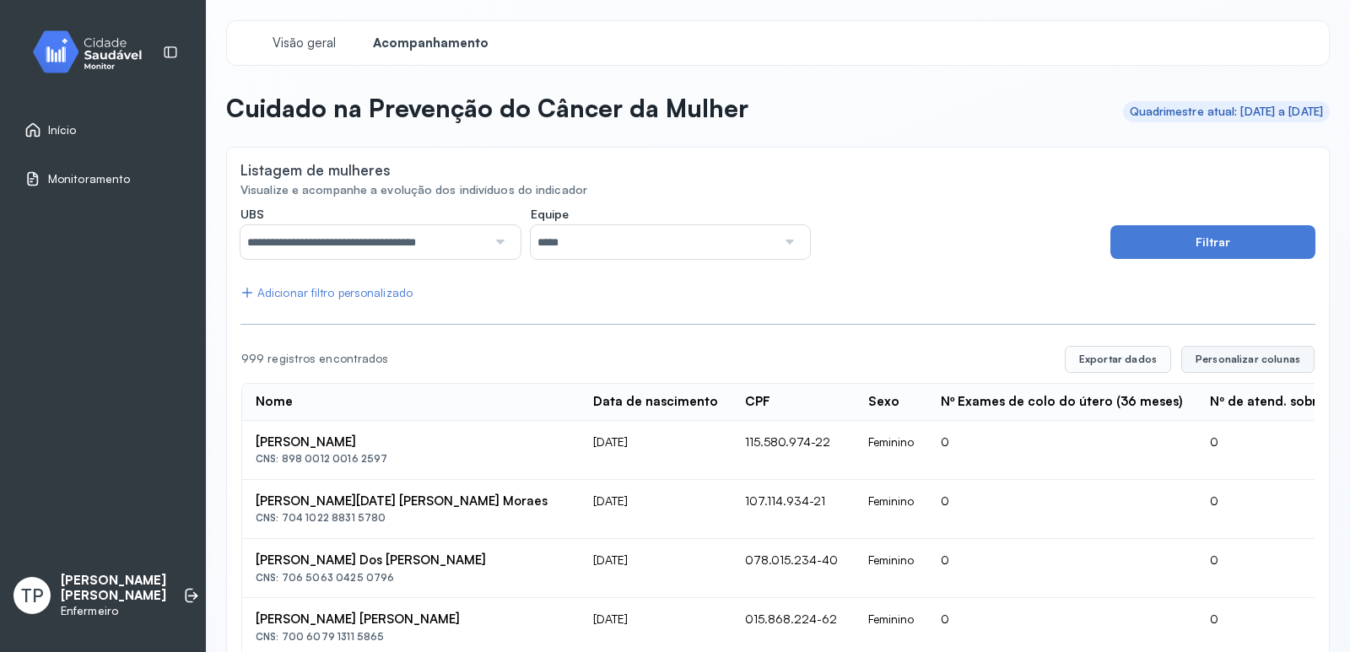
click at [1201, 365] on span "Personalizar colunas" at bounding box center [1248, 360] width 105 height 14
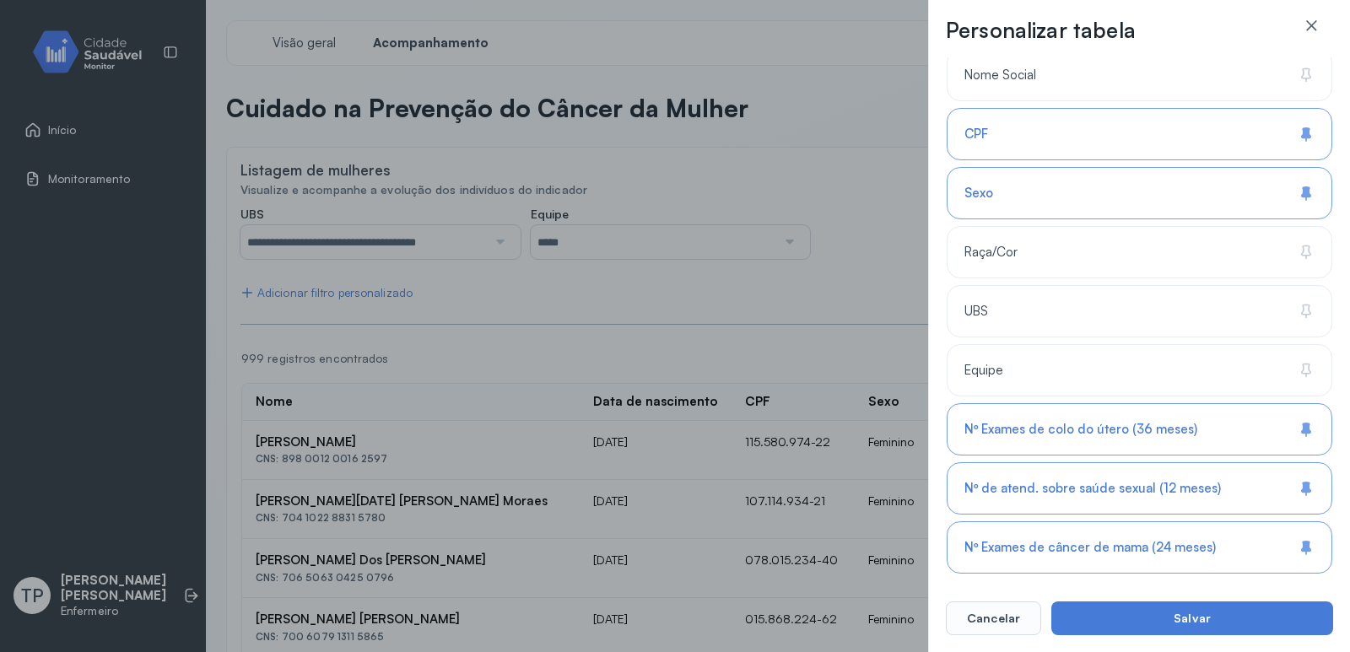
scroll to position [316, 0]
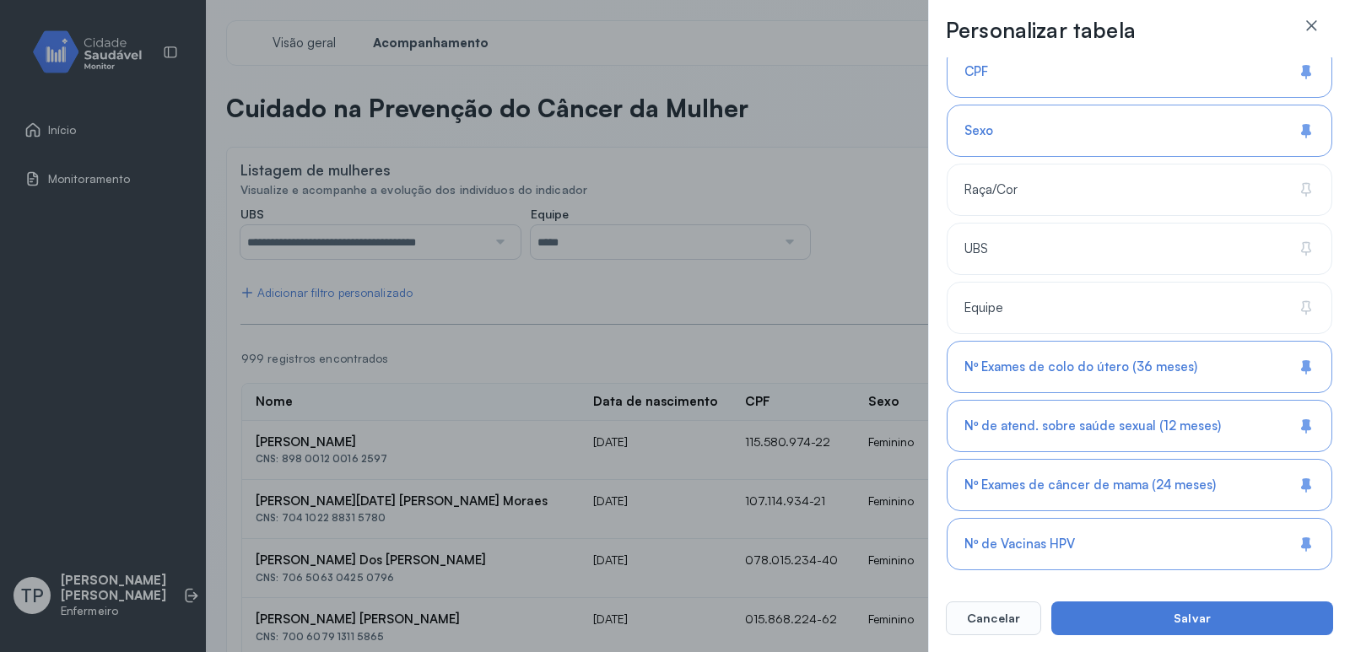
click at [1302, 428] on icon at bounding box center [1306, 424] width 8 height 9
click at [1300, 518] on div "Nº Exames de câncer de mama (24 meses)" at bounding box center [1140, 544] width 386 height 52
click at [1306, 537] on icon at bounding box center [1306, 544] width 17 height 17
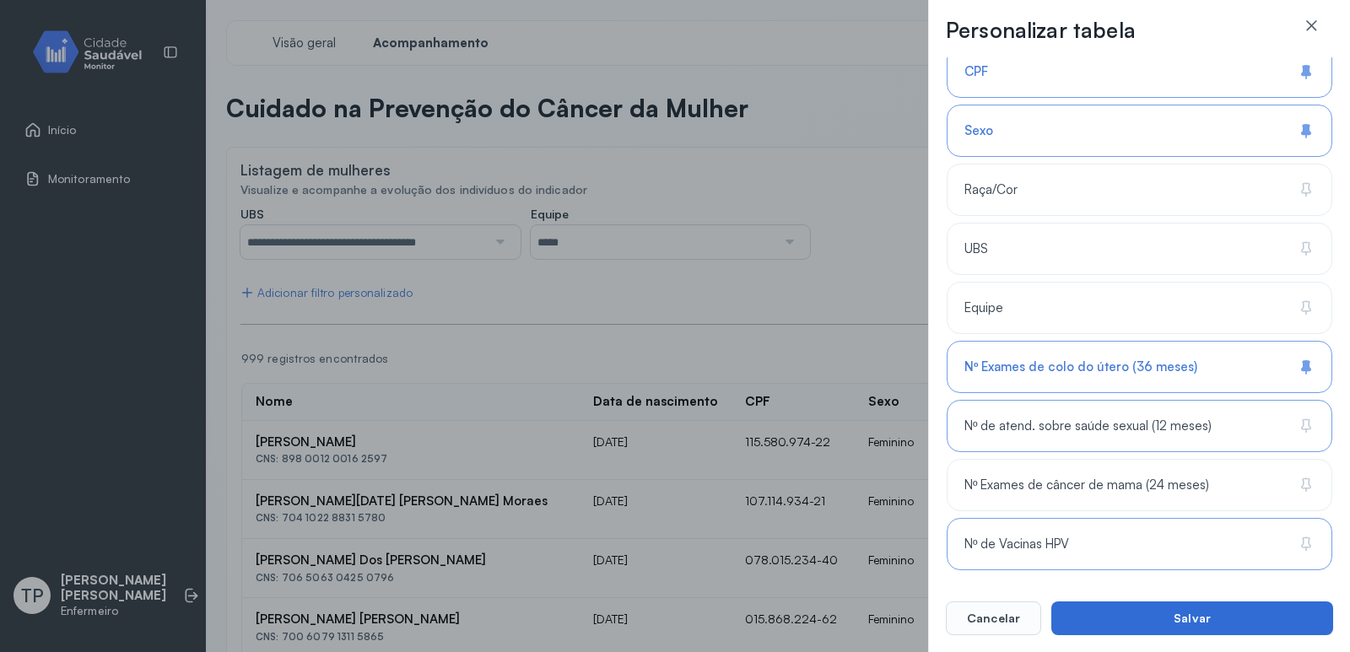
click at [1193, 626] on button "Salvar" at bounding box center [1193, 619] width 282 height 34
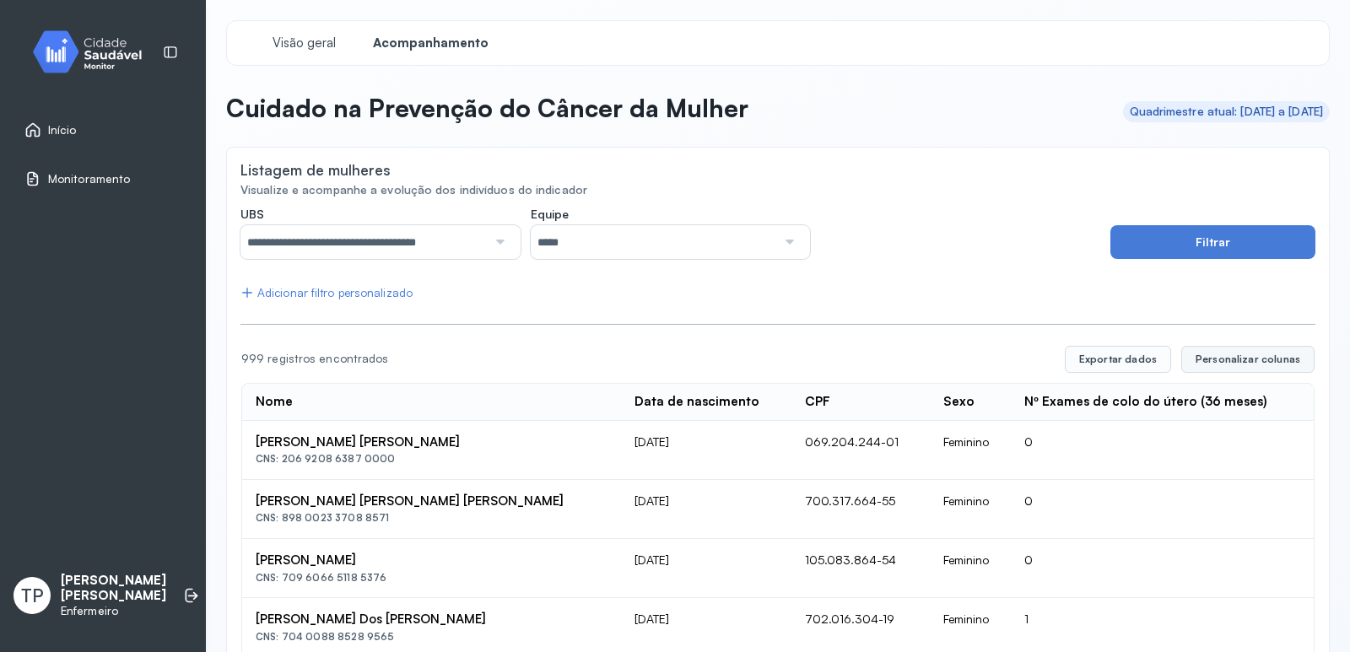
click at [1214, 358] on span "Personalizar colunas" at bounding box center [1248, 360] width 105 height 14
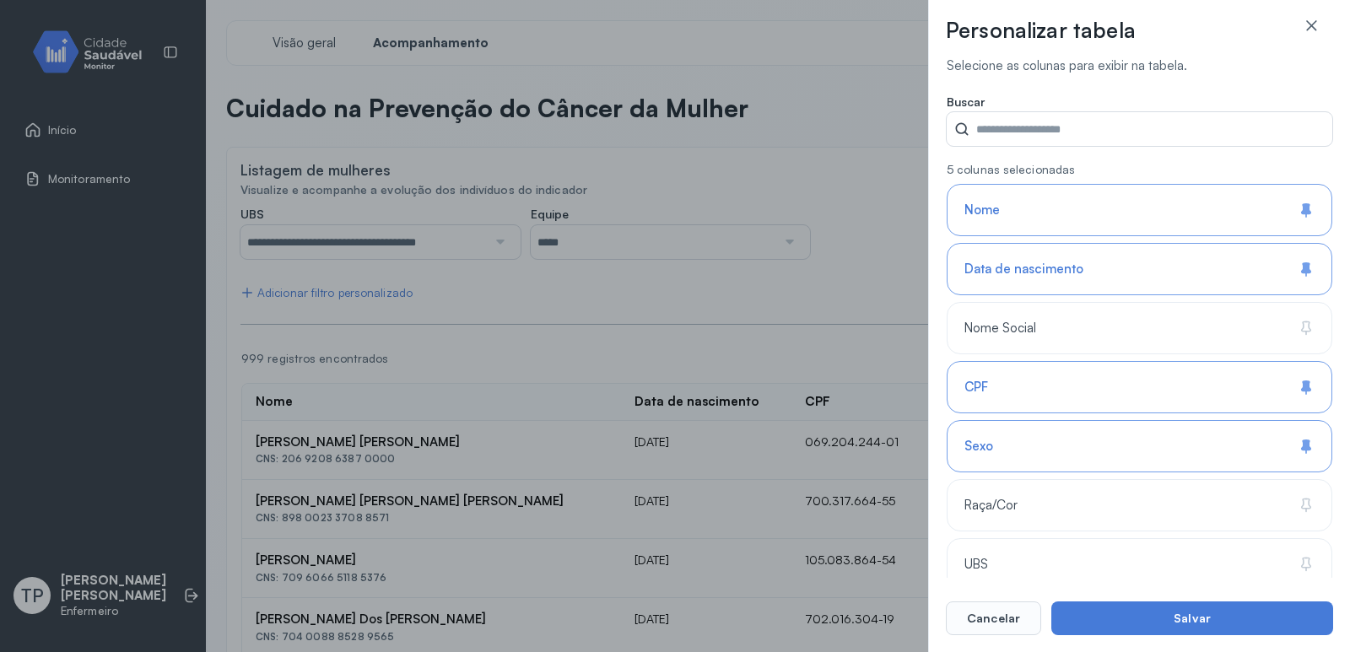
click at [767, 295] on div "Personalizar tabela Selecione as colunas para exibir na tabela. Buscar 5 coluna…" at bounding box center [675, 326] width 1350 height 652
click at [1190, 608] on button "Salvar" at bounding box center [1193, 619] width 282 height 34
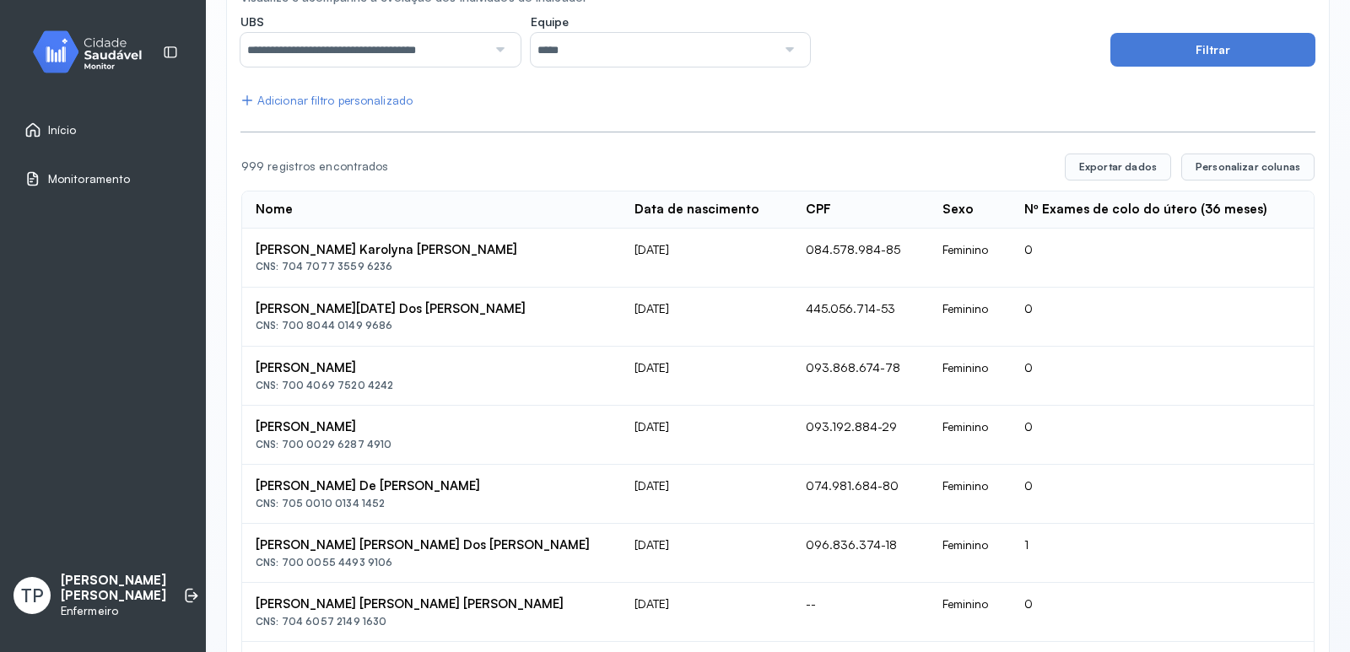
scroll to position [24, 0]
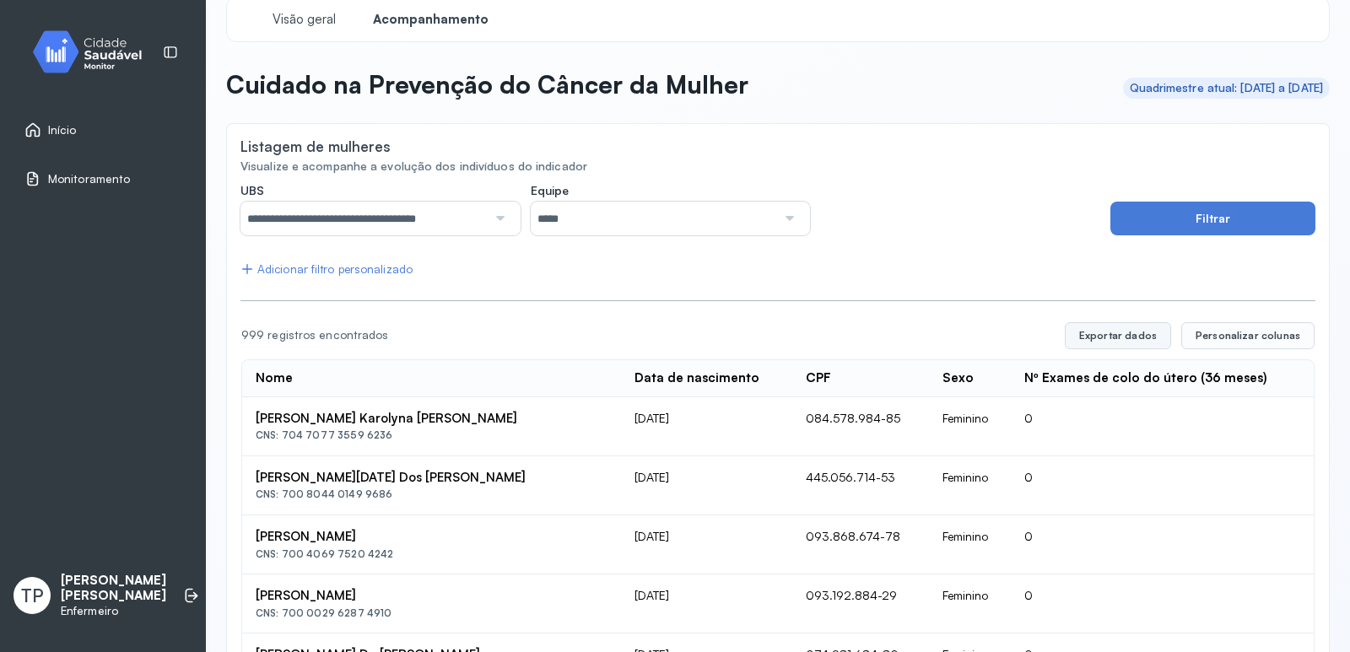
click at [1099, 332] on button "Exportar dados" at bounding box center [1118, 335] width 106 height 27
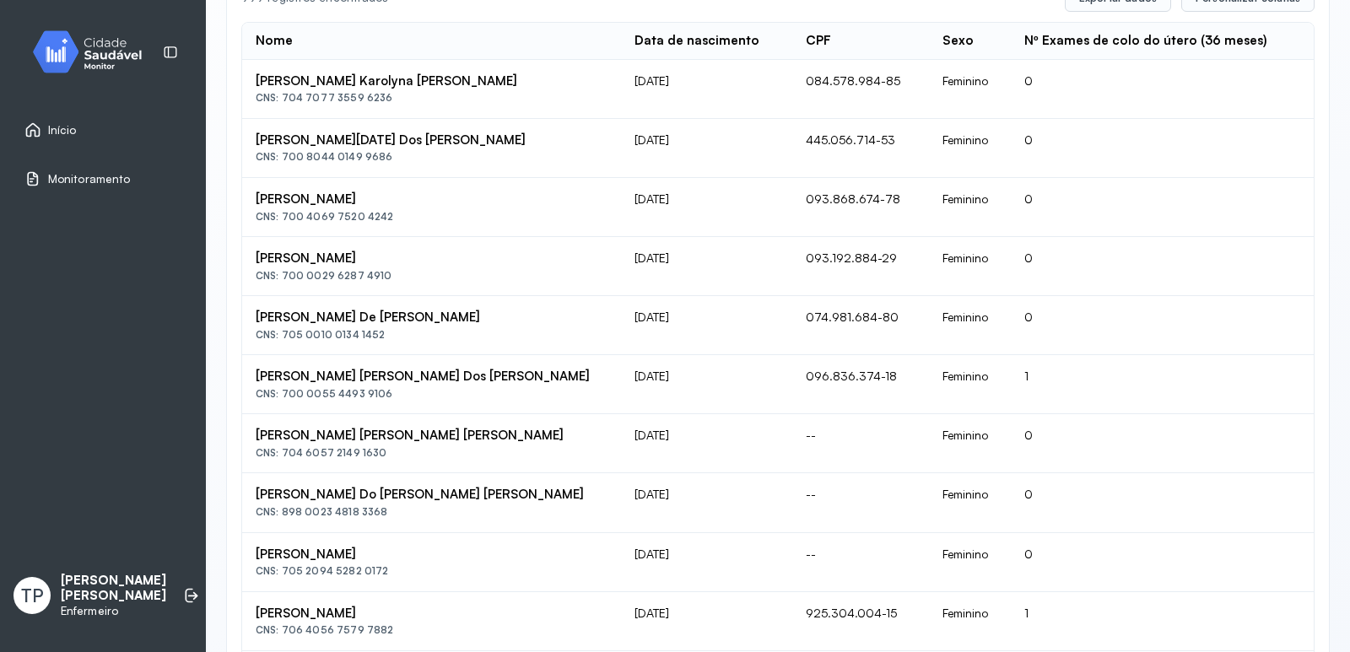
scroll to position [0, 0]
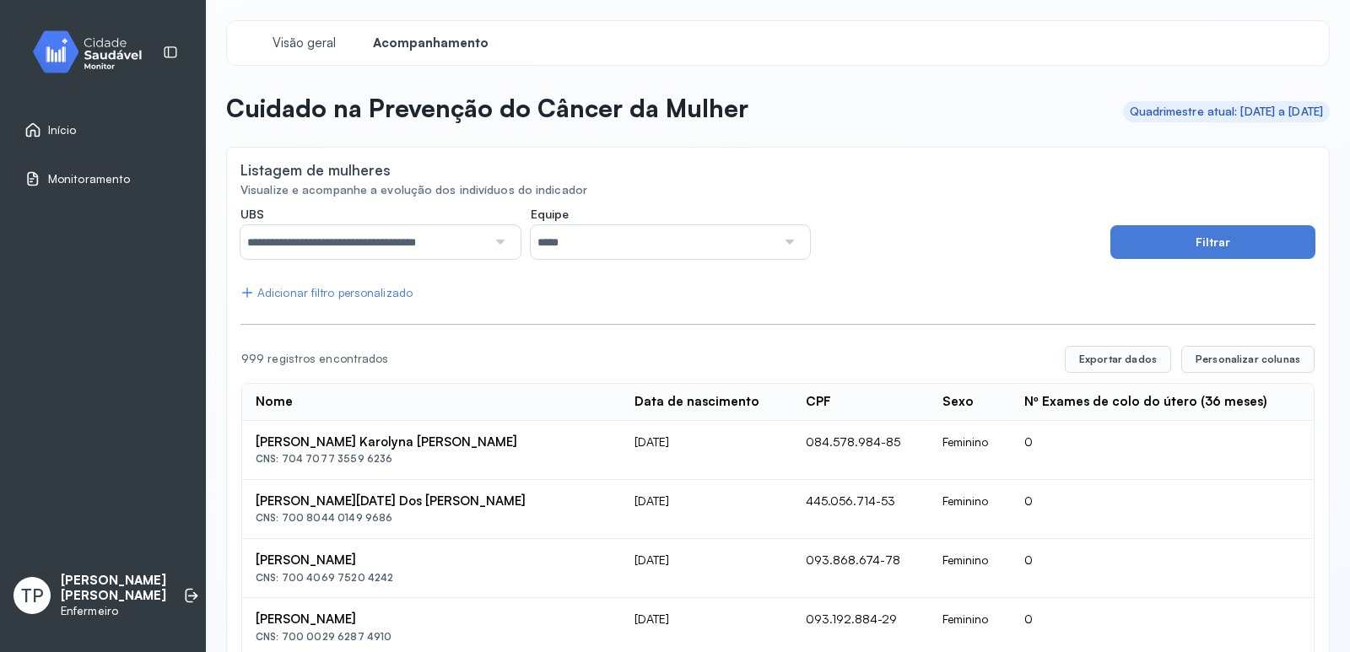
click at [47, 120] on div "Início" at bounding box center [103, 130] width 186 height 39
click at [85, 132] on link "Início" at bounding box center [102, 130] width 157 height 17
